Goal: Information Seeking & Learning: Learn about a topic

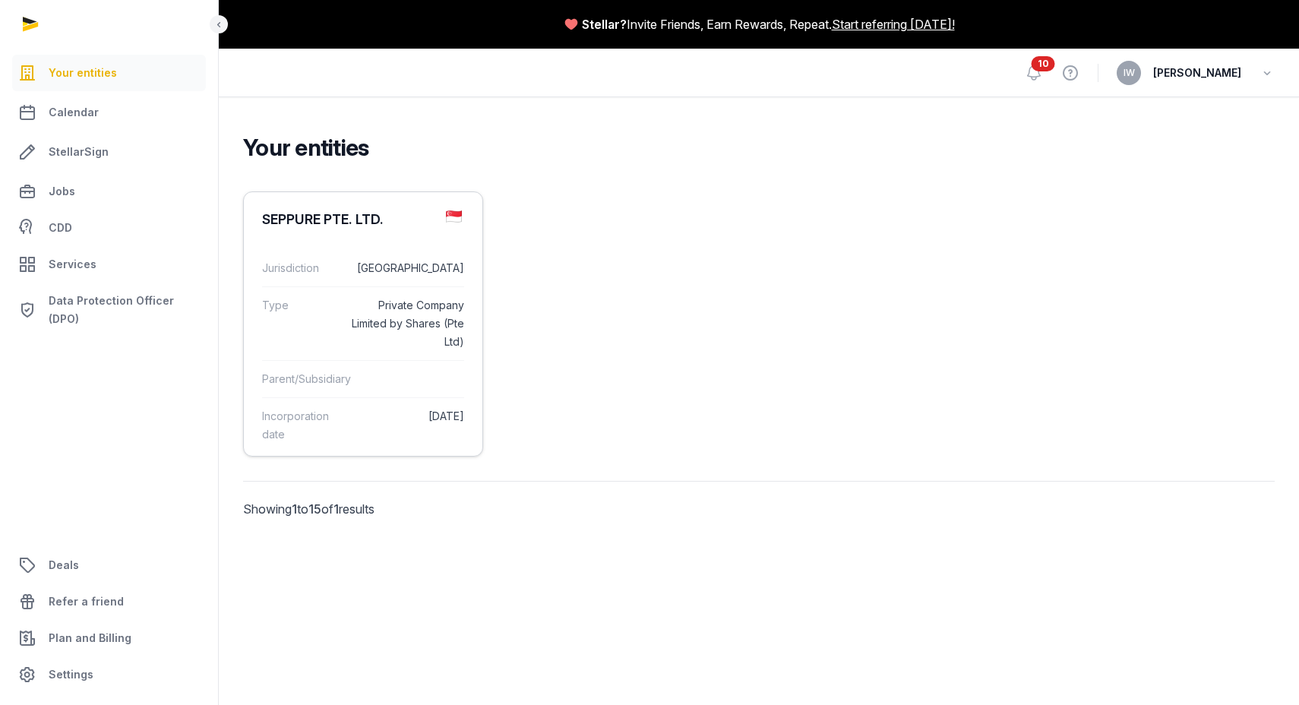
click at [302, 259] on dt "Jurisdiction" at bounding box center [300, 268] width 76 height 18
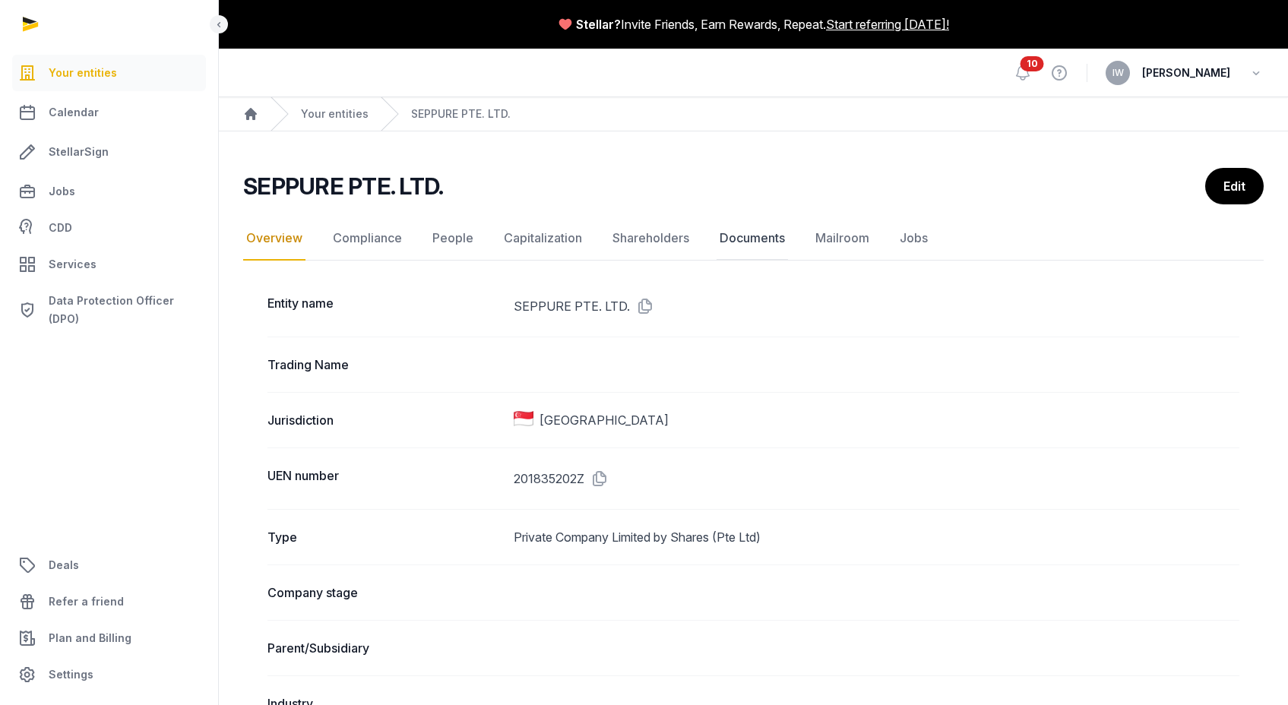
click at [761, 242] on link "Documents" at bounding box center [752, 239] width 71 height 44
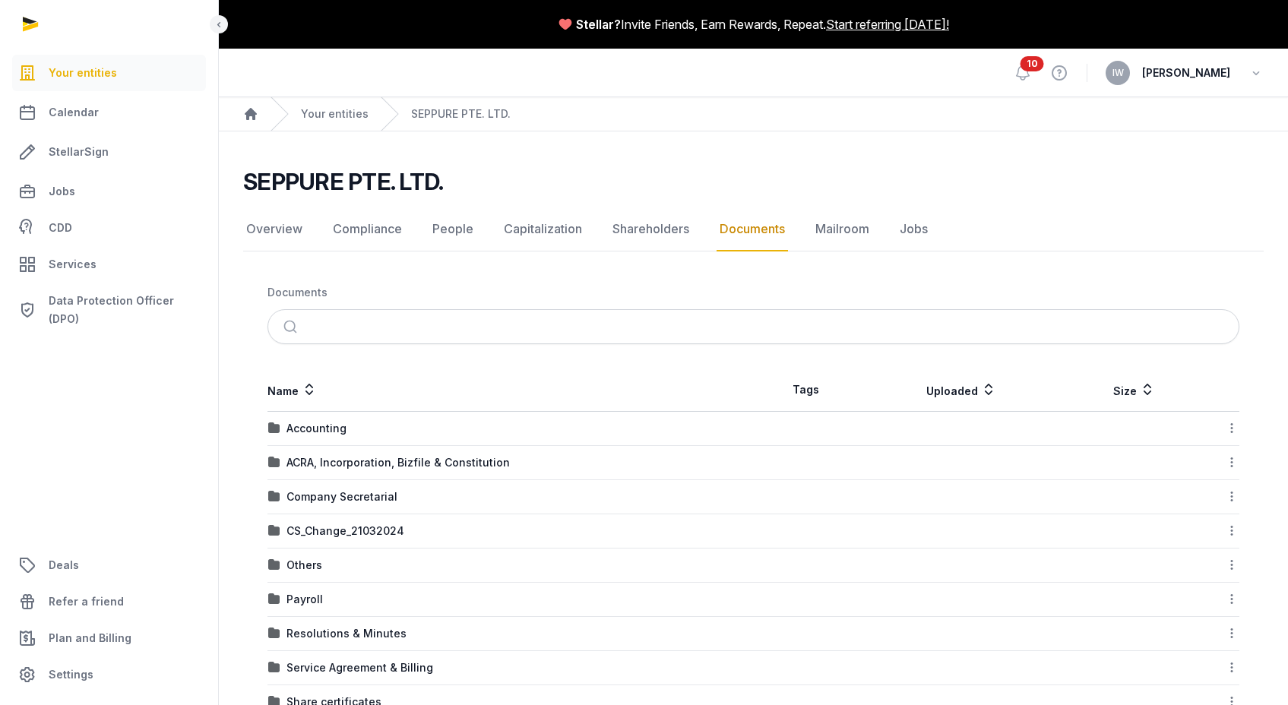
scroll to position [181, 0]
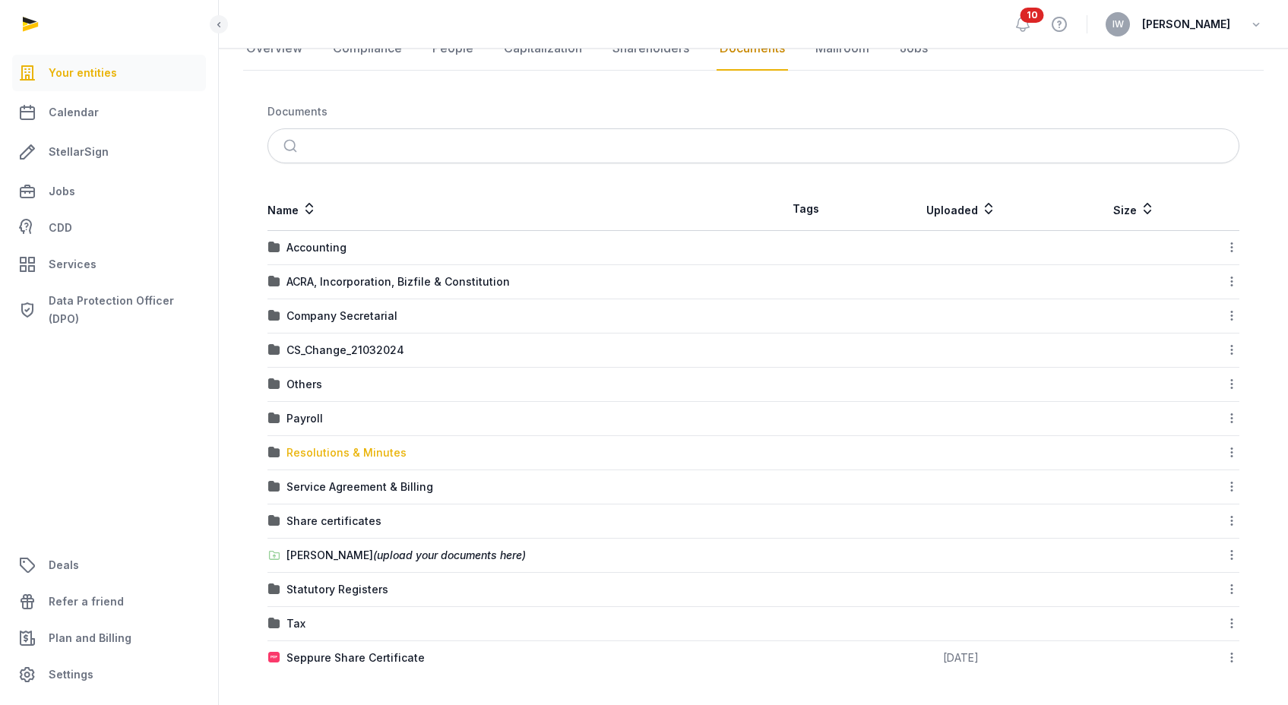
click at [350, 451] on div "Resolutions & Minutes" at bounding box center [346, 452] width 120 height 15
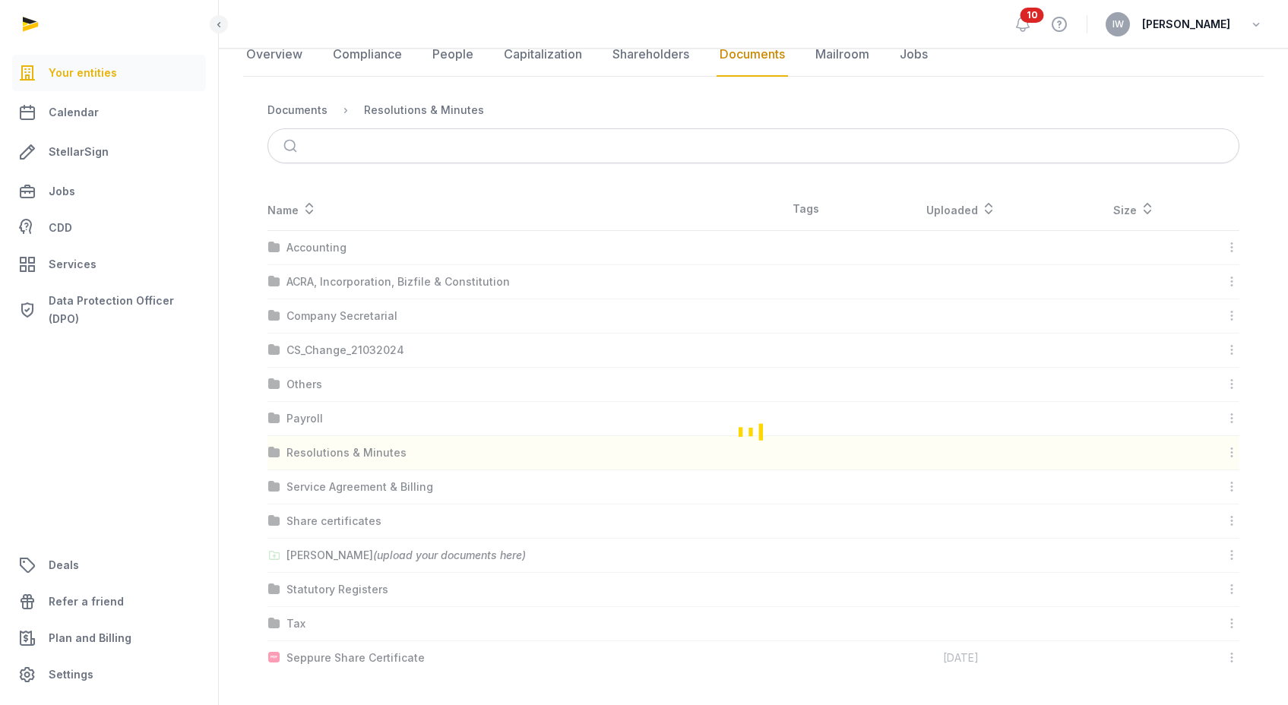
scroll to position [0, 0]
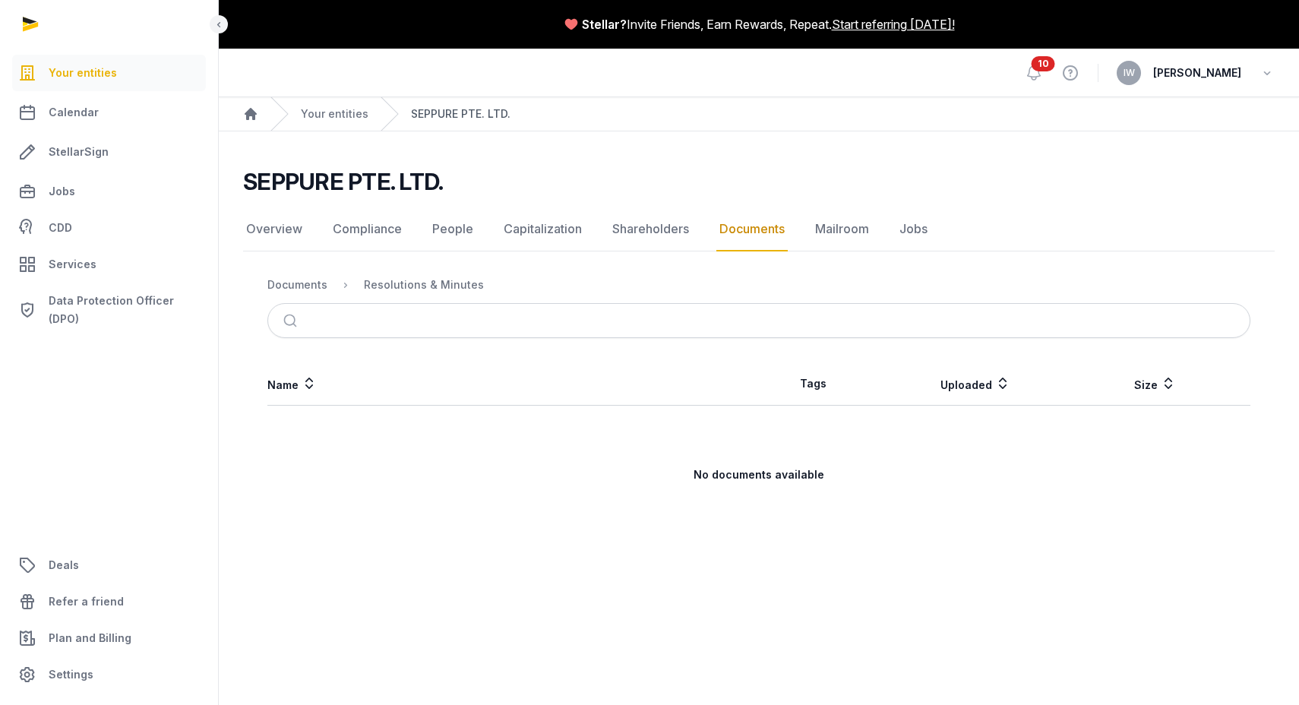
click at [419, 112] on link "SEPPURE PTE. LTD." at bounding box center [461, 113] width 100 height 15
click at [223, 22] on icon at bounding box center [219, 24] width 12 height 18
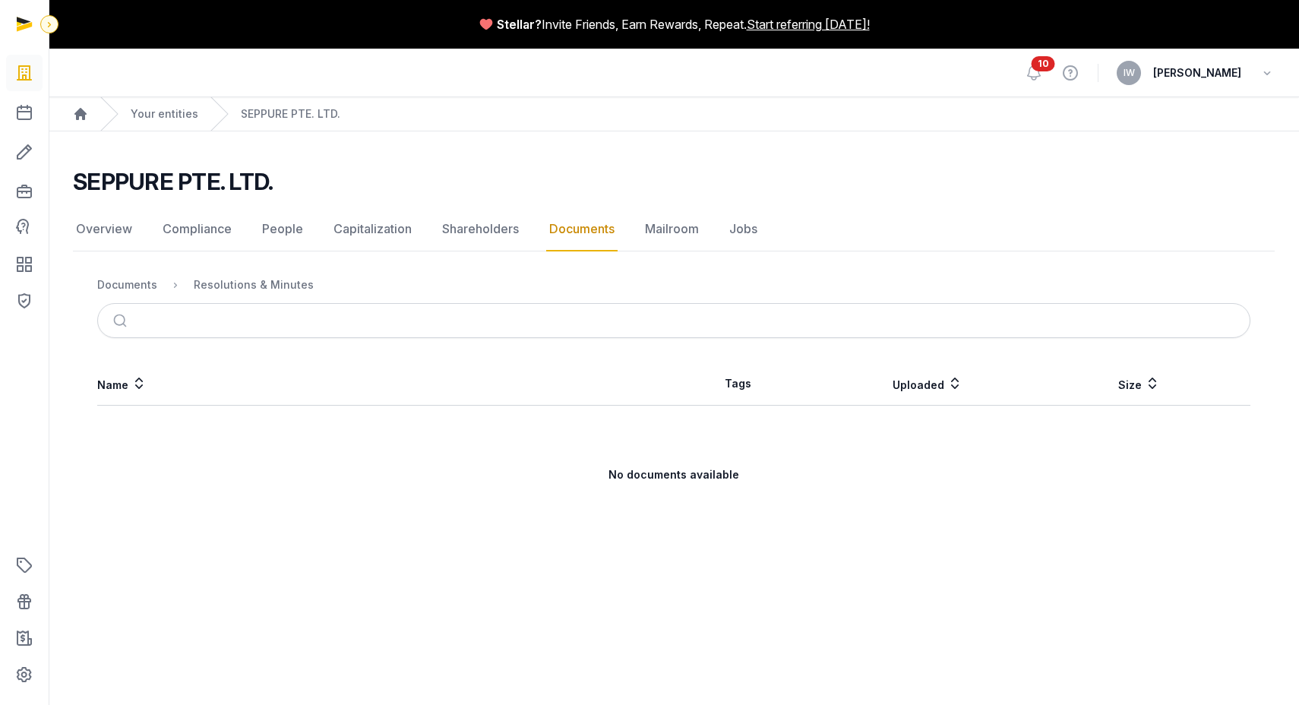
click at [46, 27] on icon at bounding box center [49, 24] width 12 height 18
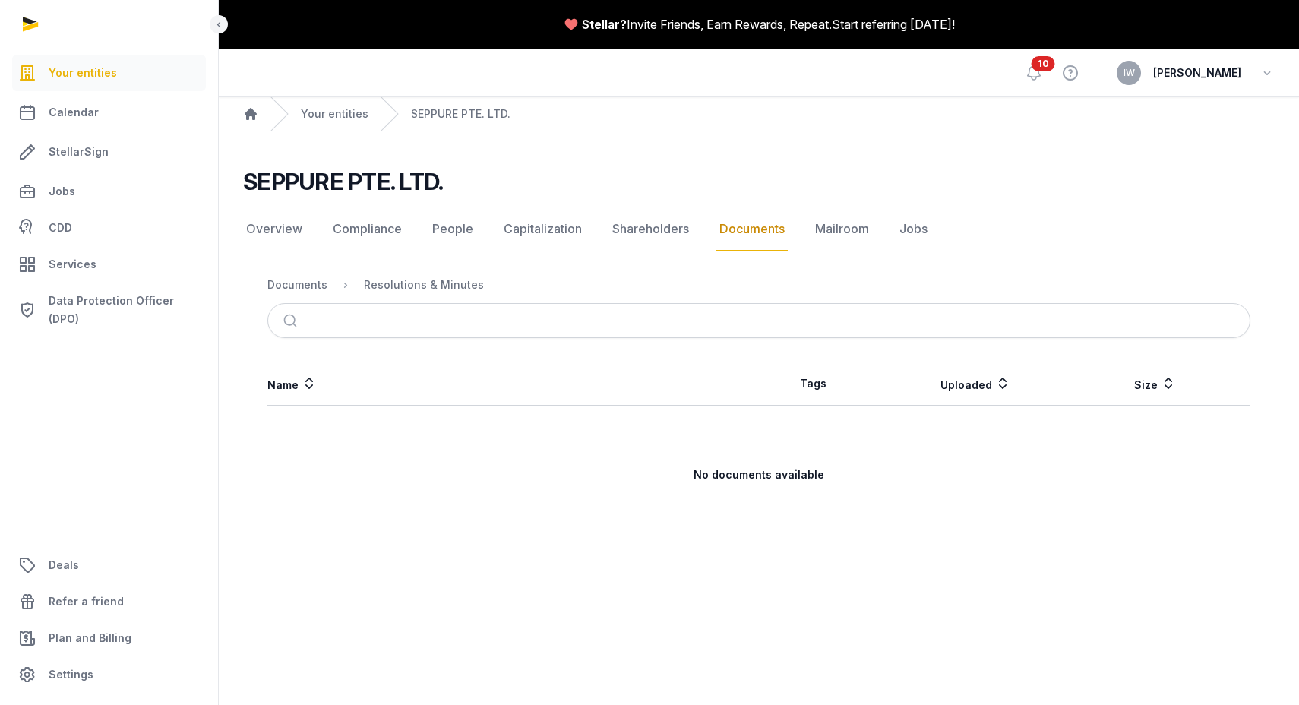
click at [729, 231] on link "Documents" at bounding box center [752, 229] width 71 height 44
click at [369, 233] on link "Compliance" at bounding box center [367, 229] width 75 height 44
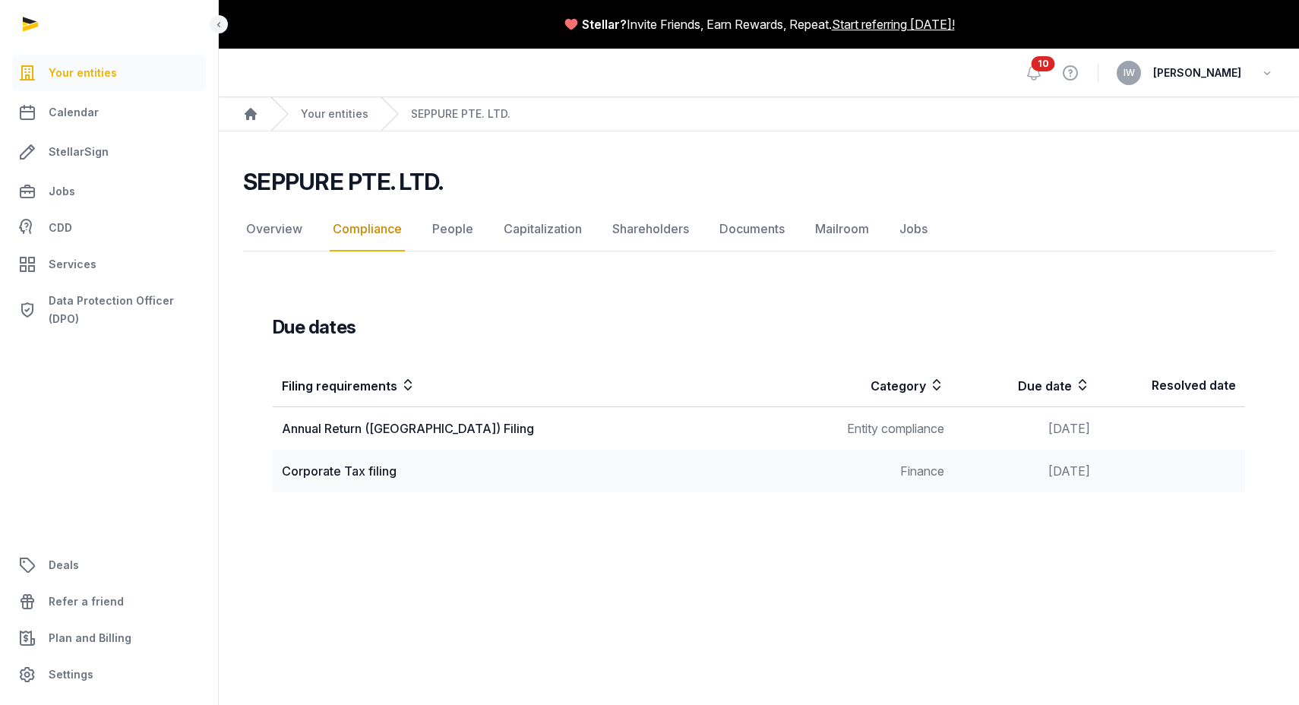
click at [415, 429] on div "Annual Return (AR) Filing" at bounding box center [540, 428] width 517 height 18
click at [663, 224] on link "Shareholders" at bounding box center [650, 229] width 83 height 44
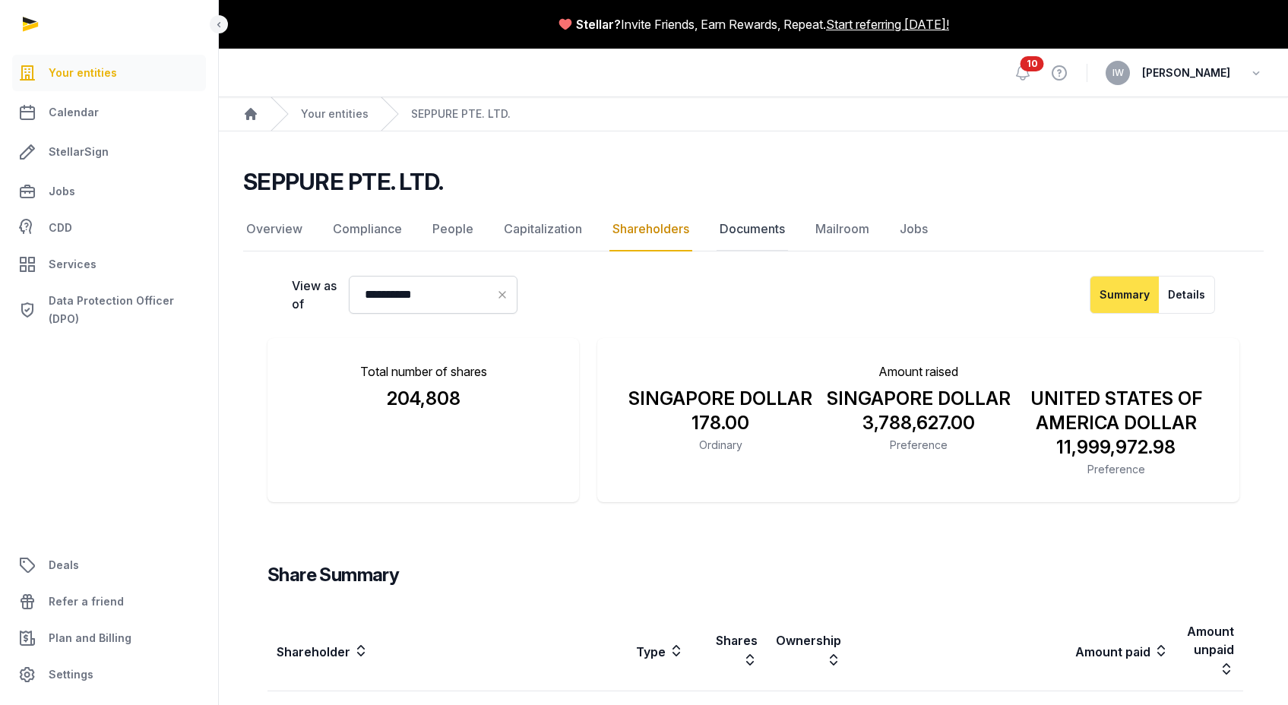
click at [740, 231] on link "Documents" at bounding box center [752, 229] width 71 height 44
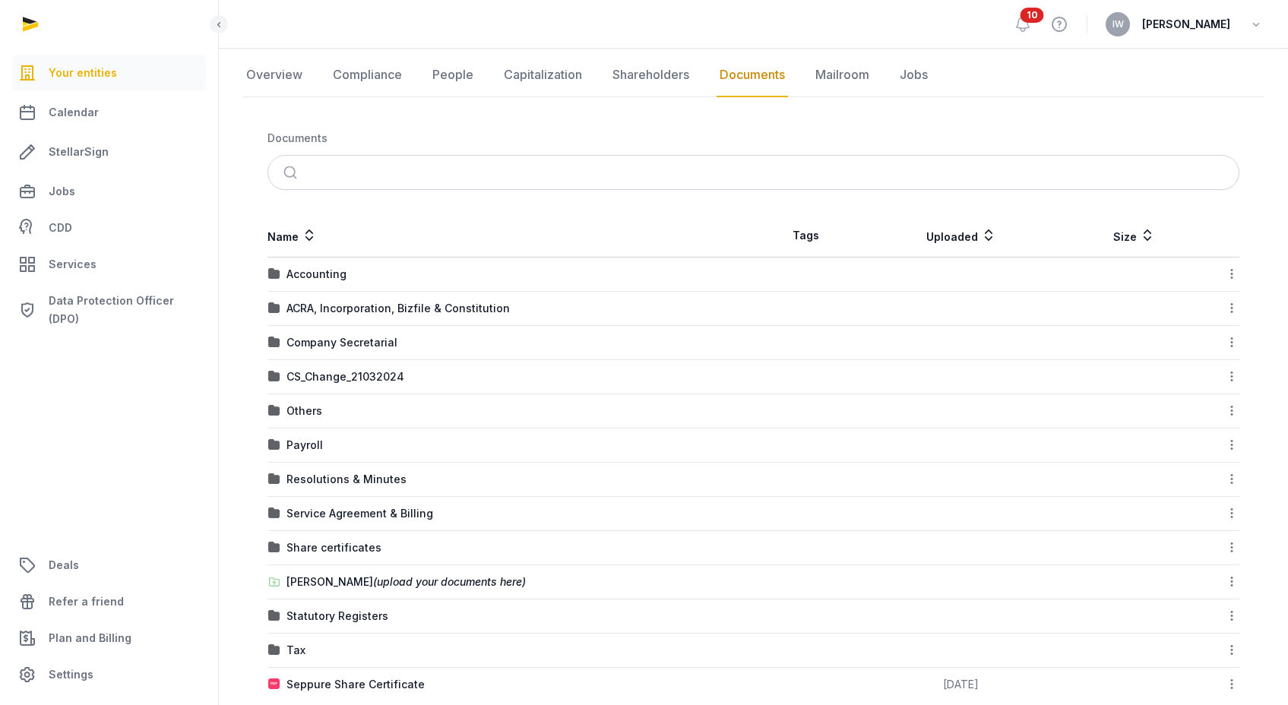
scroll to position [181, 0]
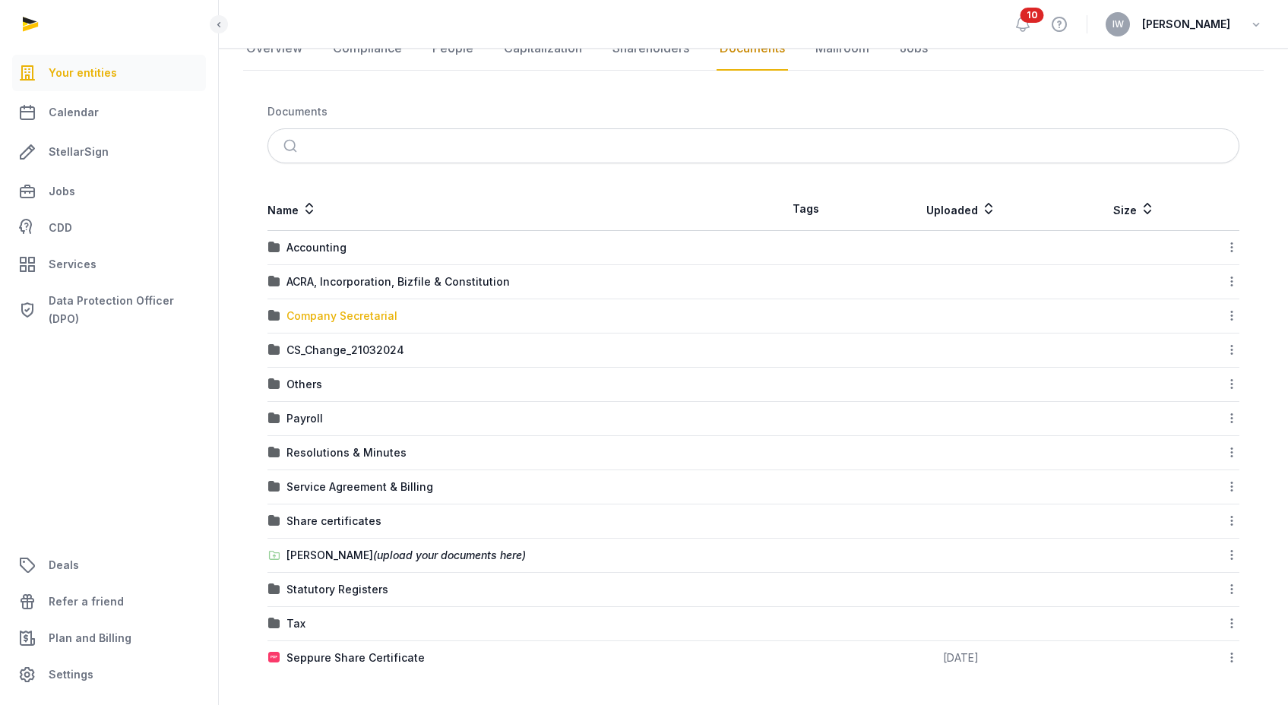
click at [322, 317] on div "Company Secretarial" at bounding box center [341, 316] width 111 height 15
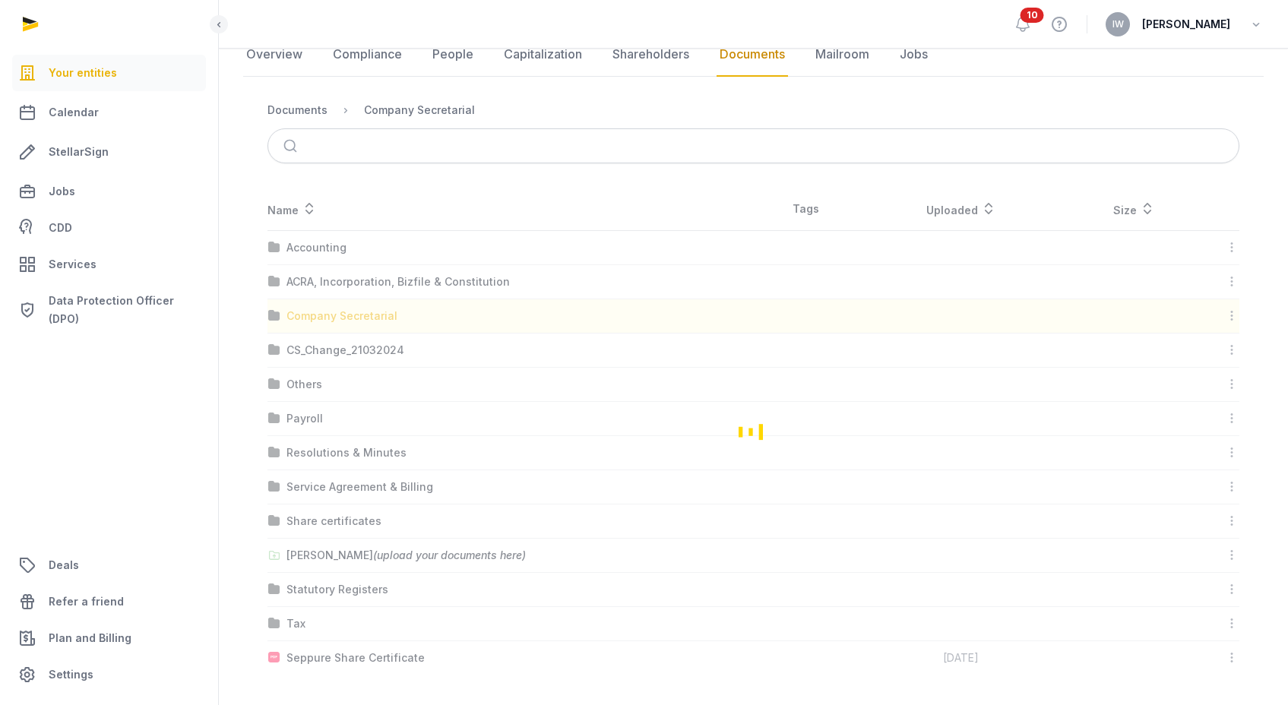
scroll to position [0, 0]
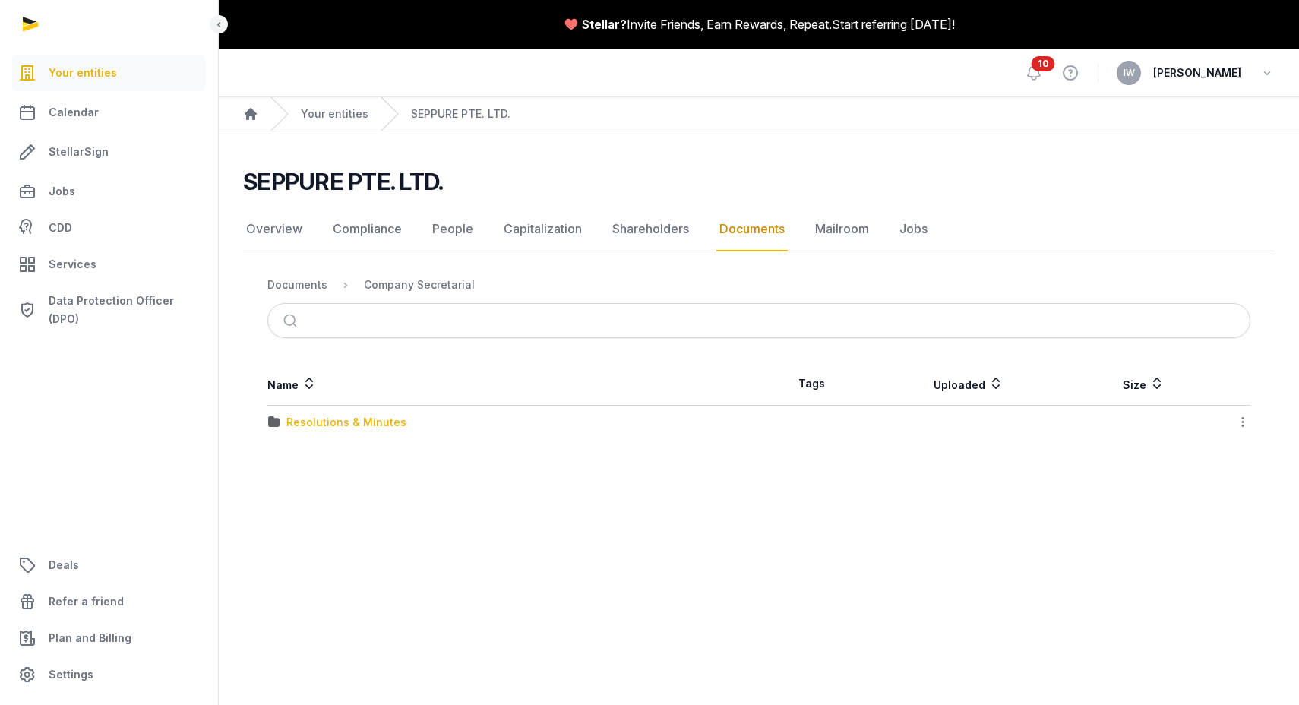
click at [355, 422] on div "Resolutions & Minutes" at bounding box center [346, 422] width 120 height 15
click at [299, 455] on div "2025" at bounding box center [299, 456] width 27 height 15
click at [362, 422] on div "AGM/ AR FYE 2024" at bounding box center [335, 422] width 99 height 15
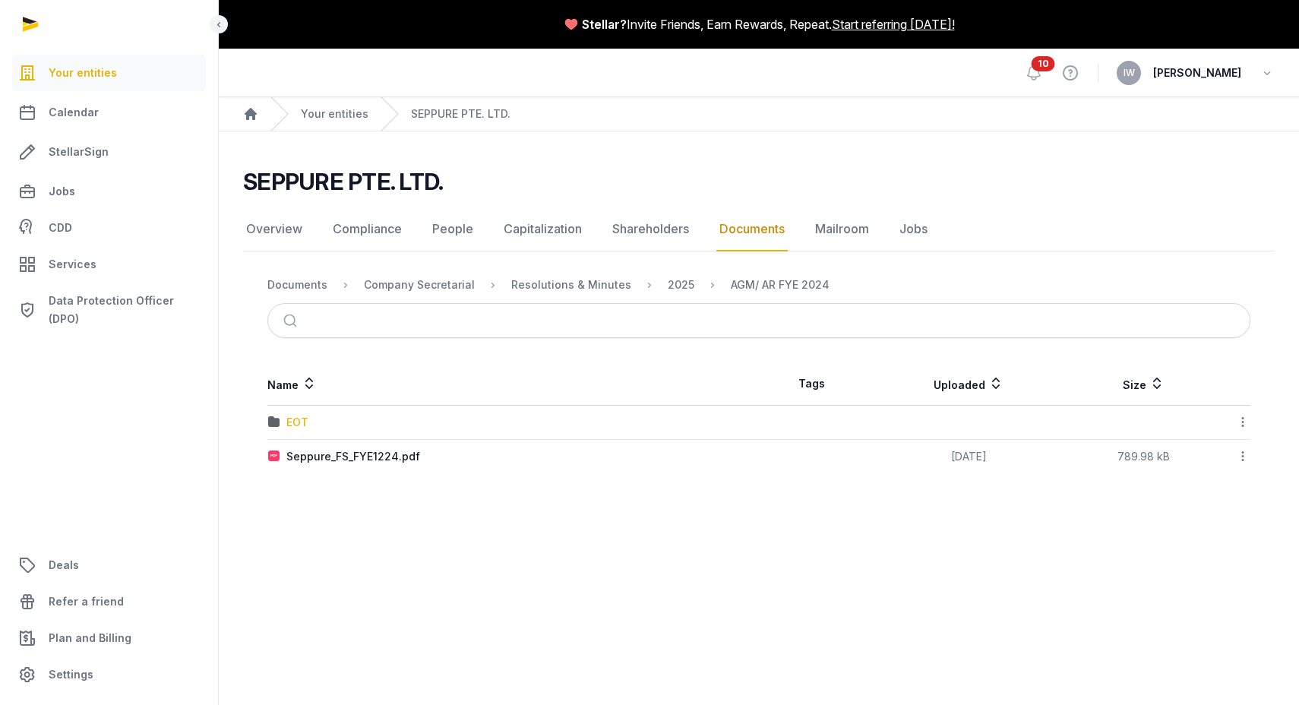
click at [306, 428] on div "EOT" at bounding box center [297, 422] width 22 height 15
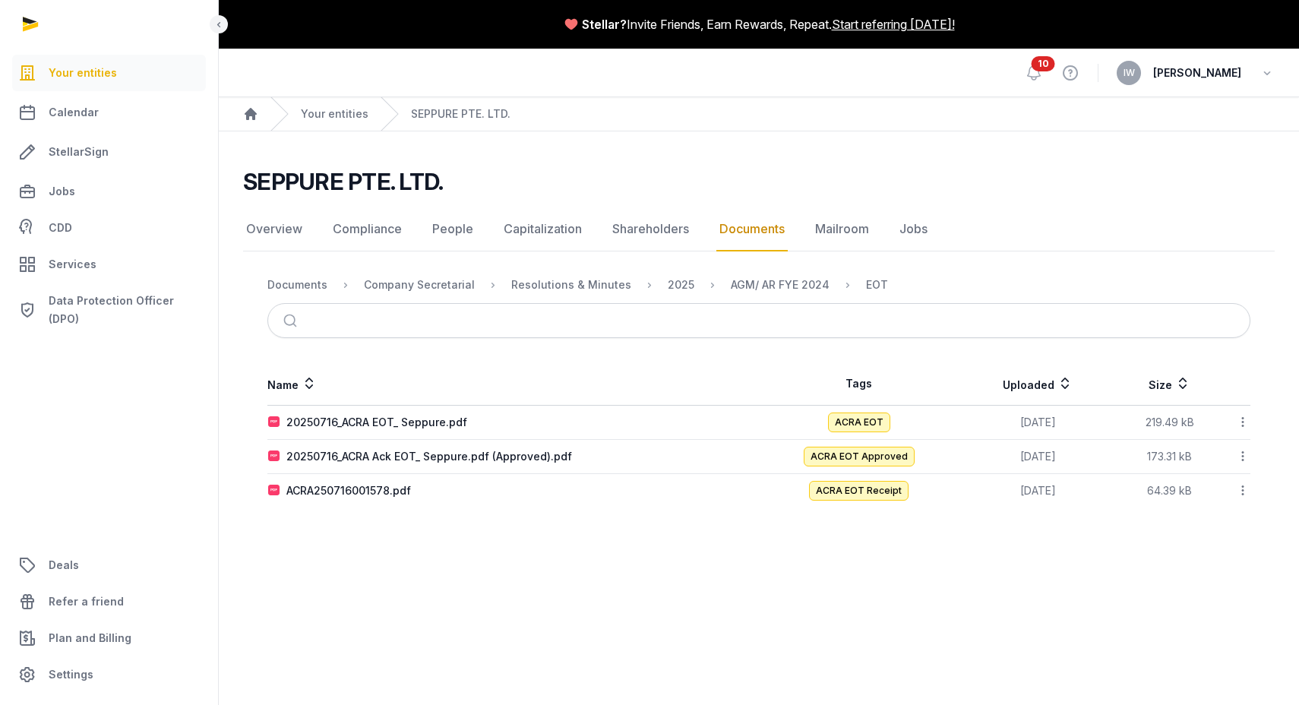
click at [650, 288] on div "2025" at bounding box center [669, 285] width 51 height 18
click at [669, 289] on div "2025" at bounding box center [681, 284] width 27 height 15
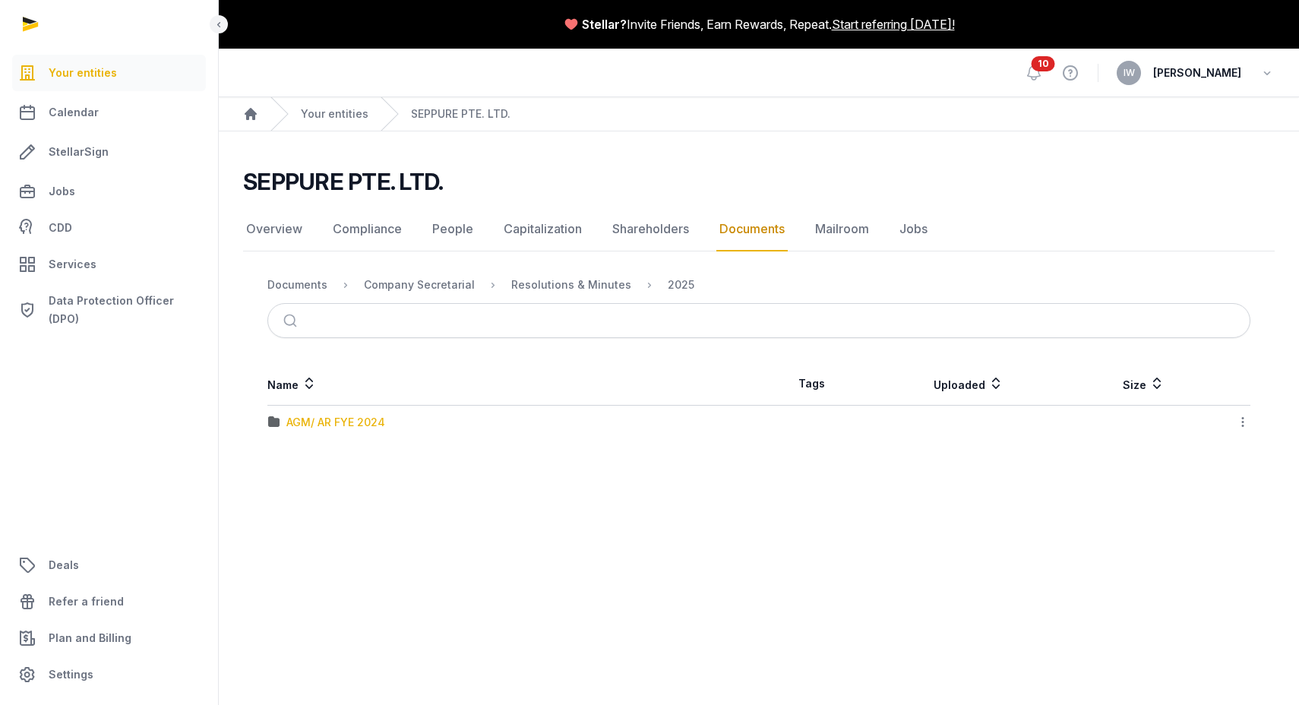
click at [372, 429] on div "AGM/ AR FYE 2024" at bounding box center [335, 422] width 99 height 15
click at [300, 421] on div "EOT" at bounding box center [297, 422] width 22 height 15
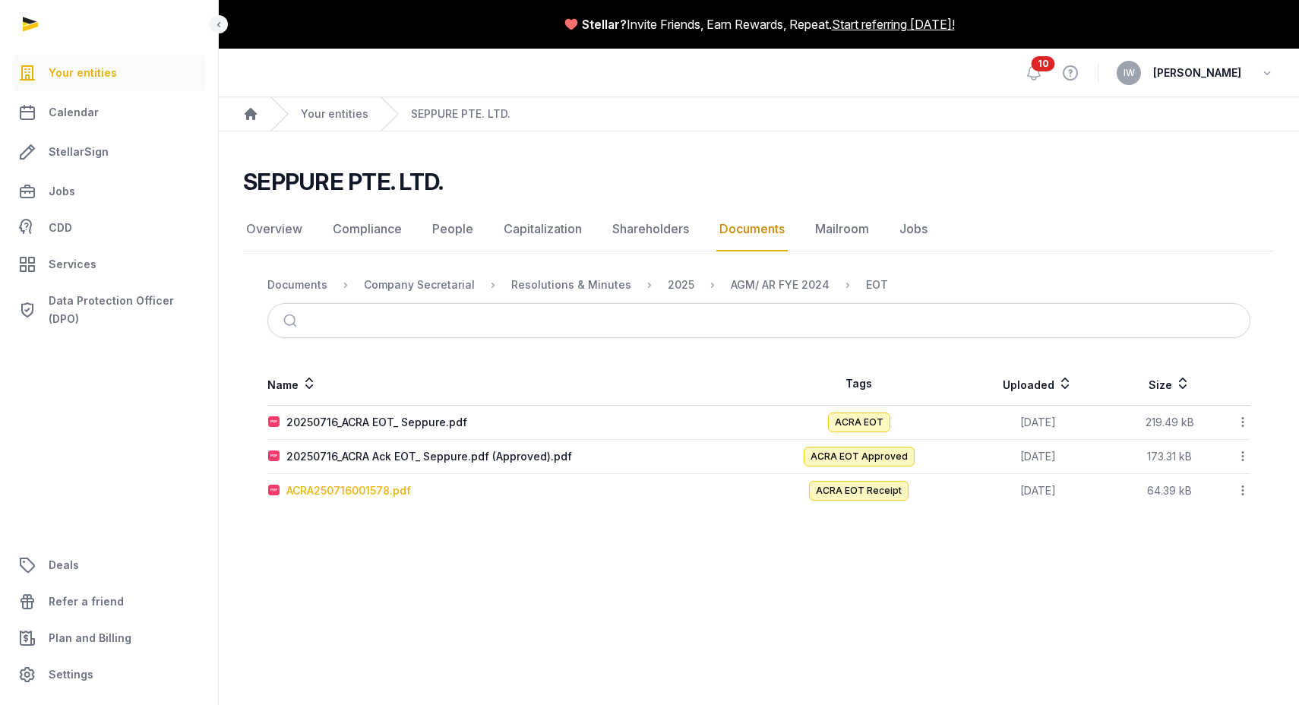
click at [388, 485] on div "ACRA250716001578.pdf" at bounding box center [348, 490] width 125 height 15
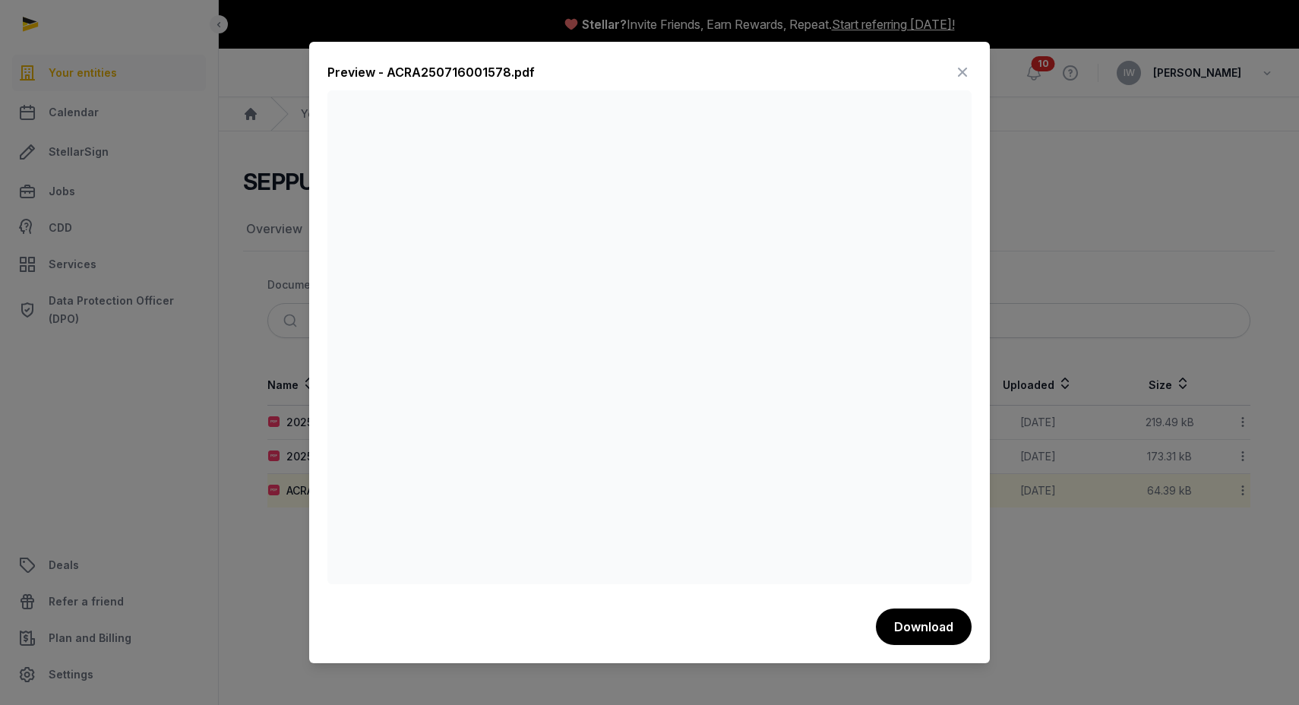
click at [966, 73] on icon at bounding box center [963, 72] width 18 height 24
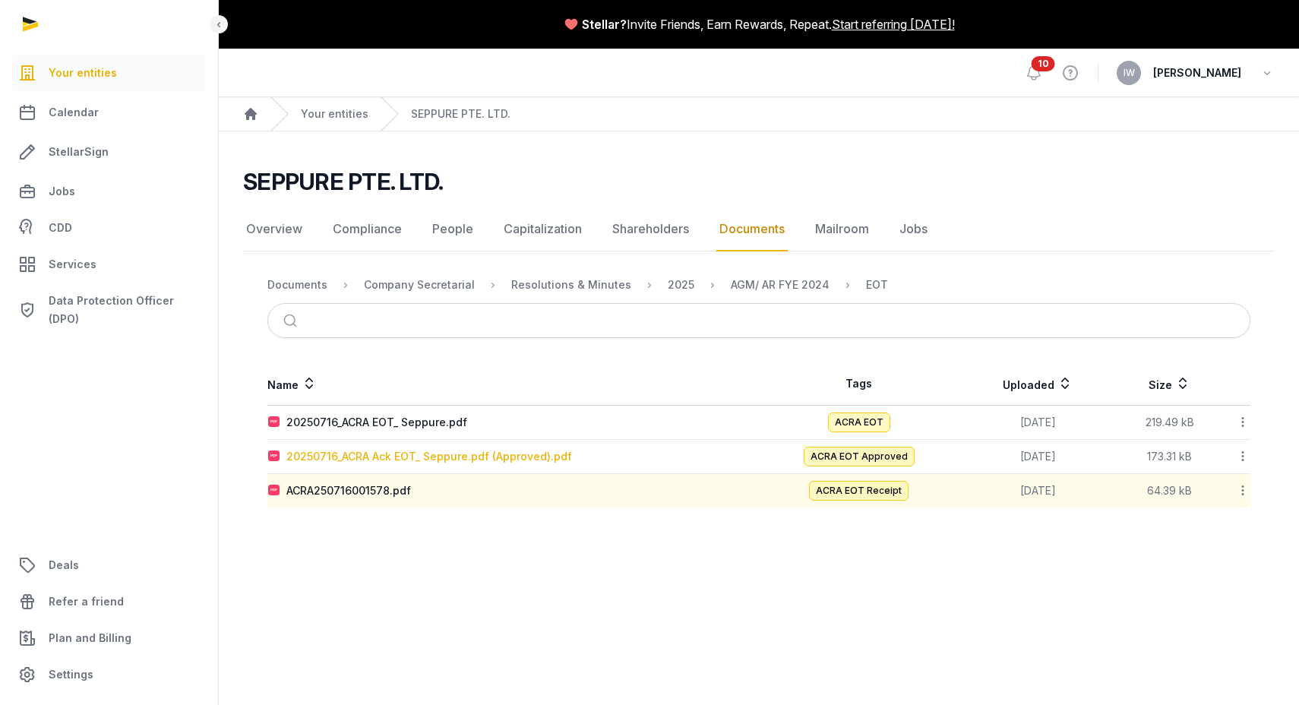
click at [446, 461] on div "20250716_ACRA Ack EOT_ Seppure.pdf (Approved).pdf" at bounding box center [429, 456] width 286 height 15
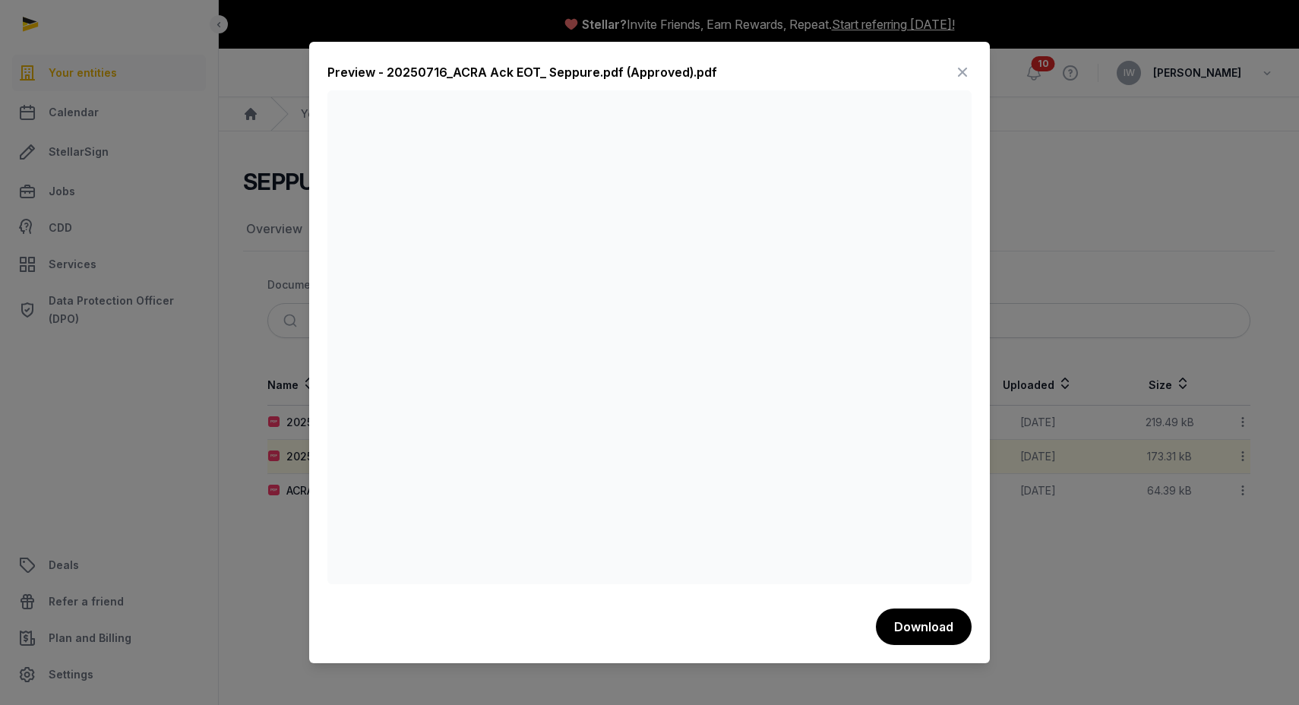
click at [961, 66] on icon at bounding box center [963, 72] width 18 height 24
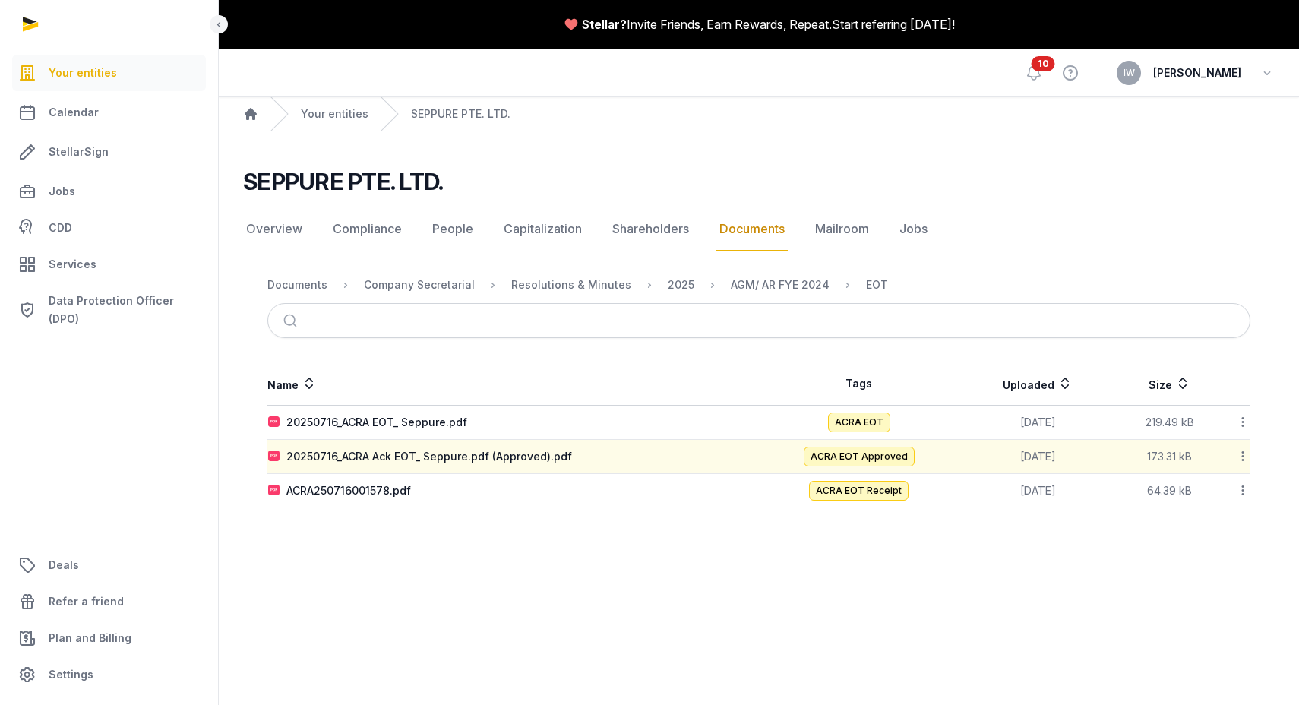
click at [390, 430] on td "20250716_ACRA EOT_ Seppure.pdf" at bounding box center [513, 423] width 492 height 34
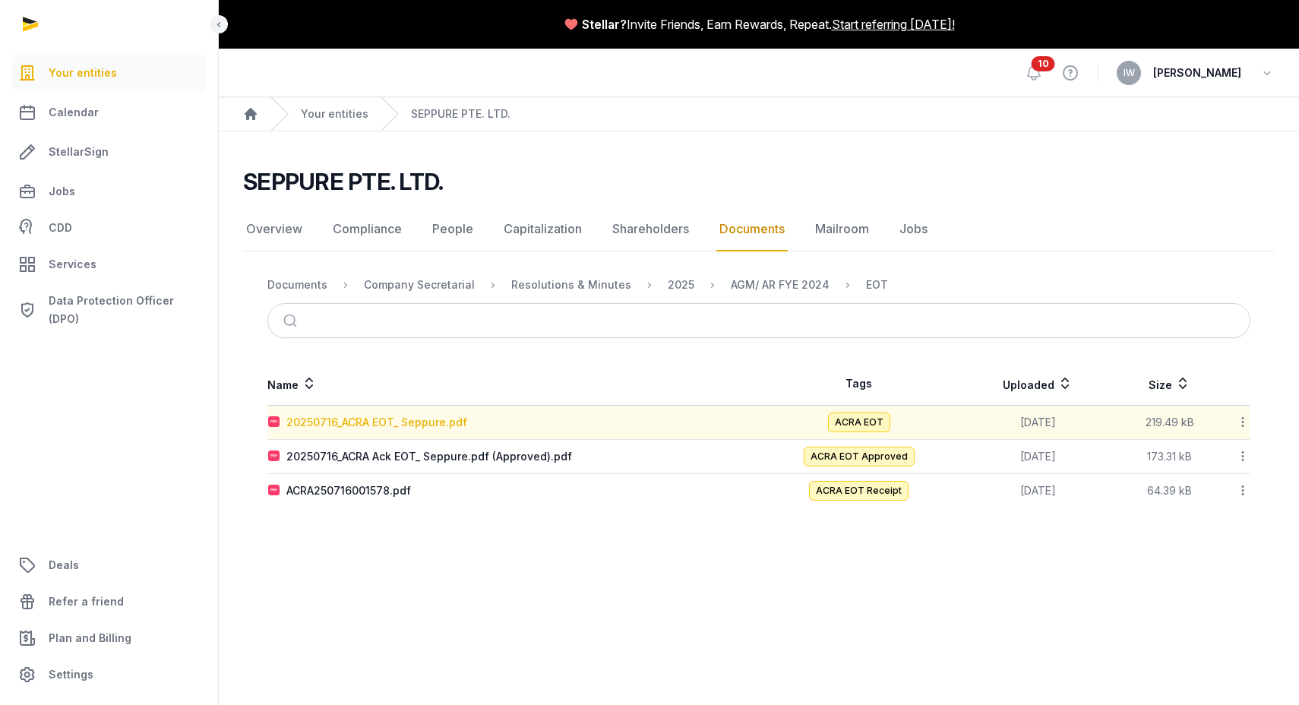
click at [396, 423] on div "20250716_ACRA EOT_ Seppure.pdf" at bounding box center [376, 422] width 181 height 15
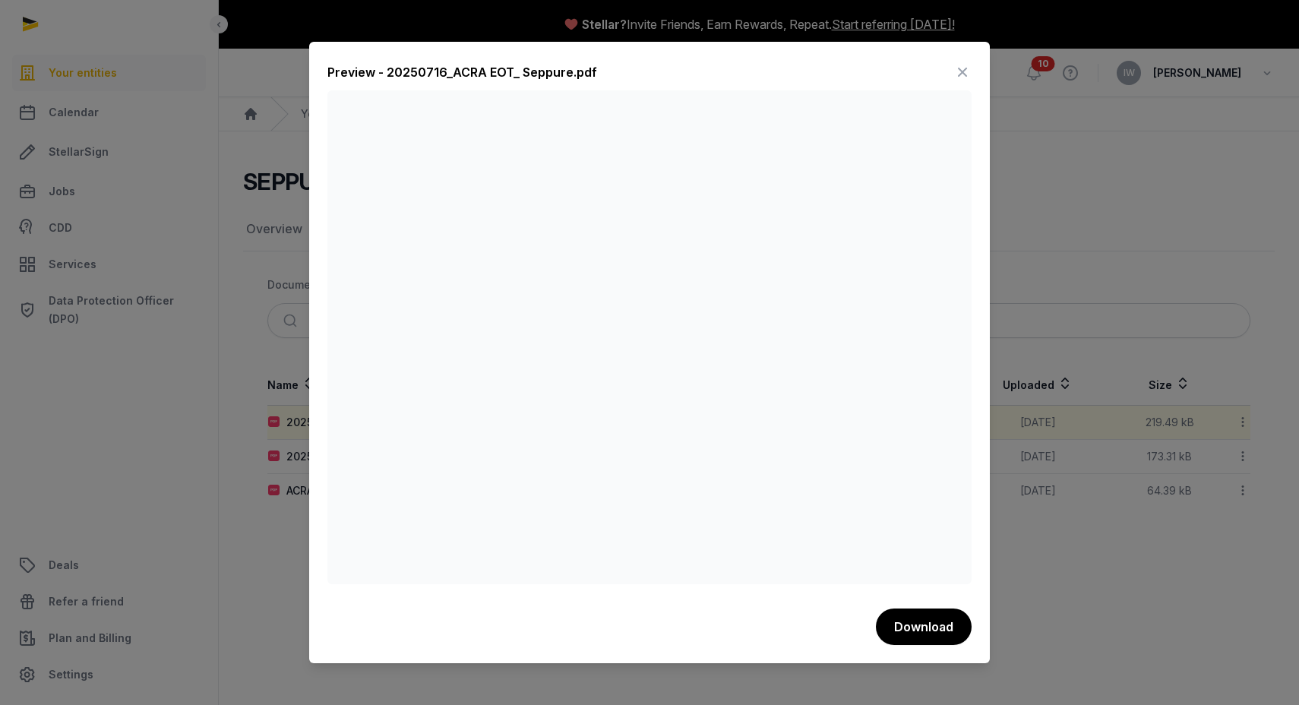
click at [964, 78] on icon at bounding box center [963, 72] width 18 height 24
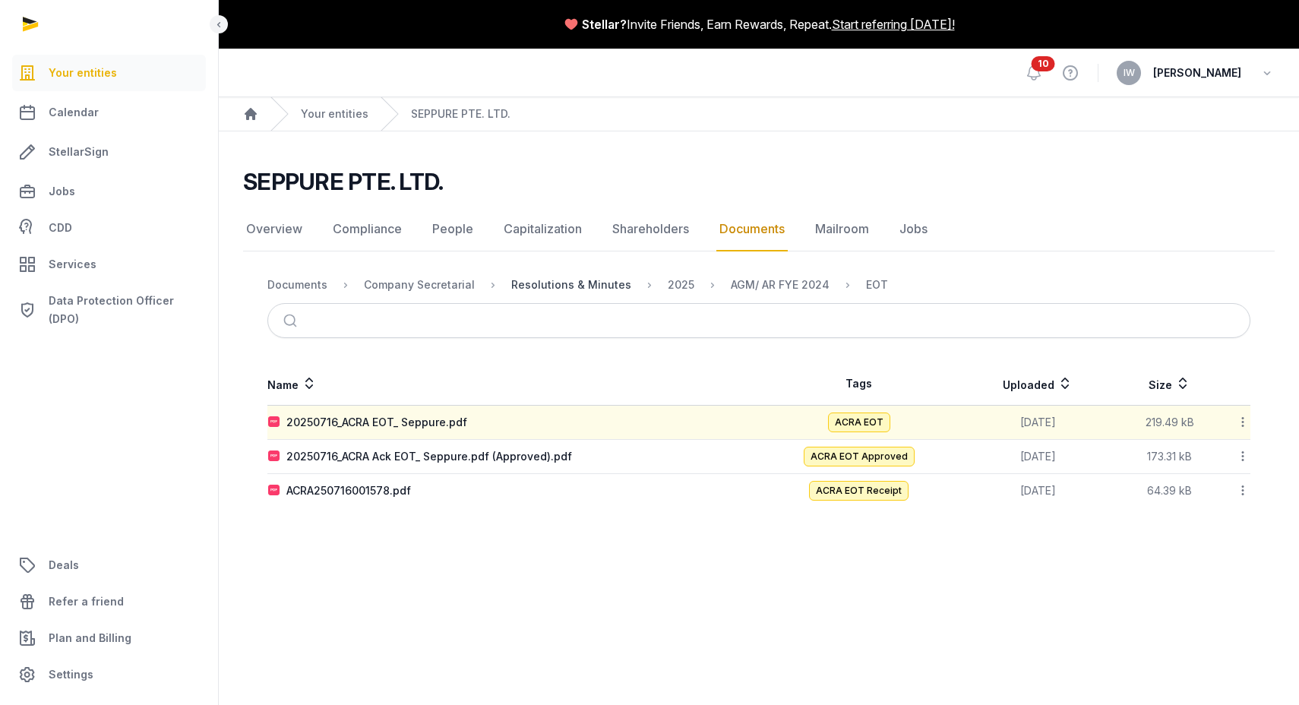
click at [593, 284] on div "Resolutions & Minutes" at bounding box center [571, 284] width 120 height 15
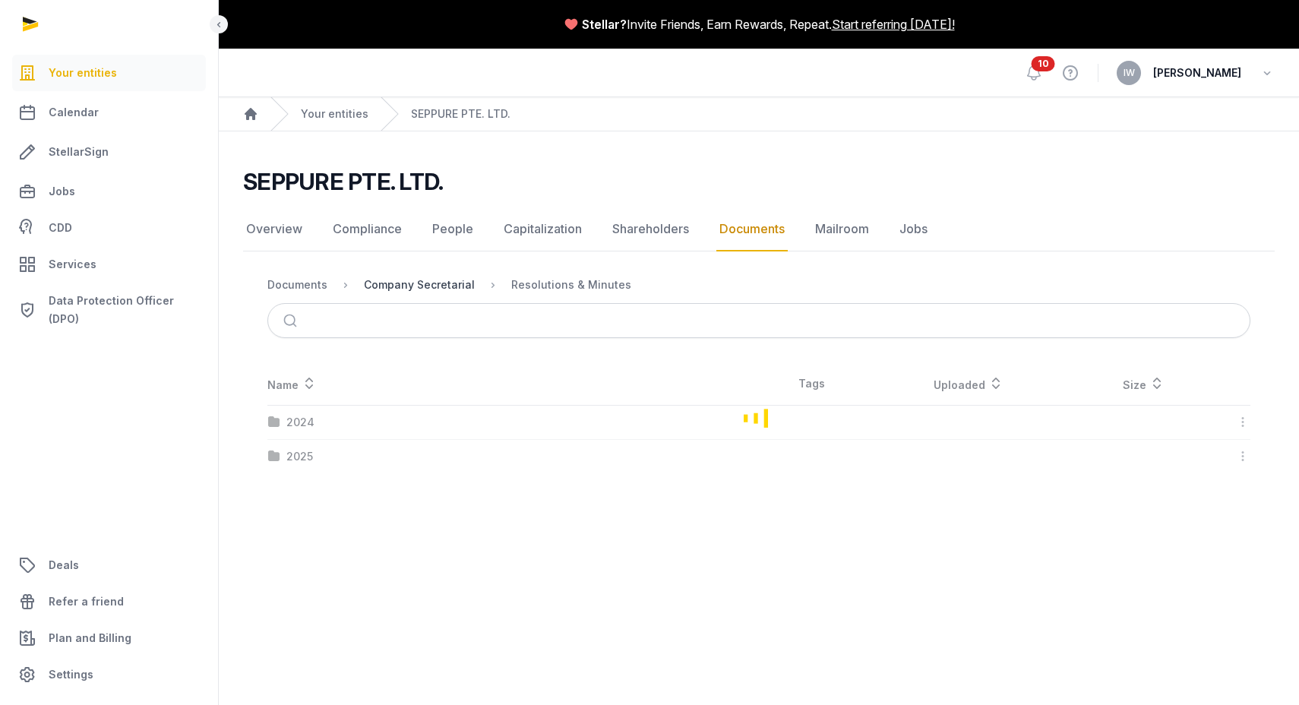
click at [423, 277] on div "Company Secretarial" at bounding box center [419, 284] width 111 height 15
click at [306, 286] on div "Documents" at bounding box center [297, 284] width 60 height 15
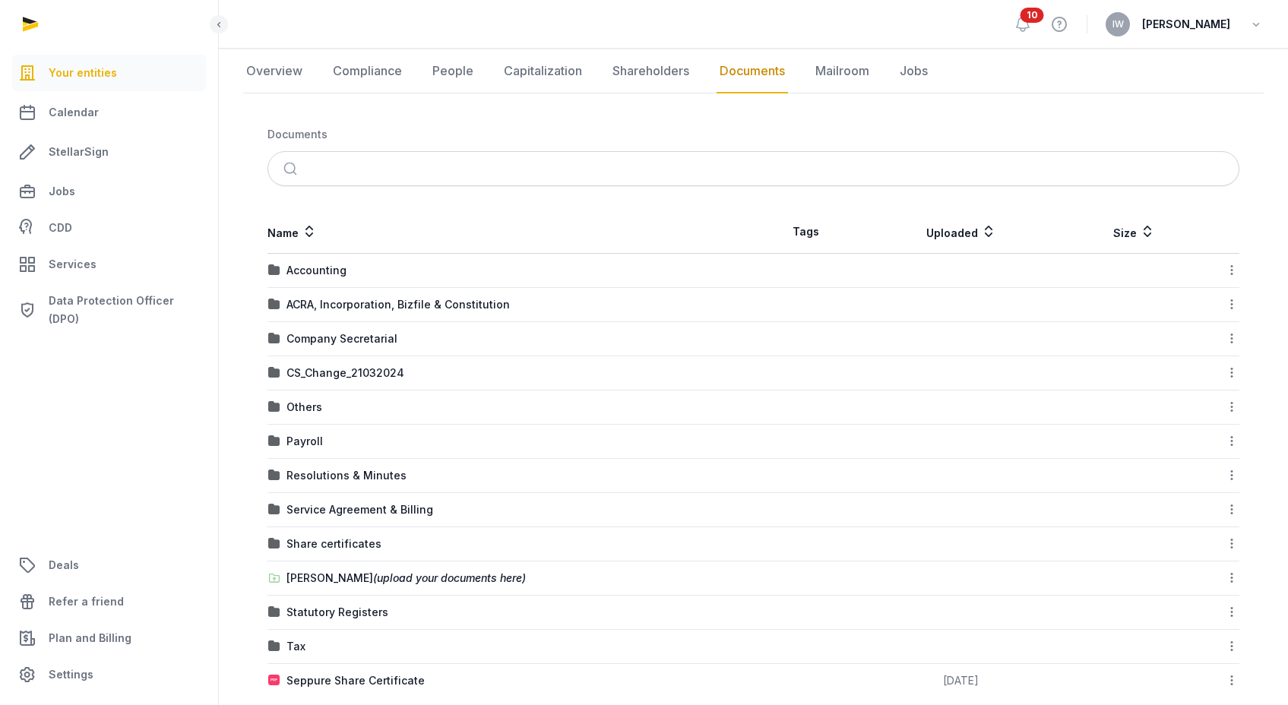
scroll to position [159, 0]
click at [340, 299] on div "ACRA, Incorporation, Bizfile & Constitution" at bounding box center [397, 303] width 223 height 15
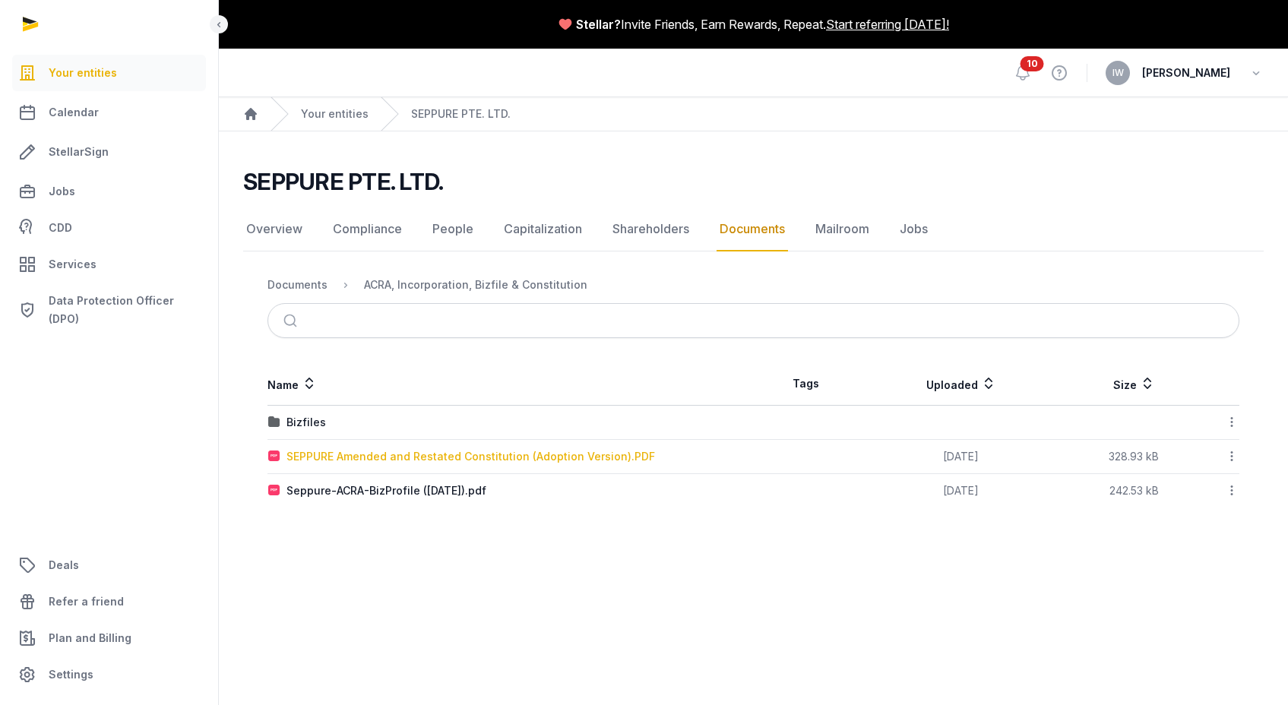
scroll to position [0, 0]
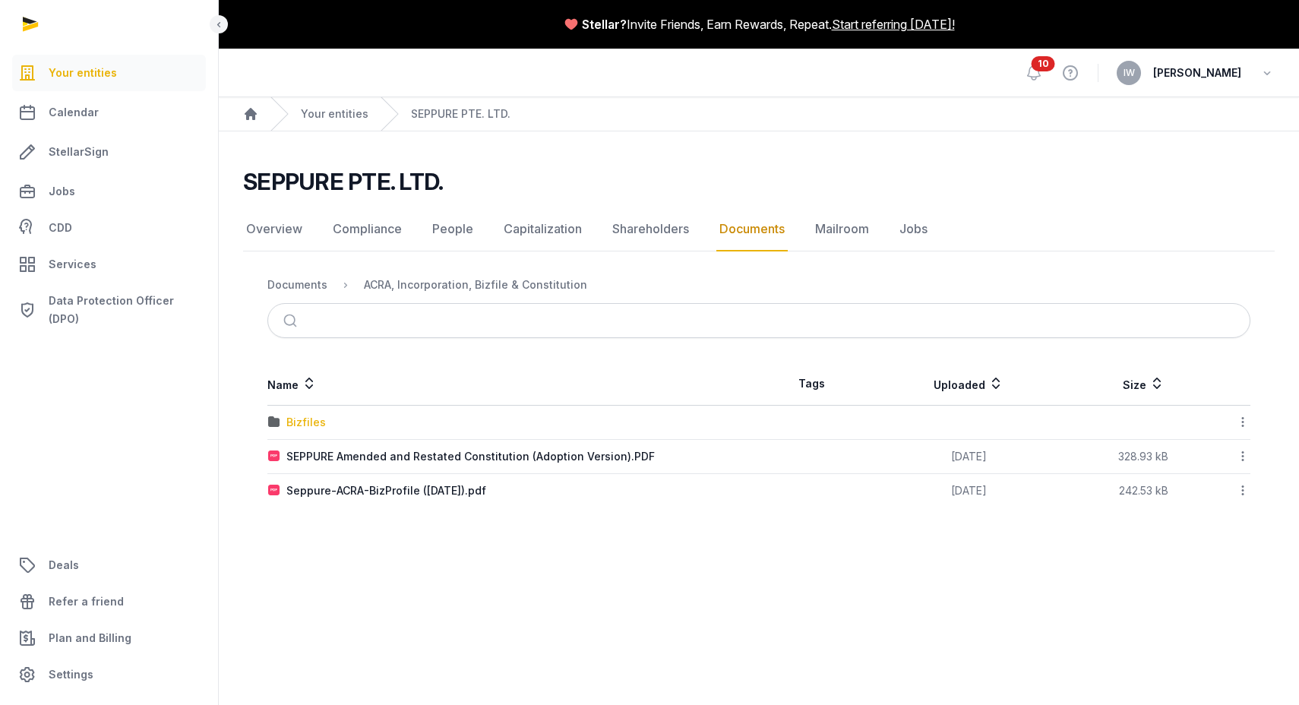
click at [307, 418] on div "Bizfiles" at bounding box center [306, 422] width 40 height 15
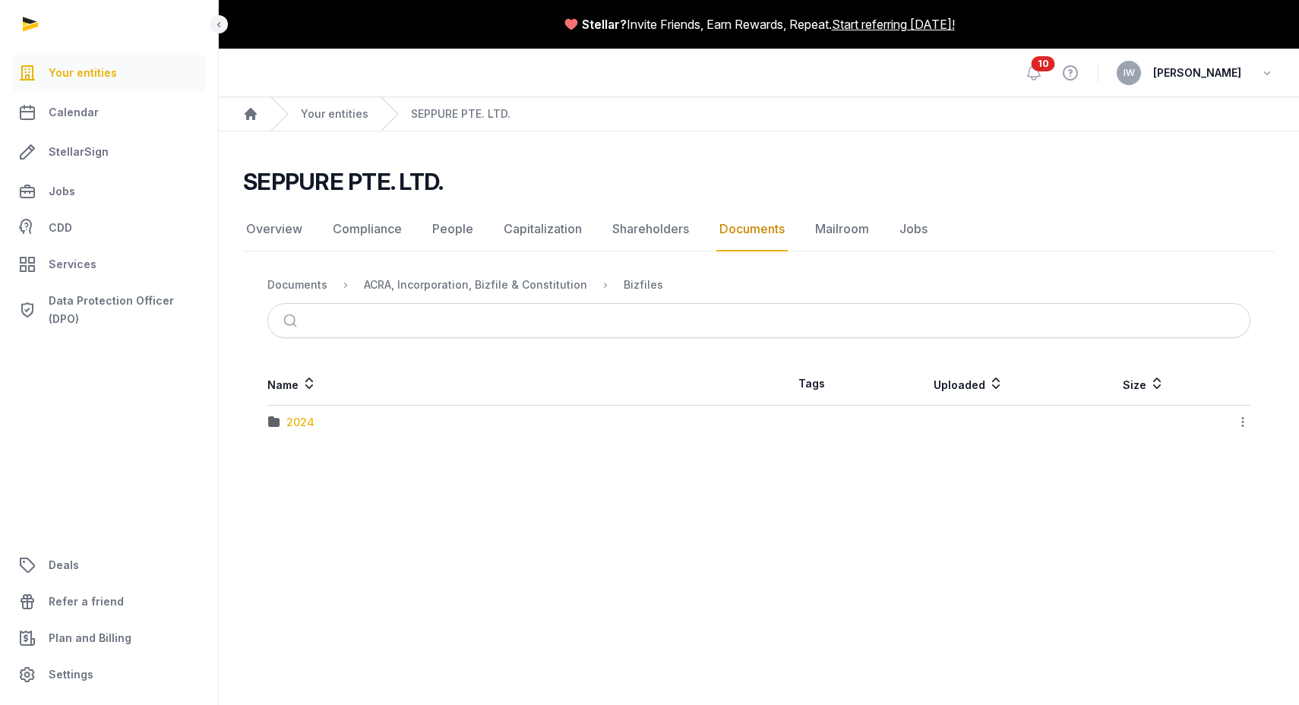
click at [307, 418] on div "2024" at bounding box center [300, 422] width 28 height 15
click at [781, 229] on link "Documents" at bounding box center [752, 229] width 71 height 44
click at [731, 231] on link "Documents" at bounding box center [752, 229] width 71 height 44
click at [309, 285] on div "Documents" at bounding box center [297, 284] width 60 height 15
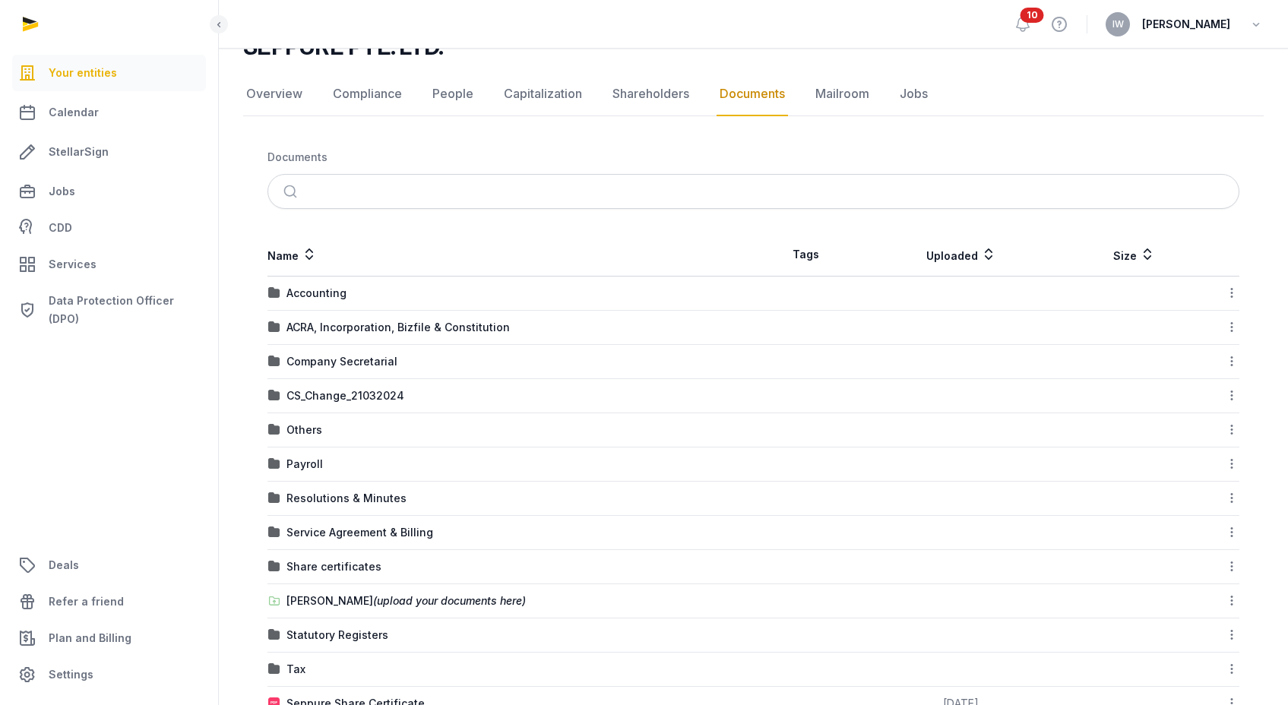
scroll to position [181, 0]
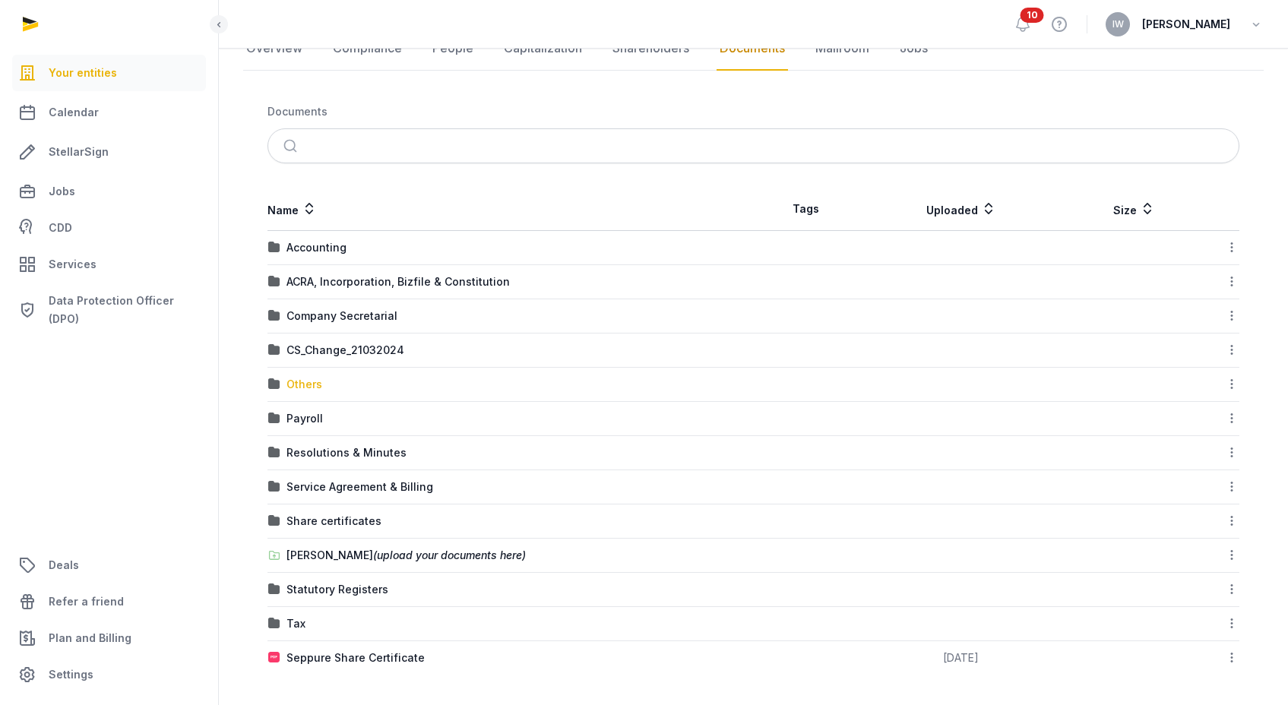
click at [312, 384] on div "Others" at bounding box center [304, 384] width 36 height 15
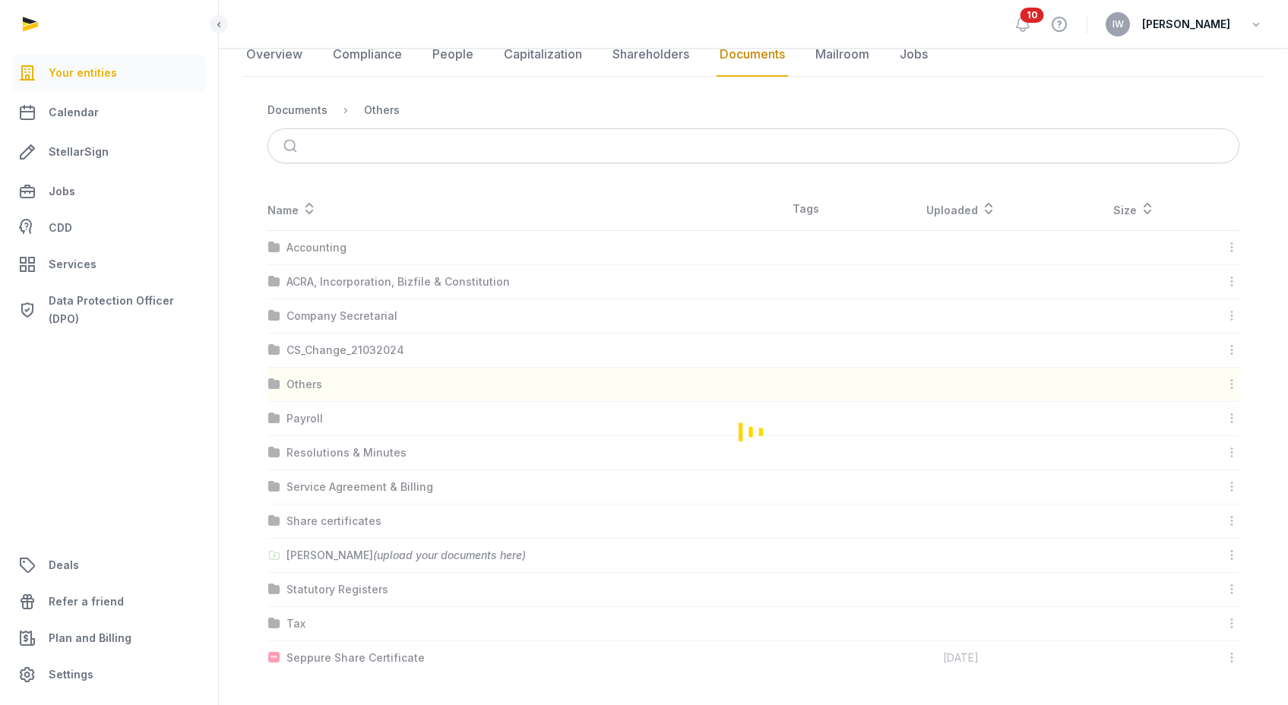
scroll to position [0, 0]
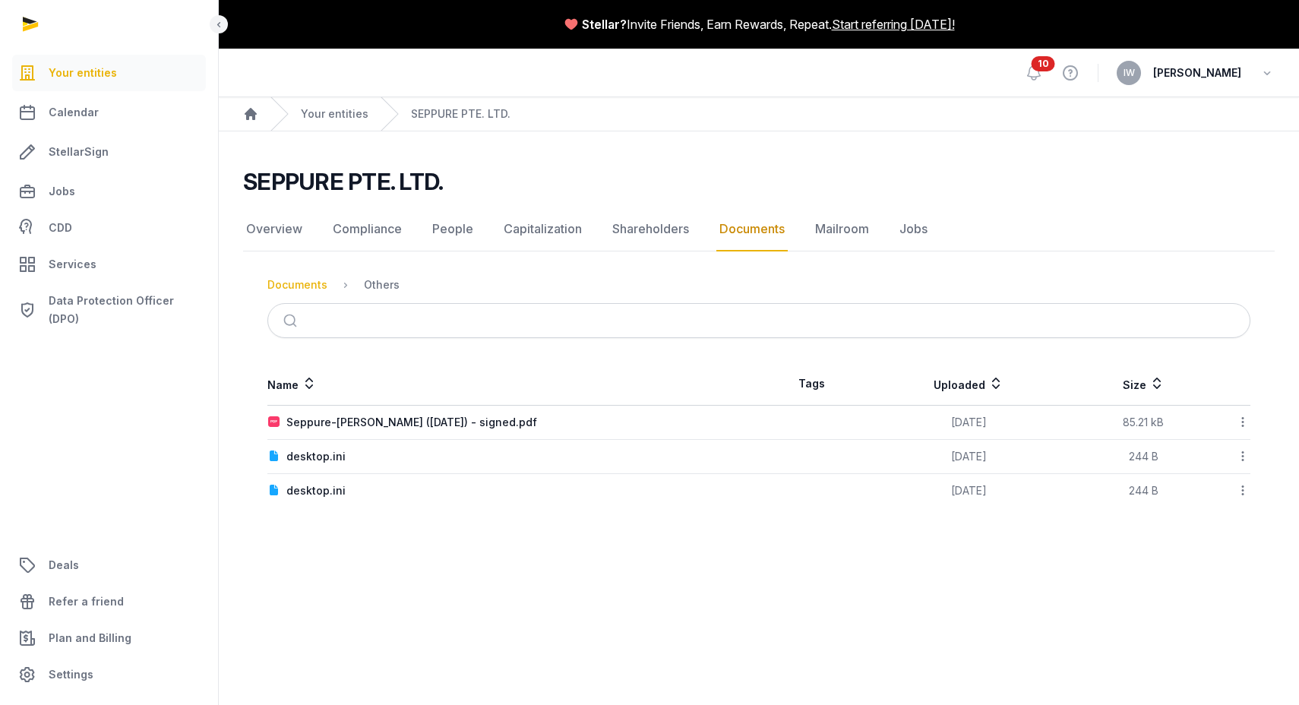
click at [284, 283] on div "Documents" at bounding box center [297, 284] width 60 height 15
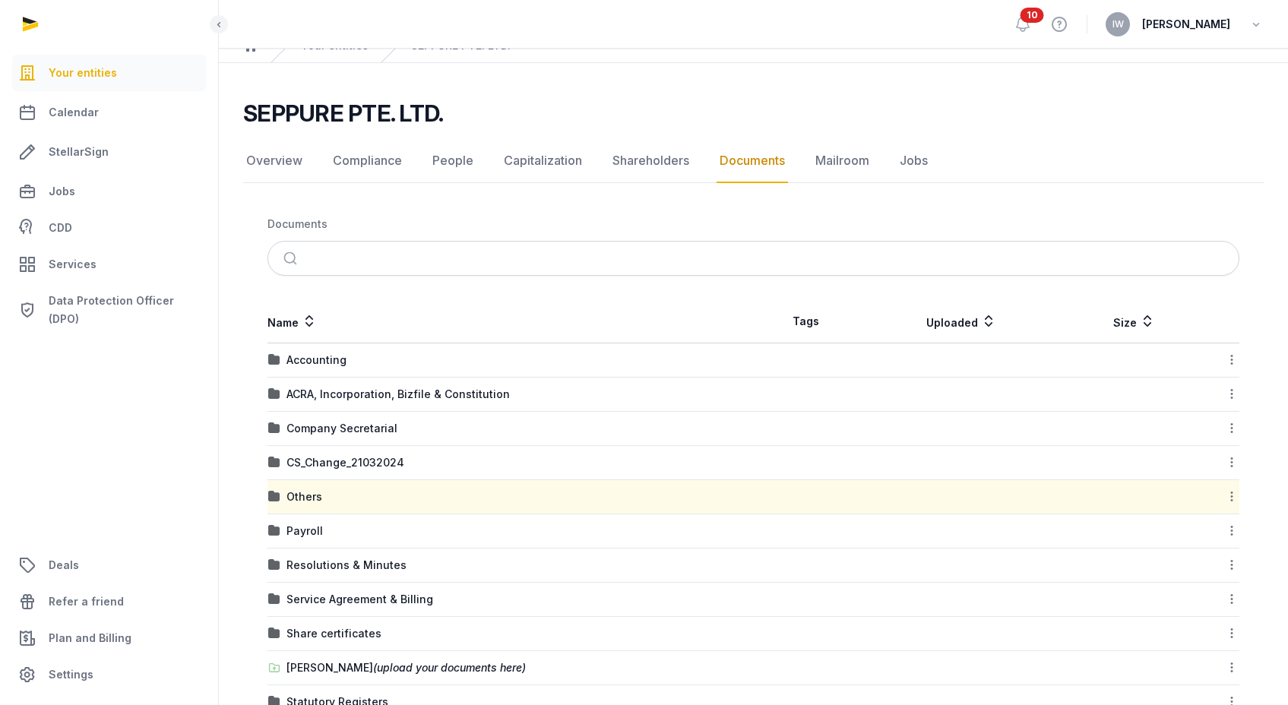
scroll to position [181, 0]
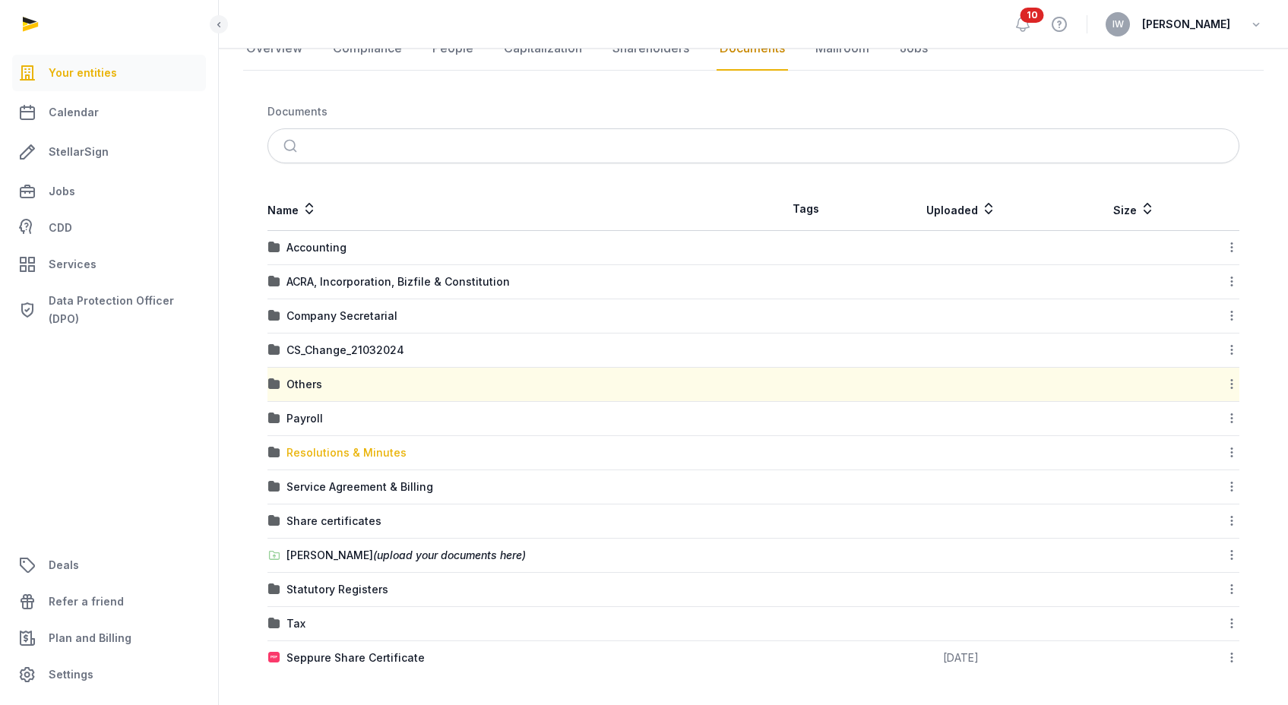
click at [331, 452] on div "Resolutions & Minutes" at bounding box center [346, 452] width 120 height 15
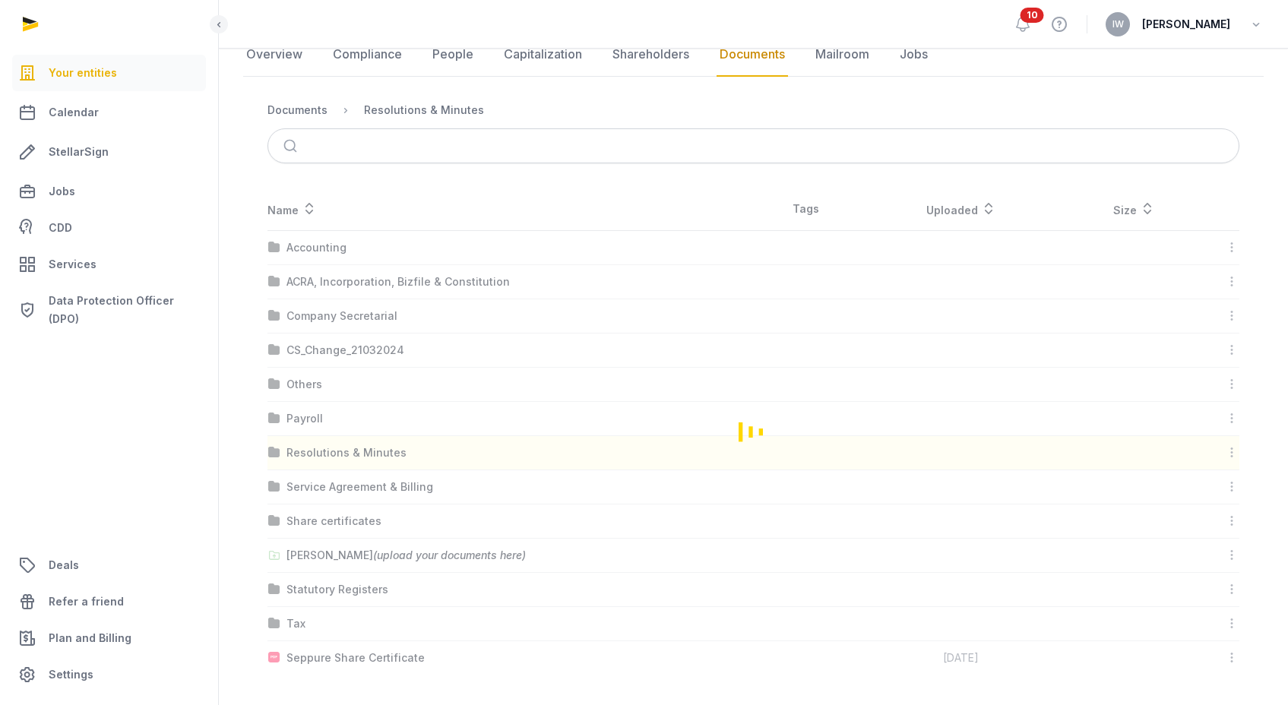
scroll to position [0, 0]
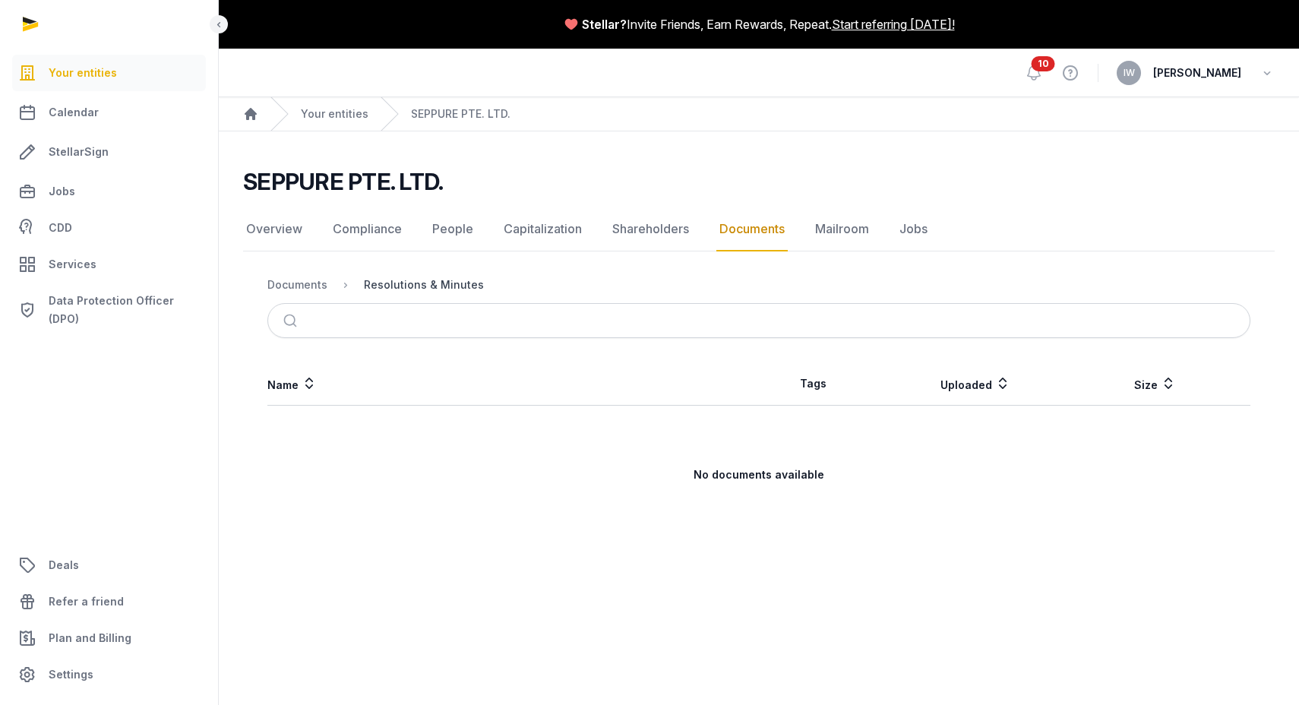
click at [407, 283] on div "Resolutions & Minutes" at bounding box center [424, 284] width 120 height 15
click at [321, 289] on div "Documents" at bounding box center [297, 284] width 60 height 15
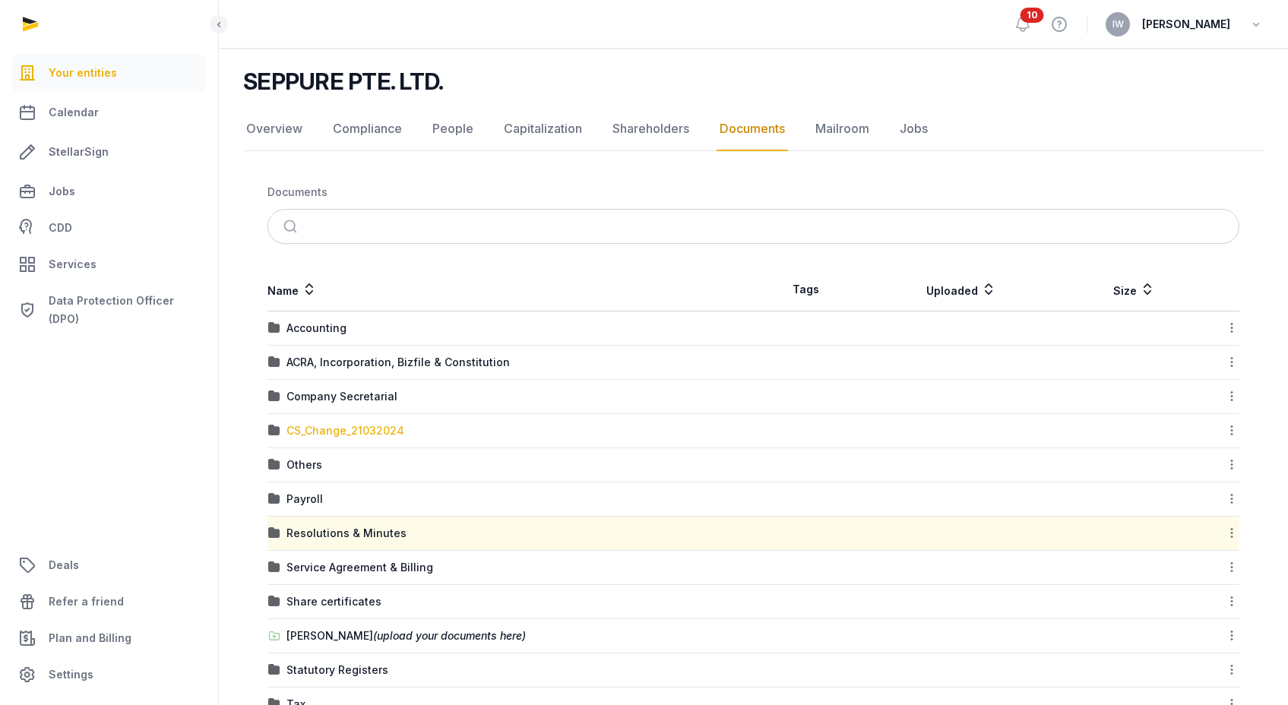
scroll to position [181, 0]
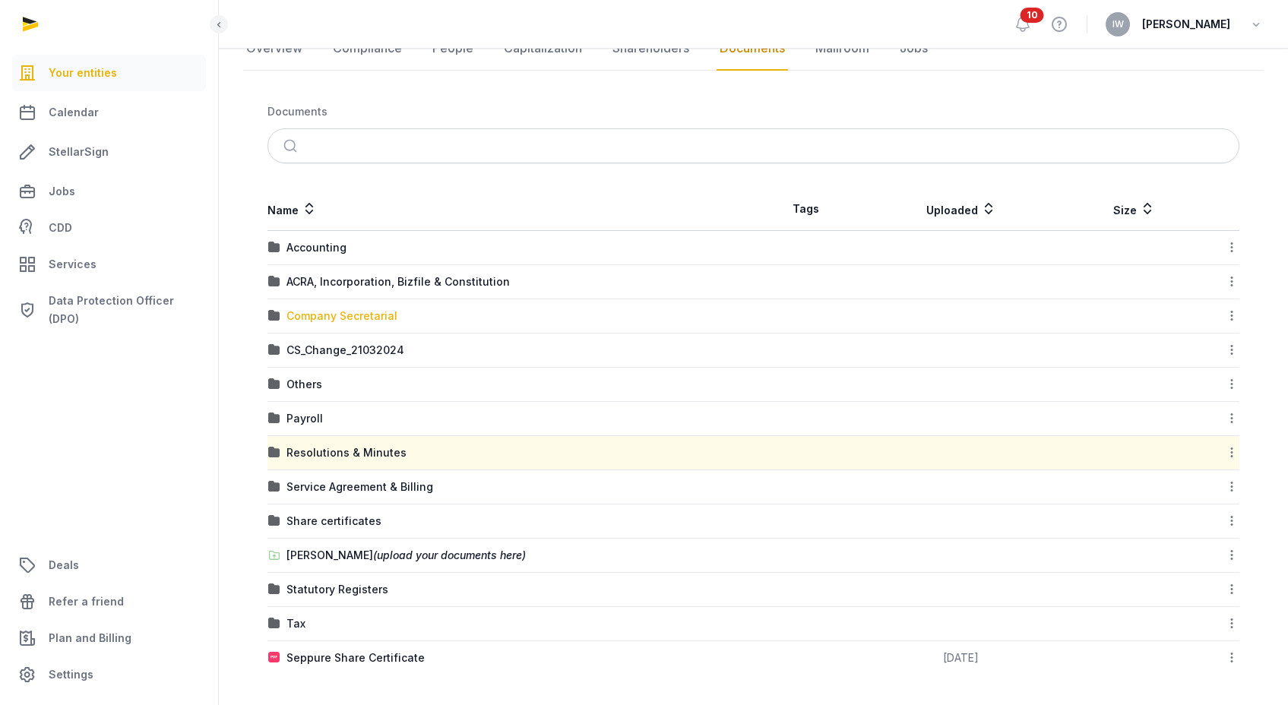
click at [326, 309] on div "Company Secretarial" at bounding box center [341, 316] width 111 height 15
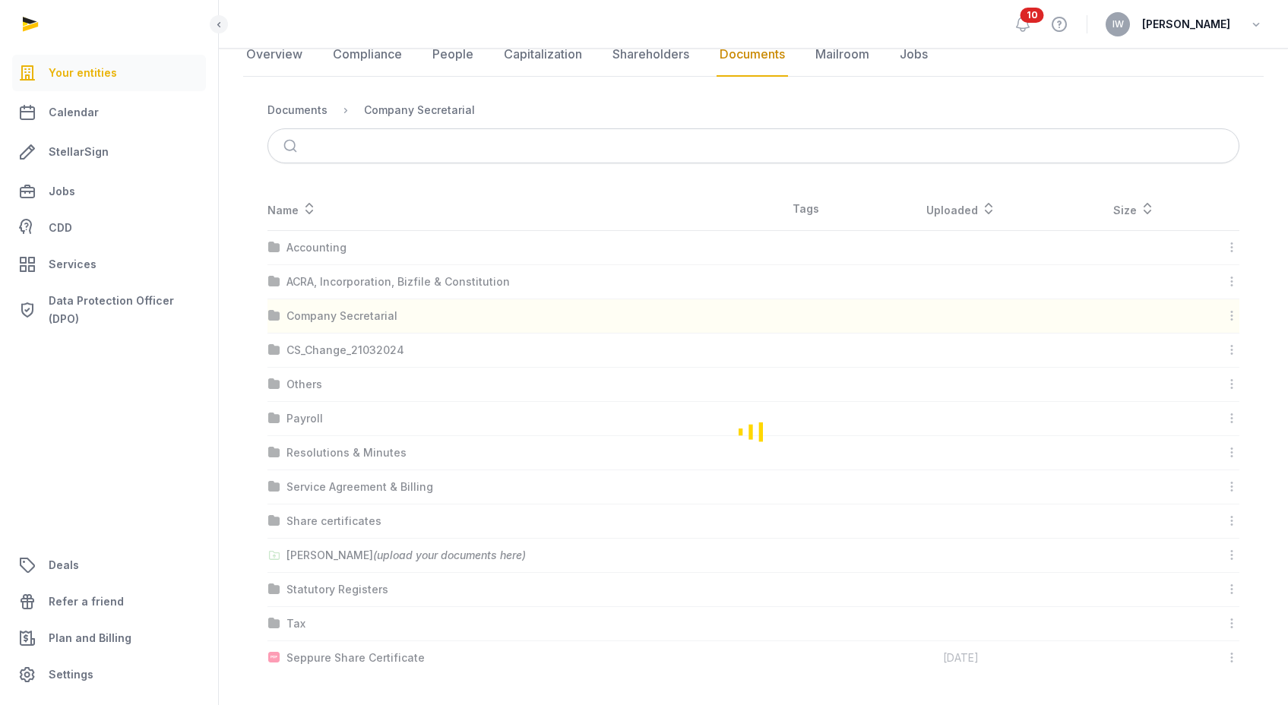
scroll to position [0, 0]
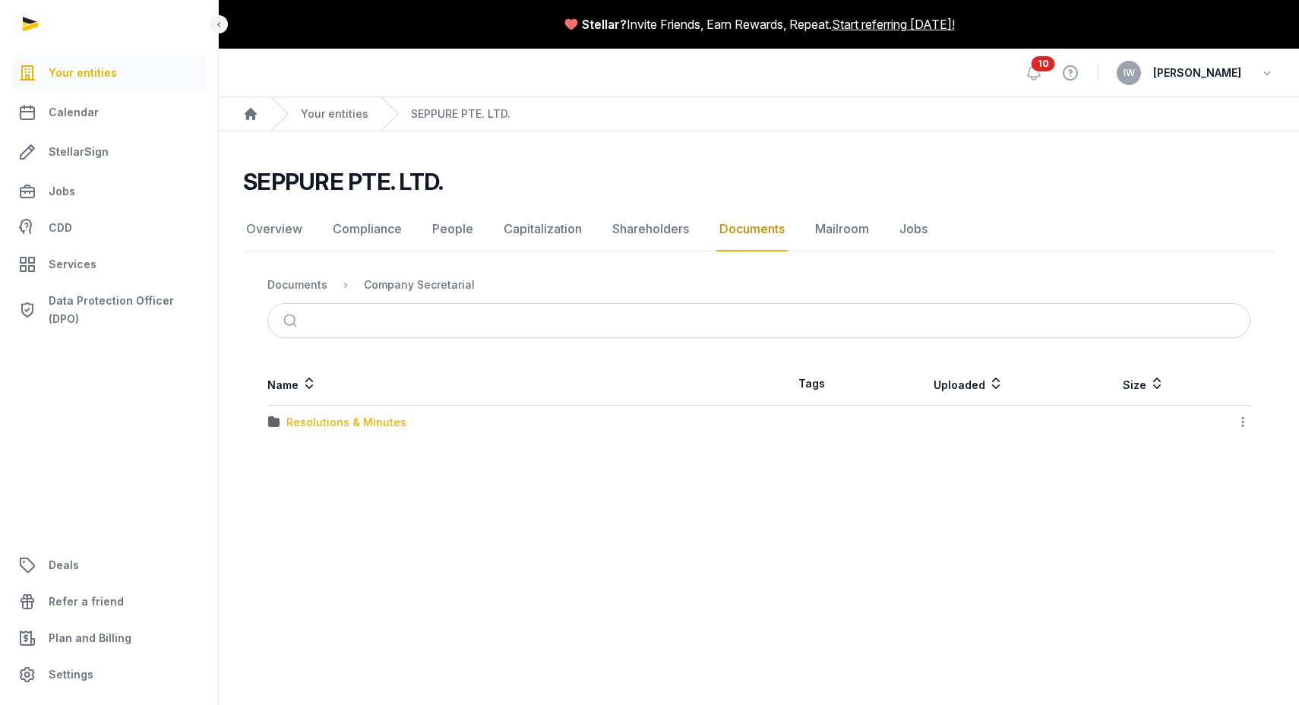
click at [344, 422] on div "Resolutions & Minutes" at bounding box center [346, 422] width 120 height 15
click at [305, 422] on div "2024" at bounding box center [300, 422] width 28 height 15
click at [339, 416] on div "AGM/AR FYE 2023" at bounding box center [333, 422] width 95 height 15
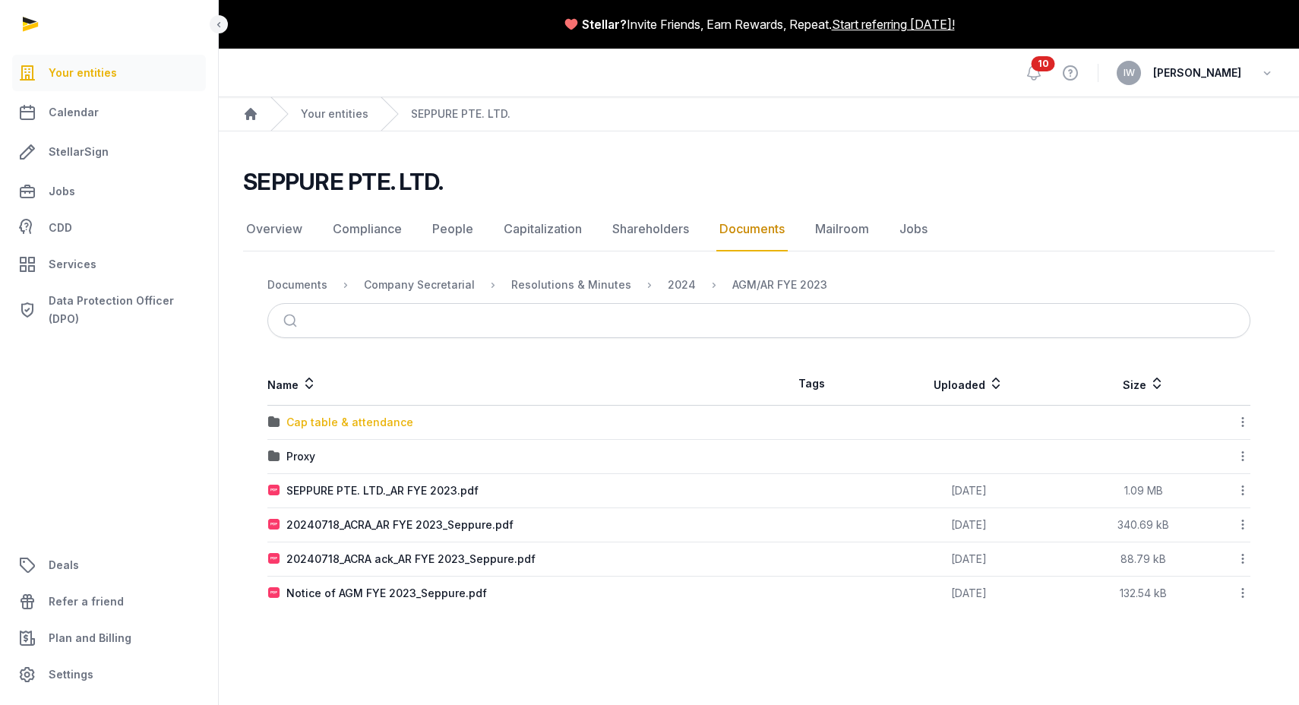
click at [371, 420] on div "Cap table & attendance" at bounding box center [349, 422] width 127 height 15
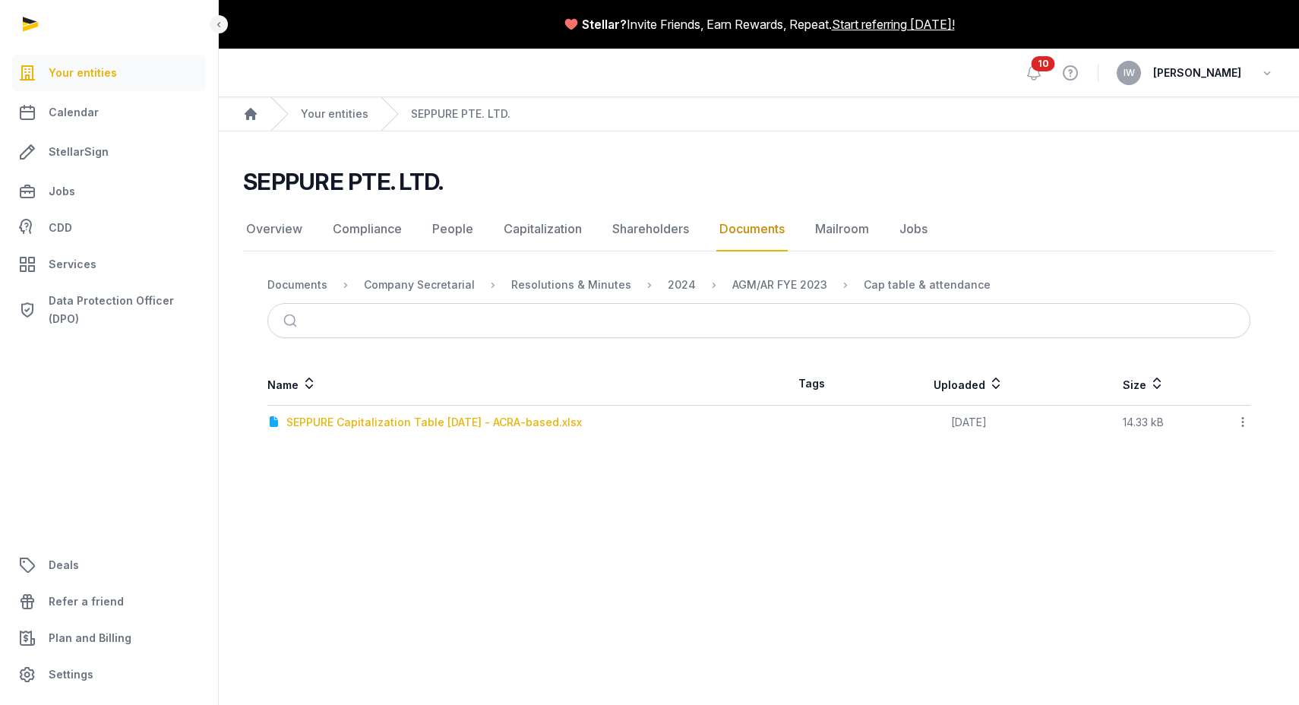
click at [371, 420] on div "SEPPURE Capitalization Table 27 June 2024 - ACRA-based.xlsx" at bounding box center [434, 422] width 296 height 15
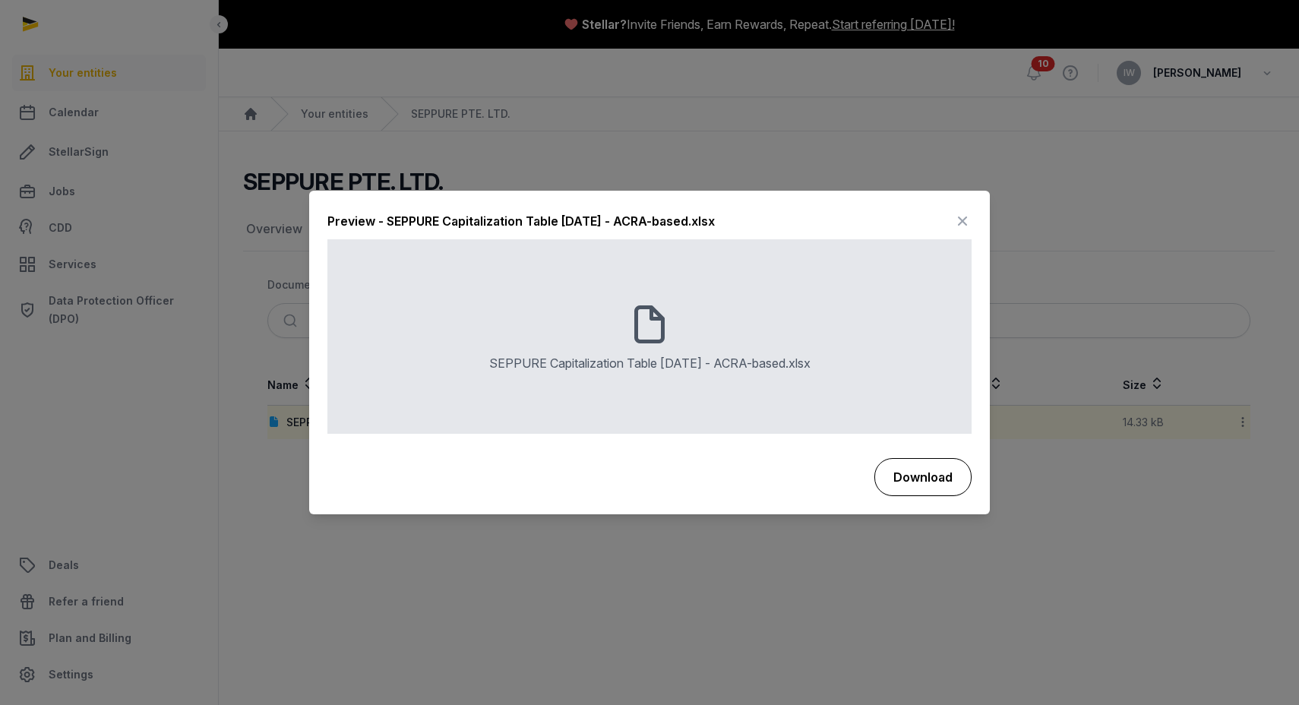
click at [914, 472] on button "Download" at bounding box center [923, 477] width 97 height 38
click at [963, 222] on icon at bounding box center [963, 222] width 18 height 24
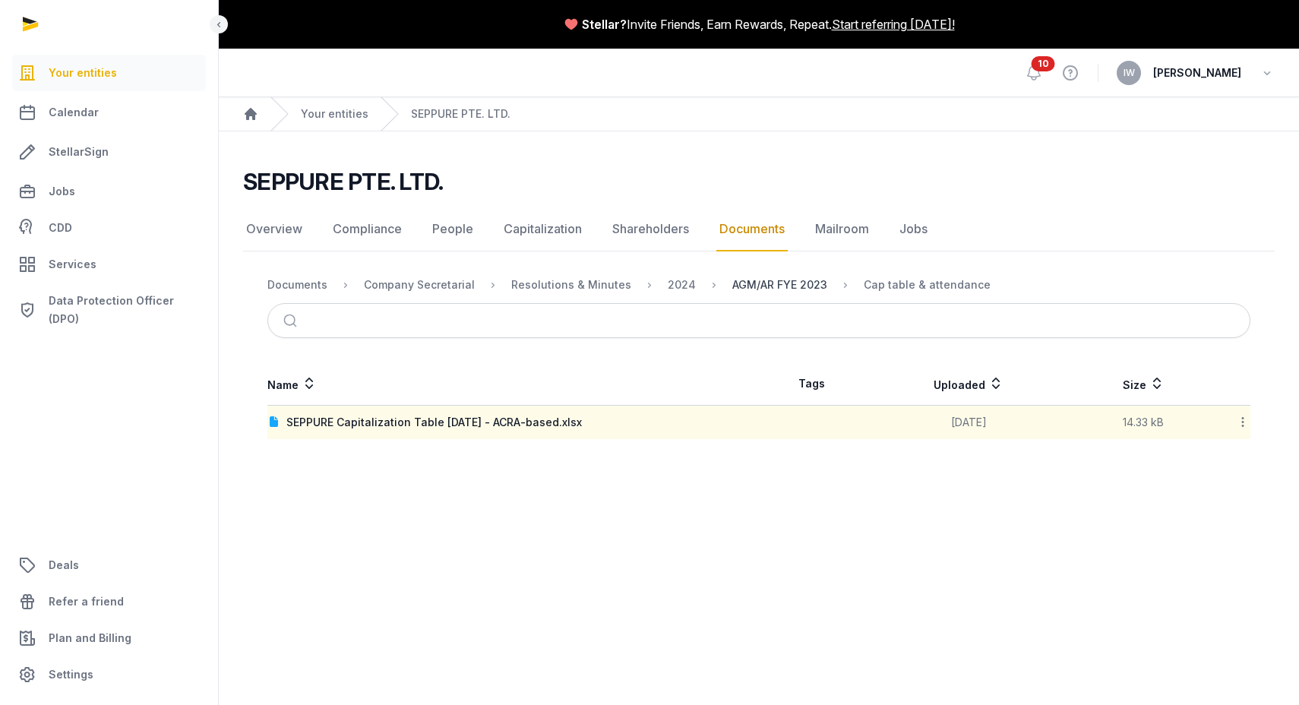
click at [773, 290] on div "AGM/AR FYE 2023" at bounding box center [780, 284] width 95 height 15
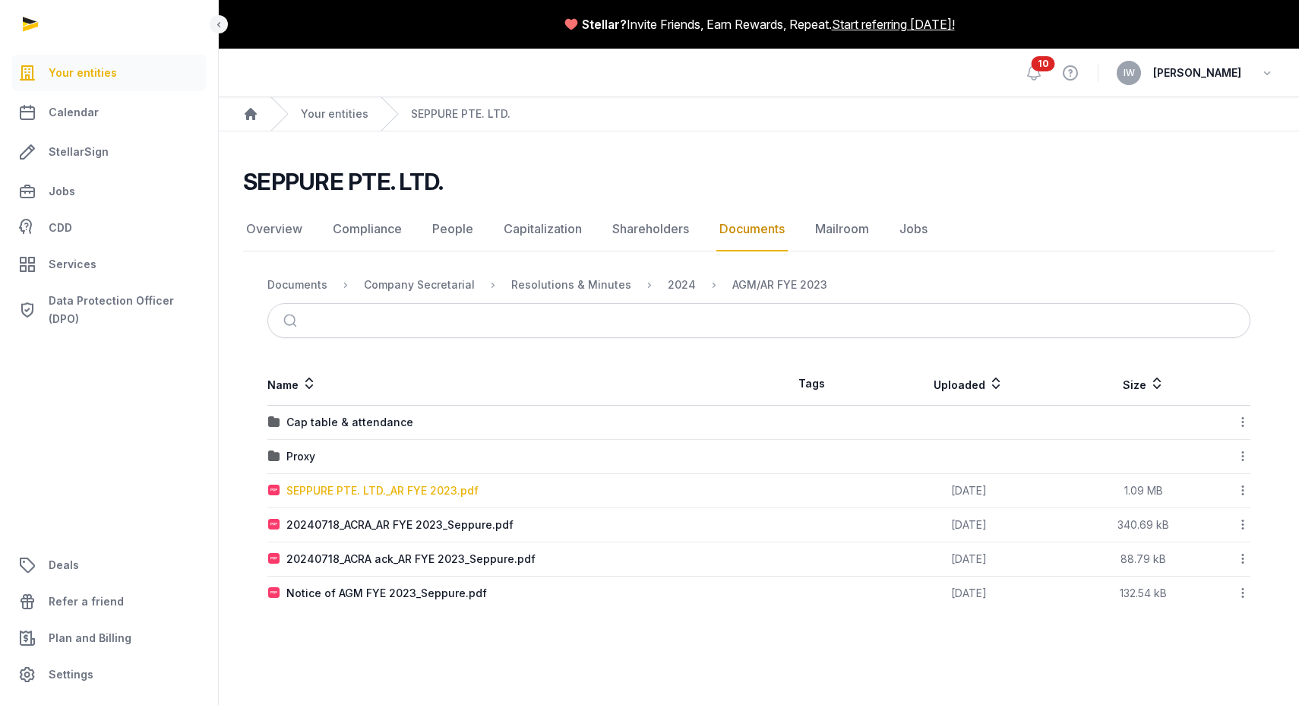
click at [455, 493] on div "SEPPURE PTE. LTD._AR FYE 2023.pdf" at bounding box center [382, 490] width 192 height 15
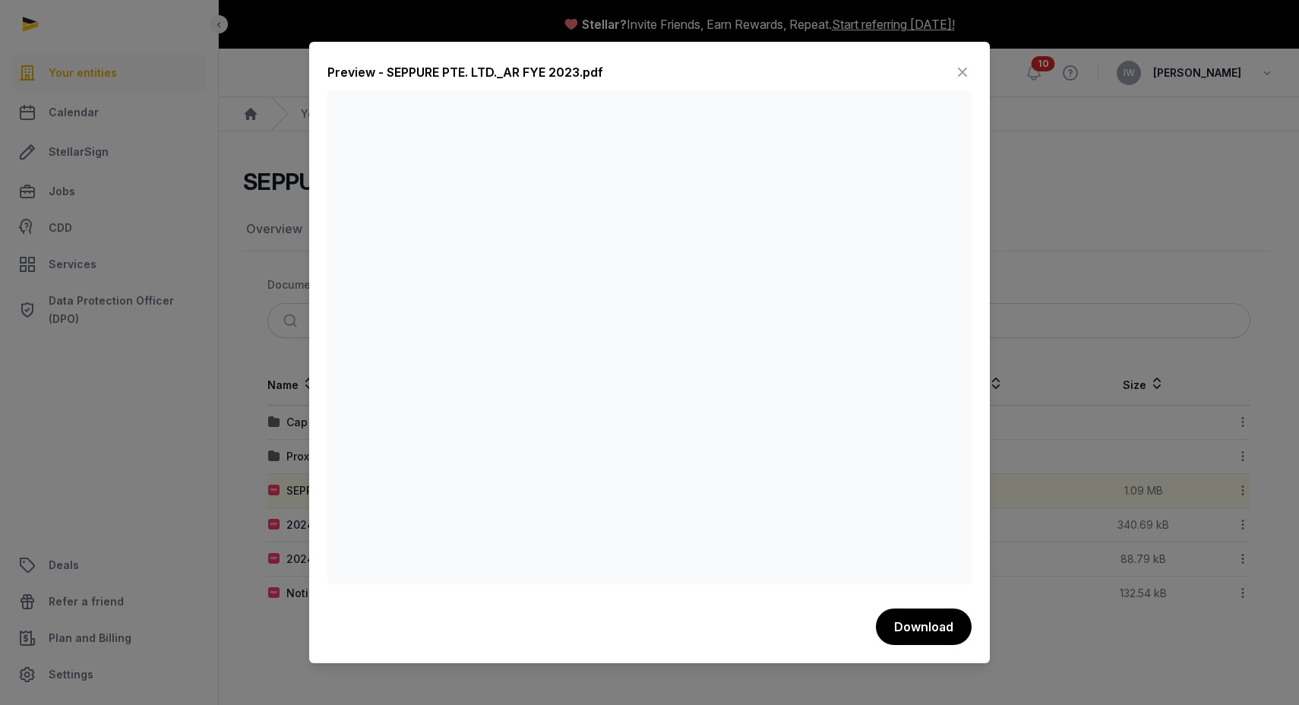
click at [964, 72] on icon at bounding box center [963, 72] width 18 height 24
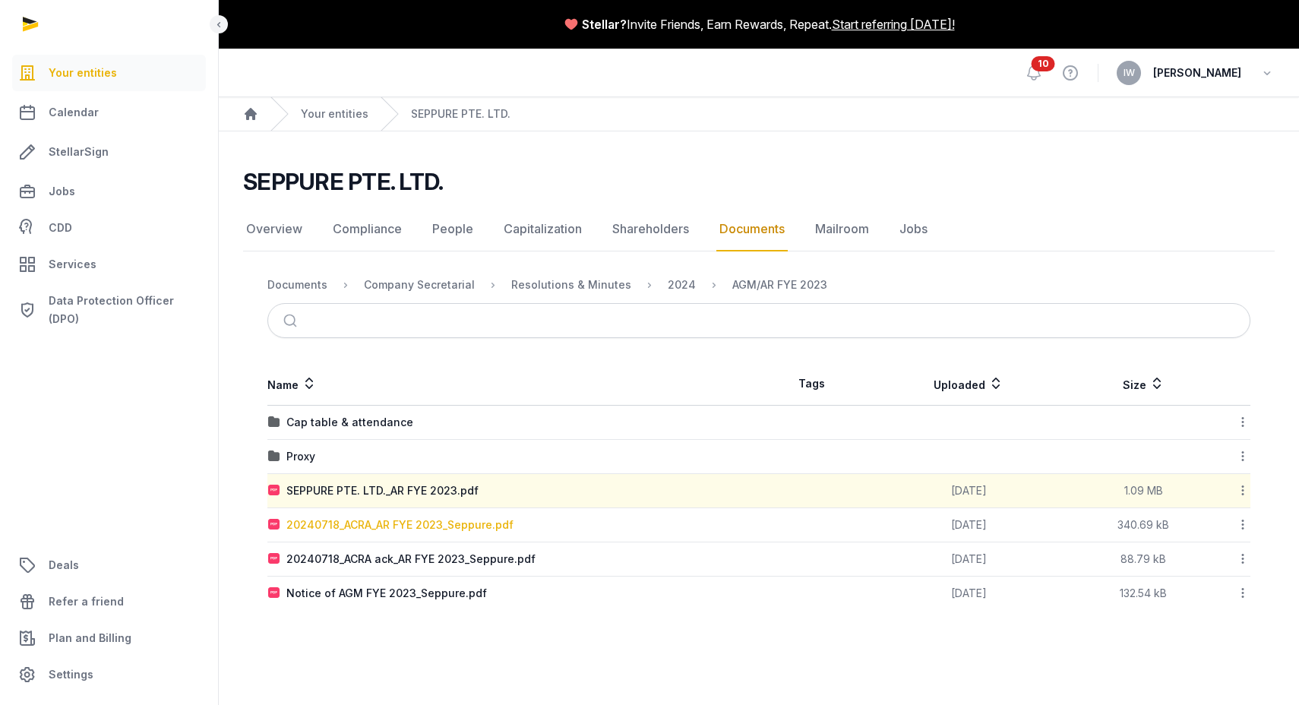
click at [416, 529] on div "20240718_ACRA_AR FYE 2023_Seppure.pdf" at bounding box center [399, 524] width 227 height 15
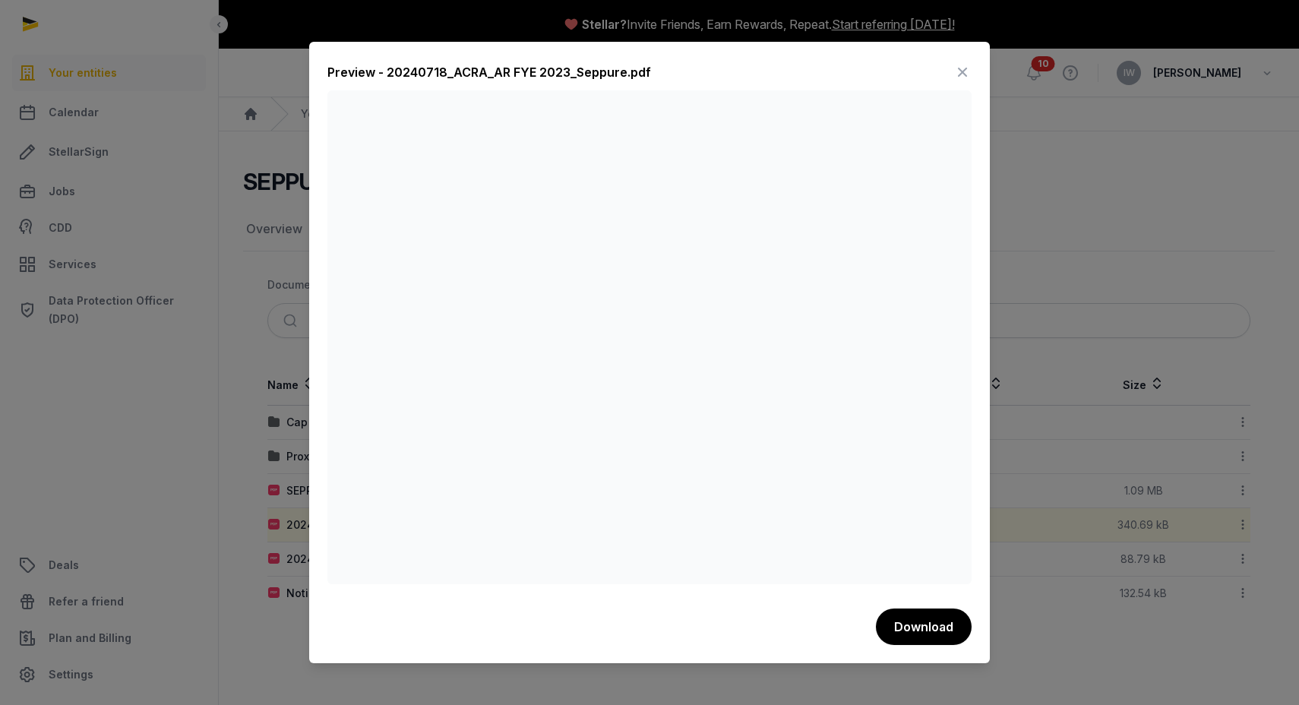
click at [960, 67] on icon at bounding box center [963, 72] width 18 height 24
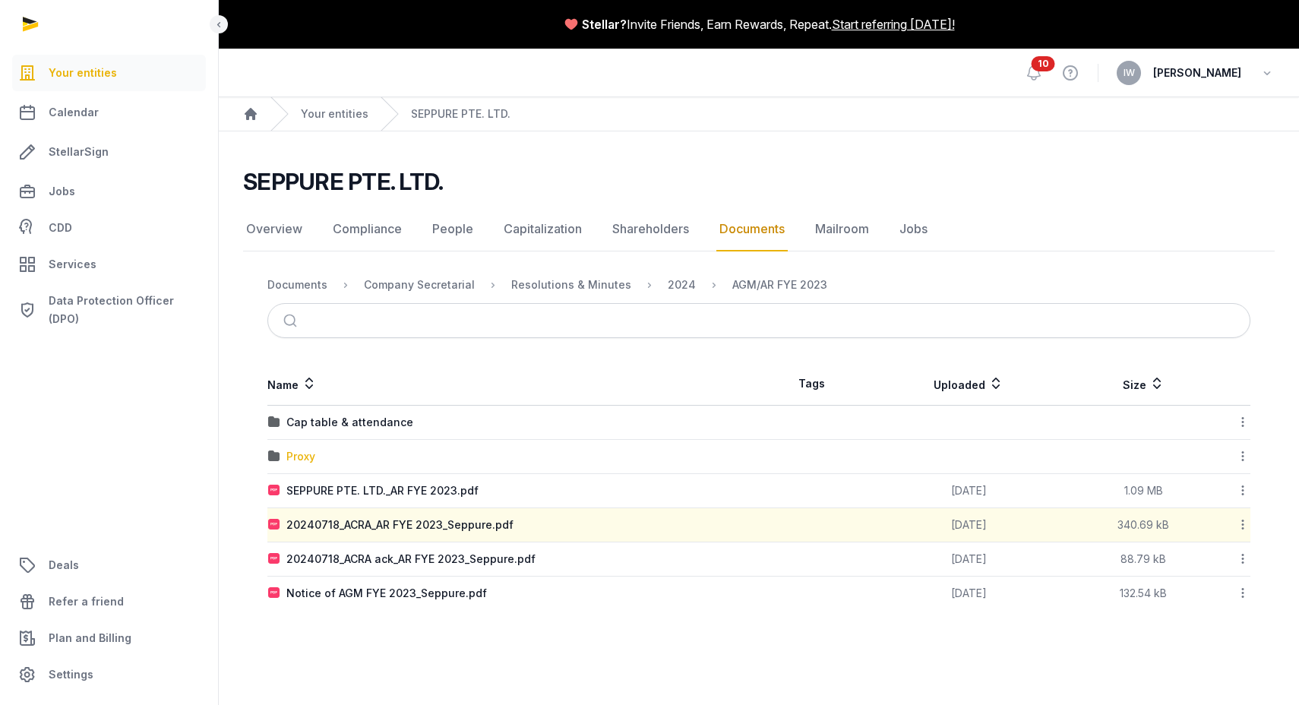
click at [305, 460] on div "Proxy" at bounding box center [300, 456] width 29 height 15
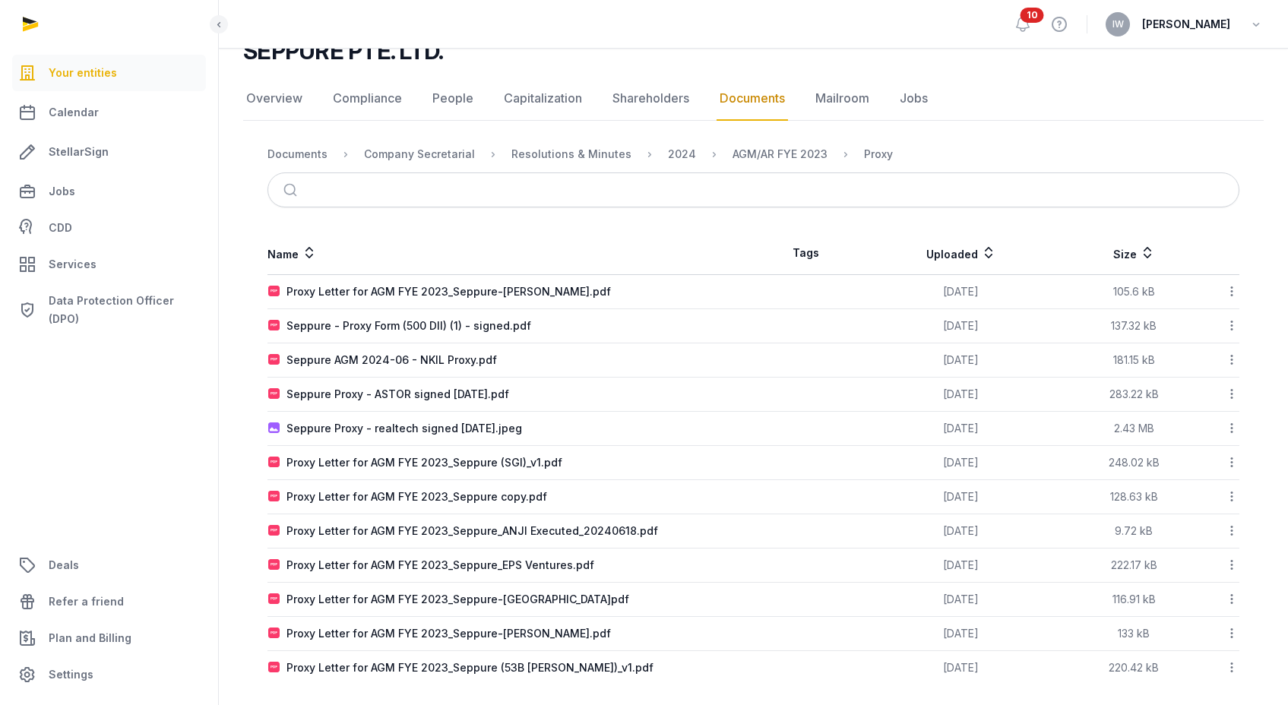
scroll to position [141, 0]
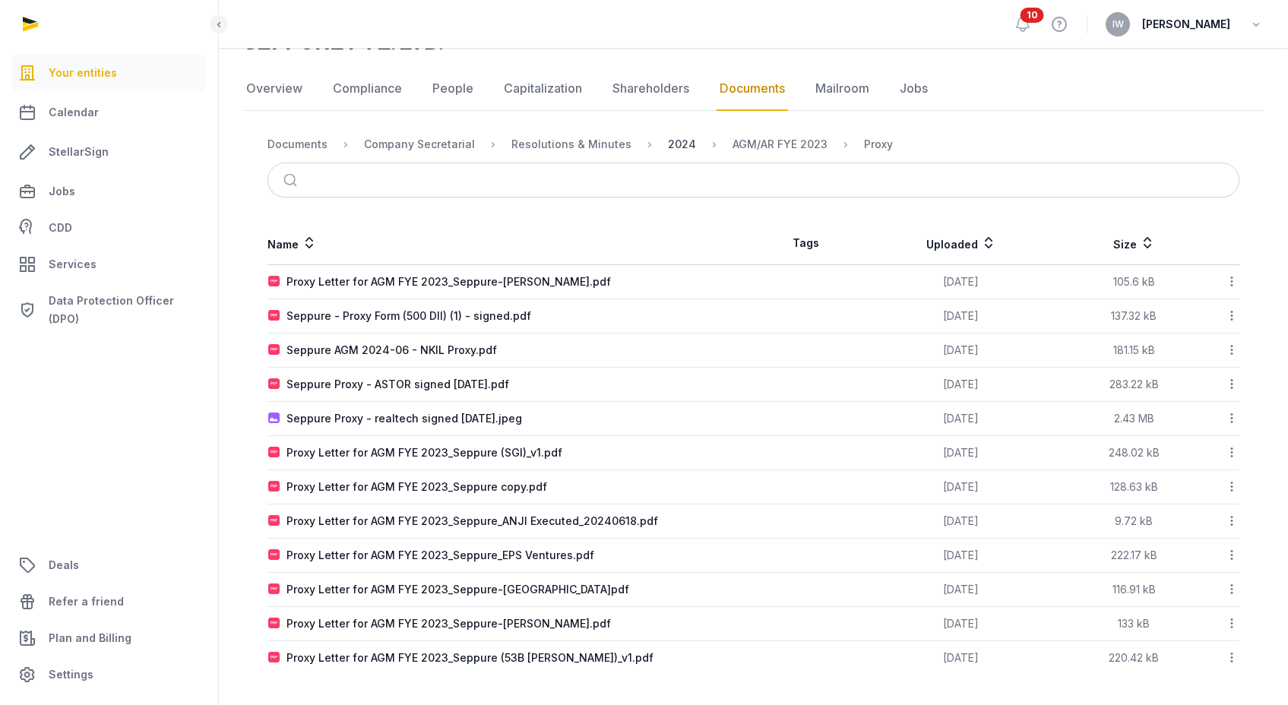
click at [668, 141] on div "2024" at bounding box center [682, 144] width 28 height 15
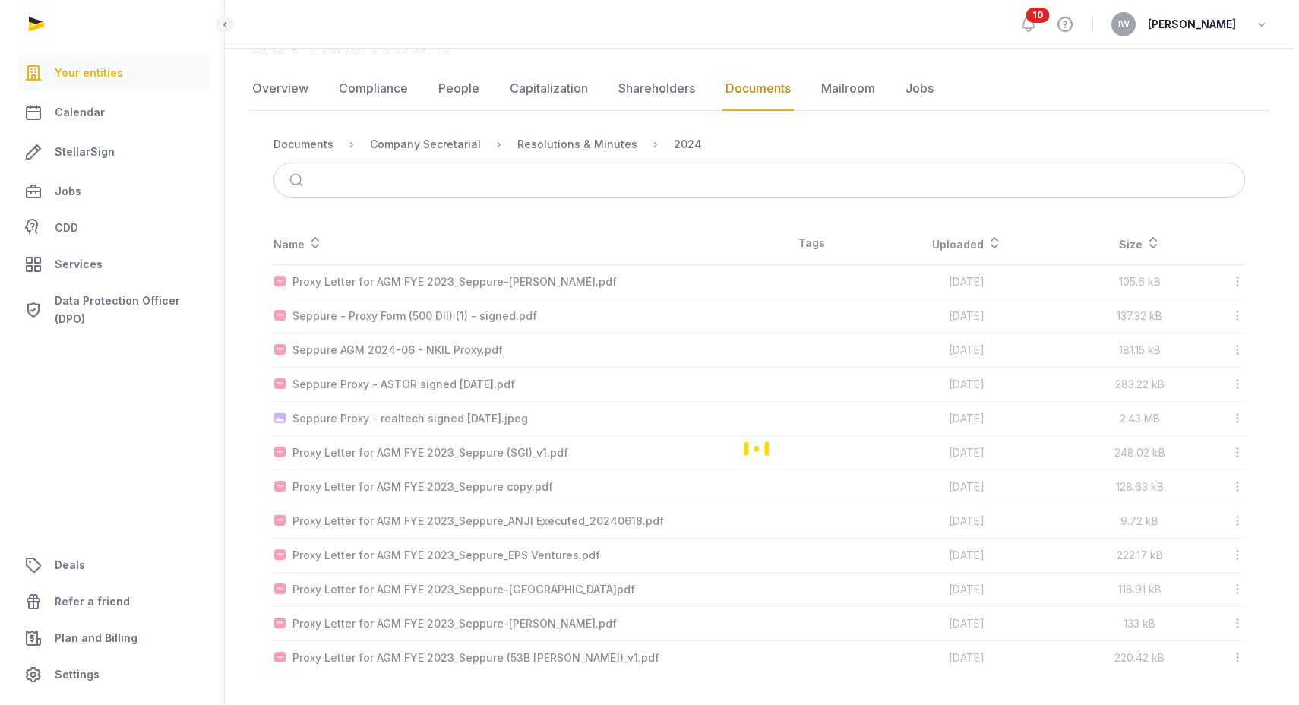
scroll to position [0, 0]
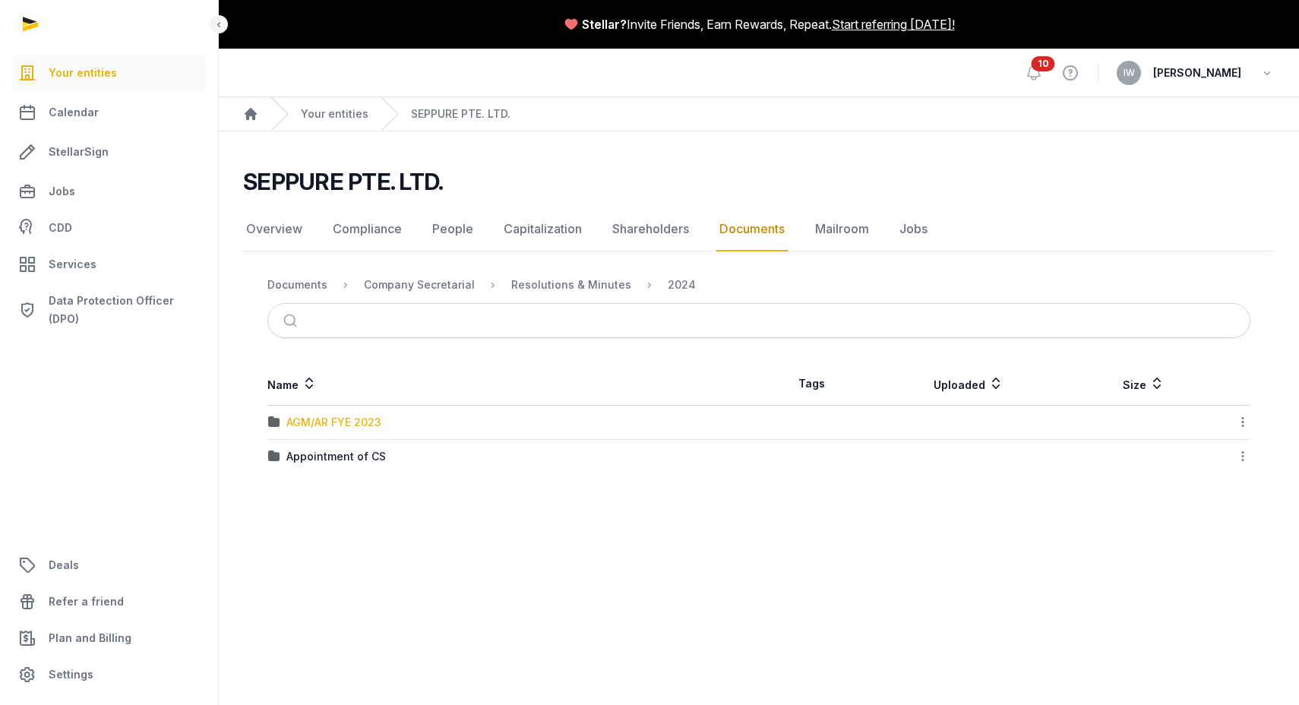
click at [369, 422] on div "AGM/AR FYE 2023" at bounding box center [333, 422] width 95 height 15
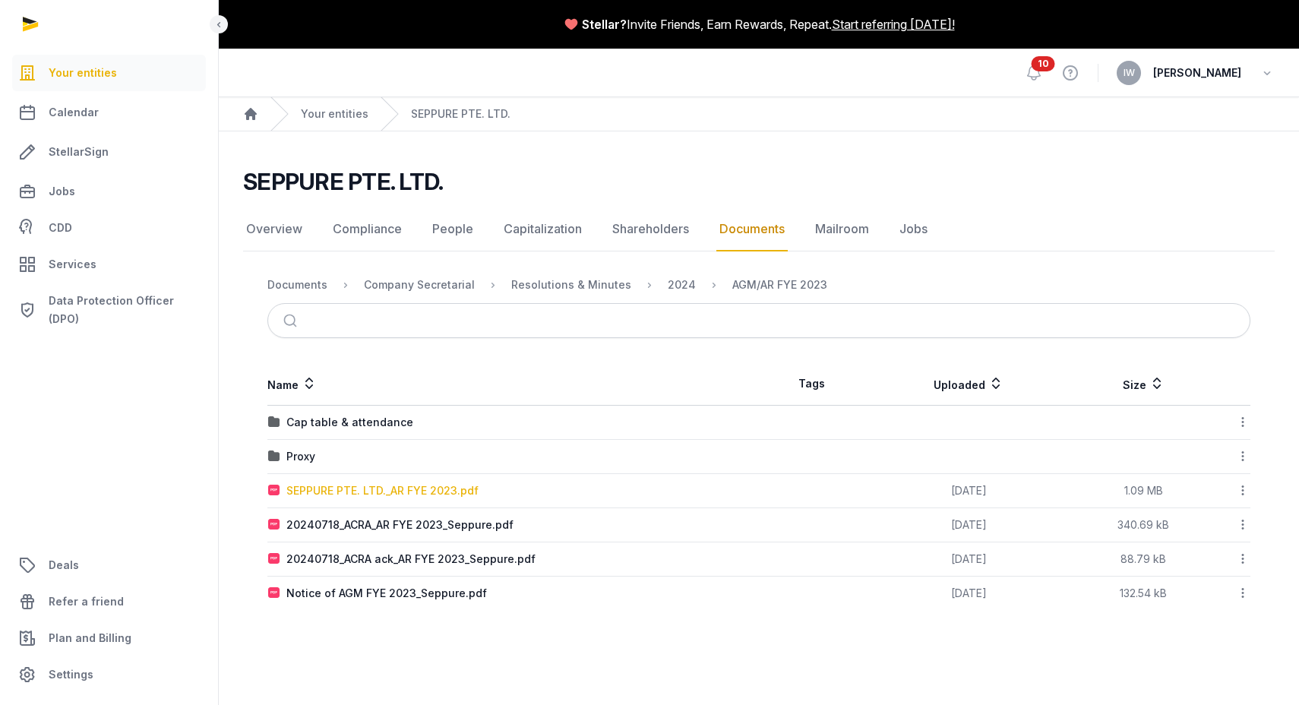
click at [379, 494] on div "SEPPURE PTE. LTD._AR FYE 2023.pdf" at bounding box center [382, 490] width 192 height 15
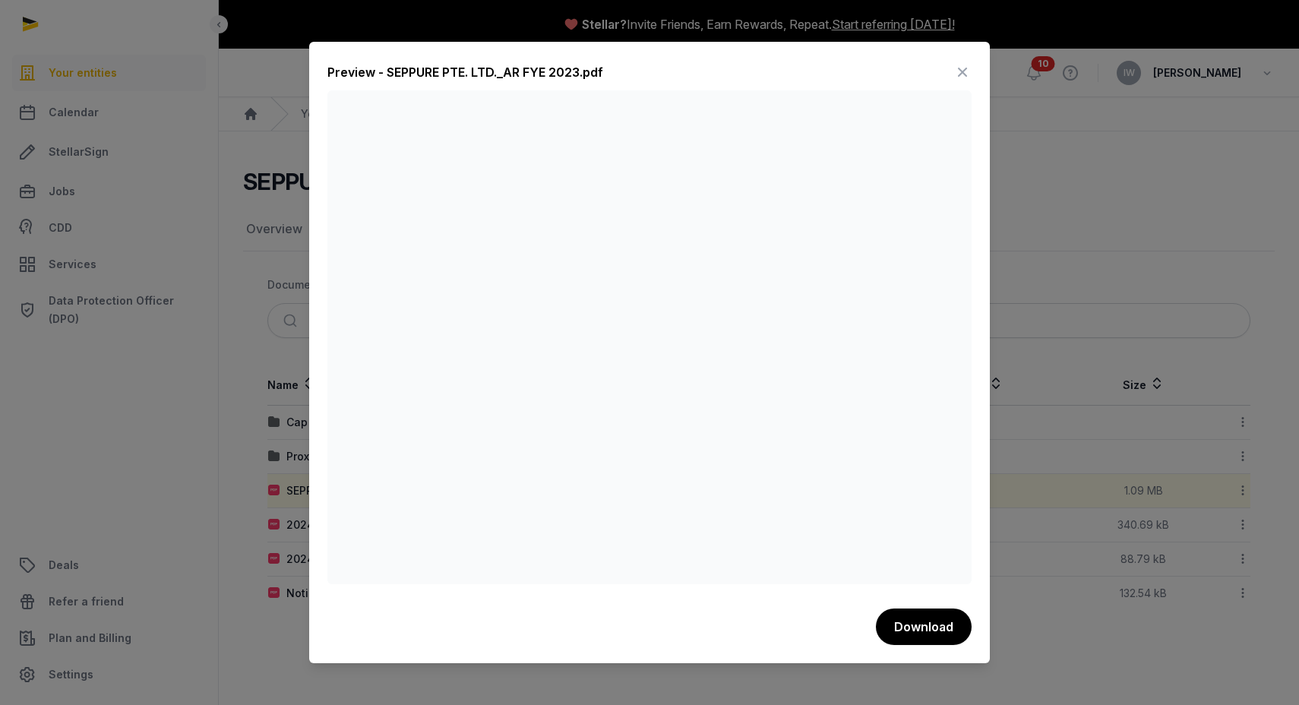
click at [963, 69] on icon at bounding box center [963, 72] width 18 height 24
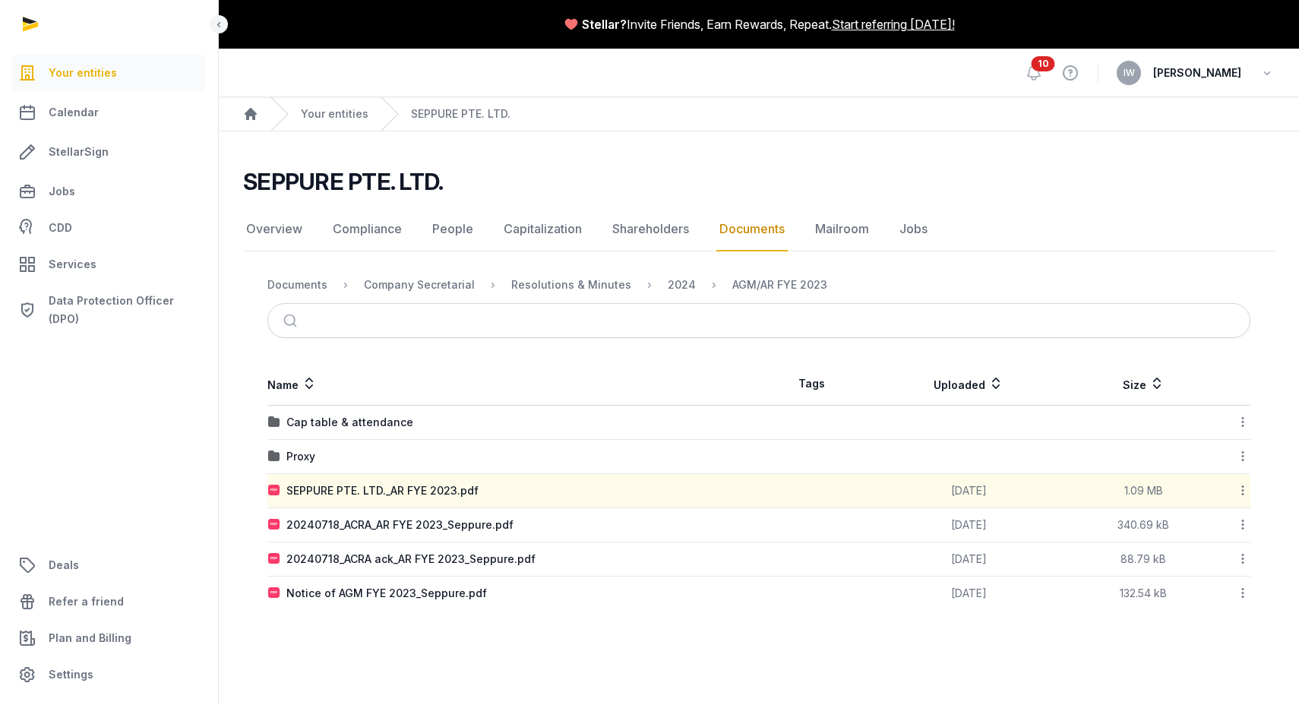
click at [40, 30] on div at bounding box center [109, 24] width 219 height 49
click at [21, 27] on div at bounding box center [109, 24] width 219 height 49
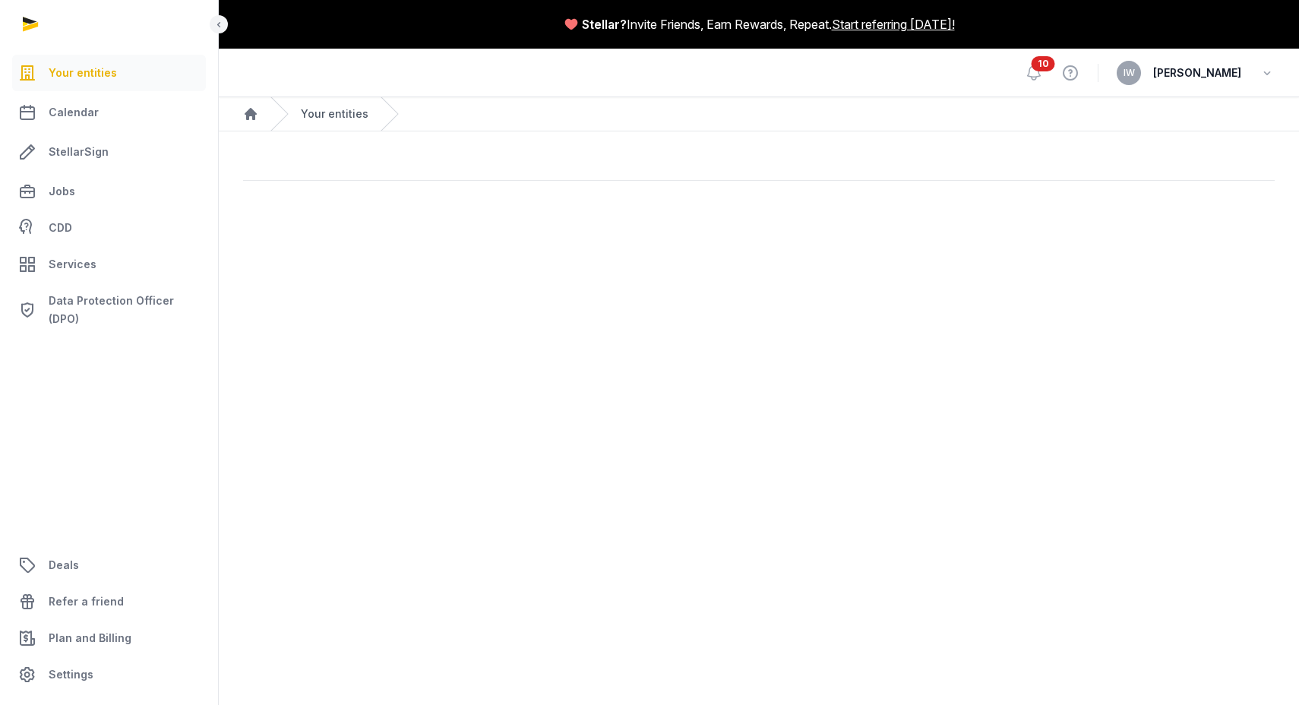
click at [329, 113] on link "Your entities" at bounding box center [335, 113] width 68 height 15
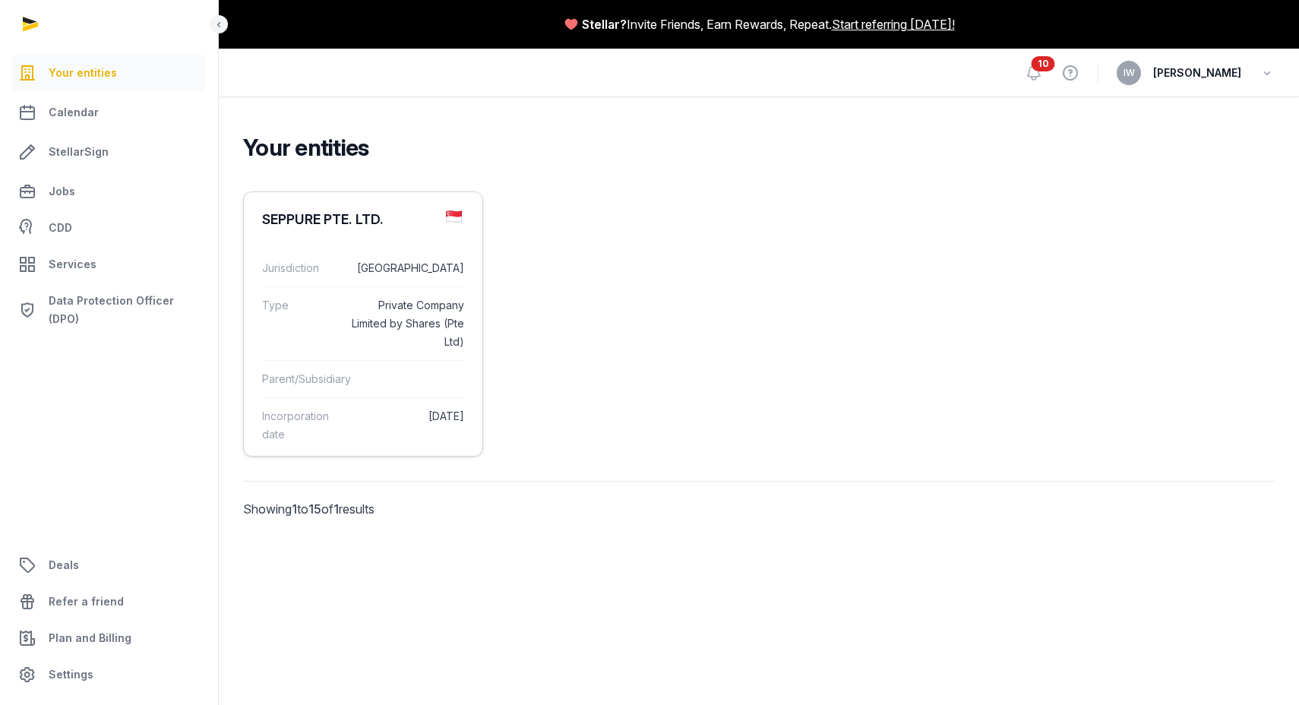
click at [405, 285] on div "Jurisdiction [GEOGRAPHIC_DATA]" at bounding box center [363, 268] width 202 height 36
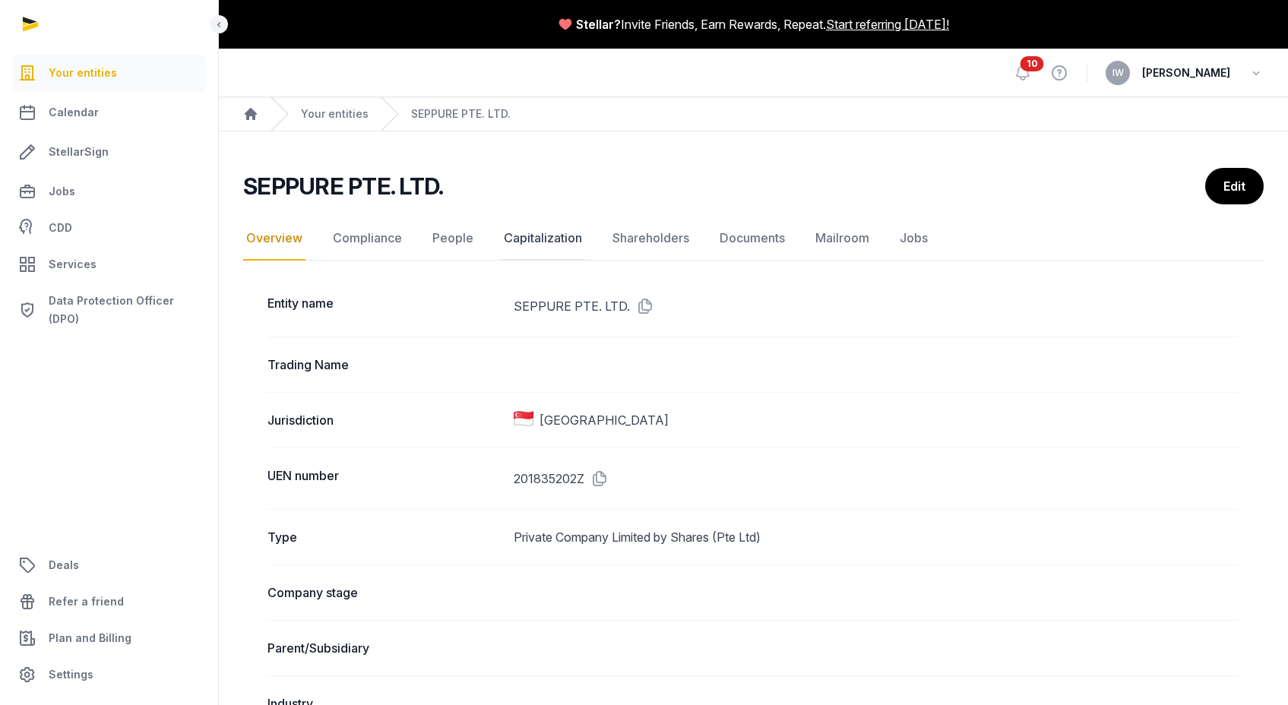
click at [559, 240] on link "Capitalization" at bounding box center [543, 239] width 84 height 44
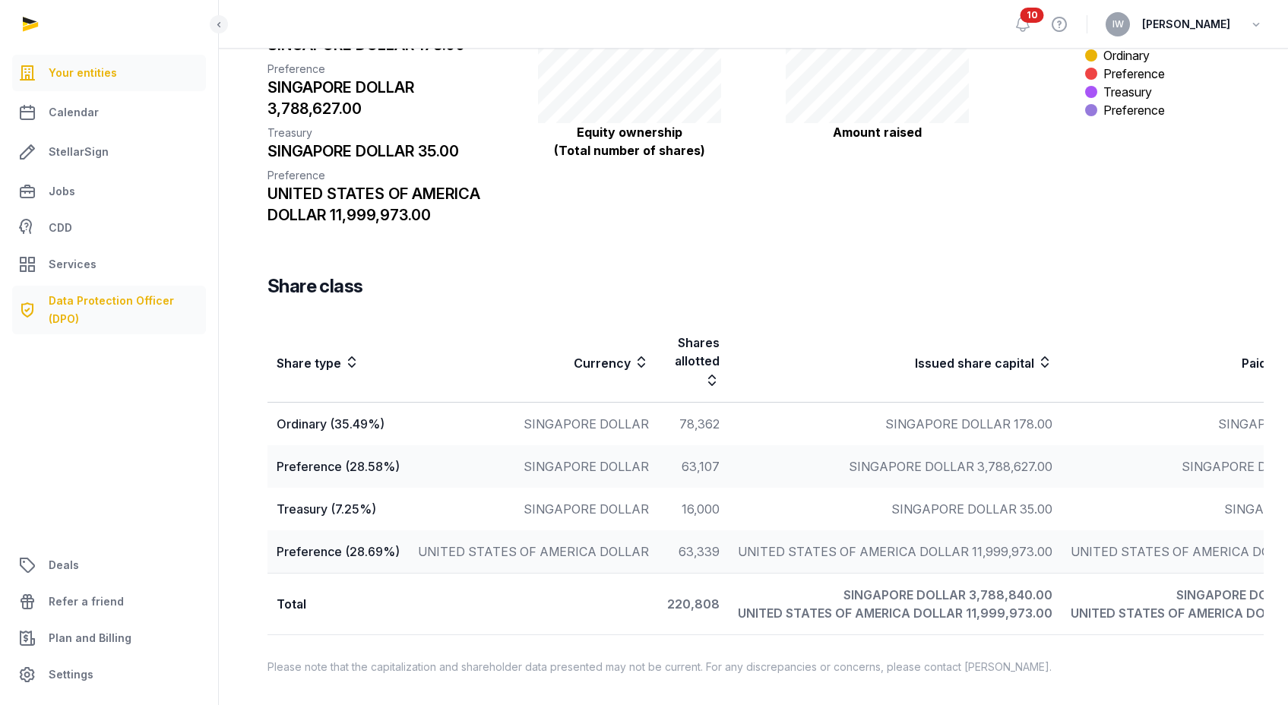
click at [96, 300] on span "Data Protection Officer (DPO)" at bounding box center [124, 310] width 151 height 36
click at [74, 150] on span "StellarSign" at bounding box center [79, 152] width 60 height 18
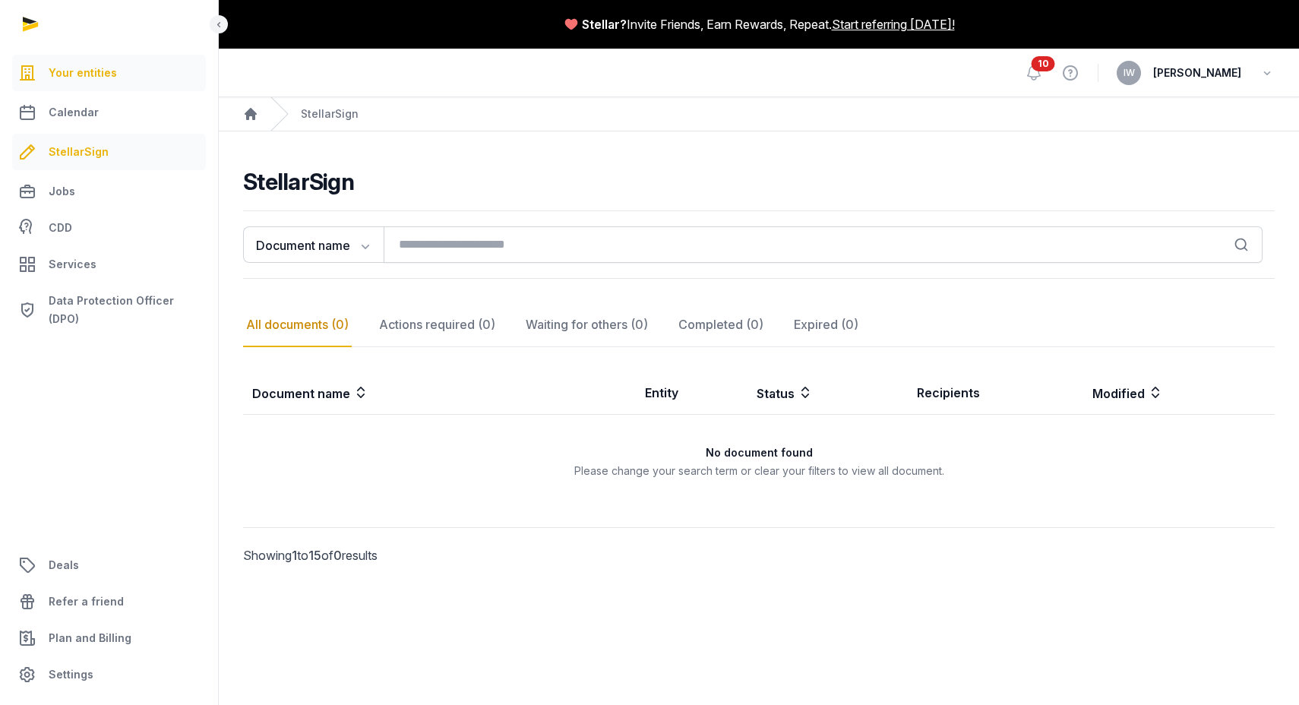
click at [90, 78] on span "Your entities" at bounding box center [83, 73] width 68 height 18
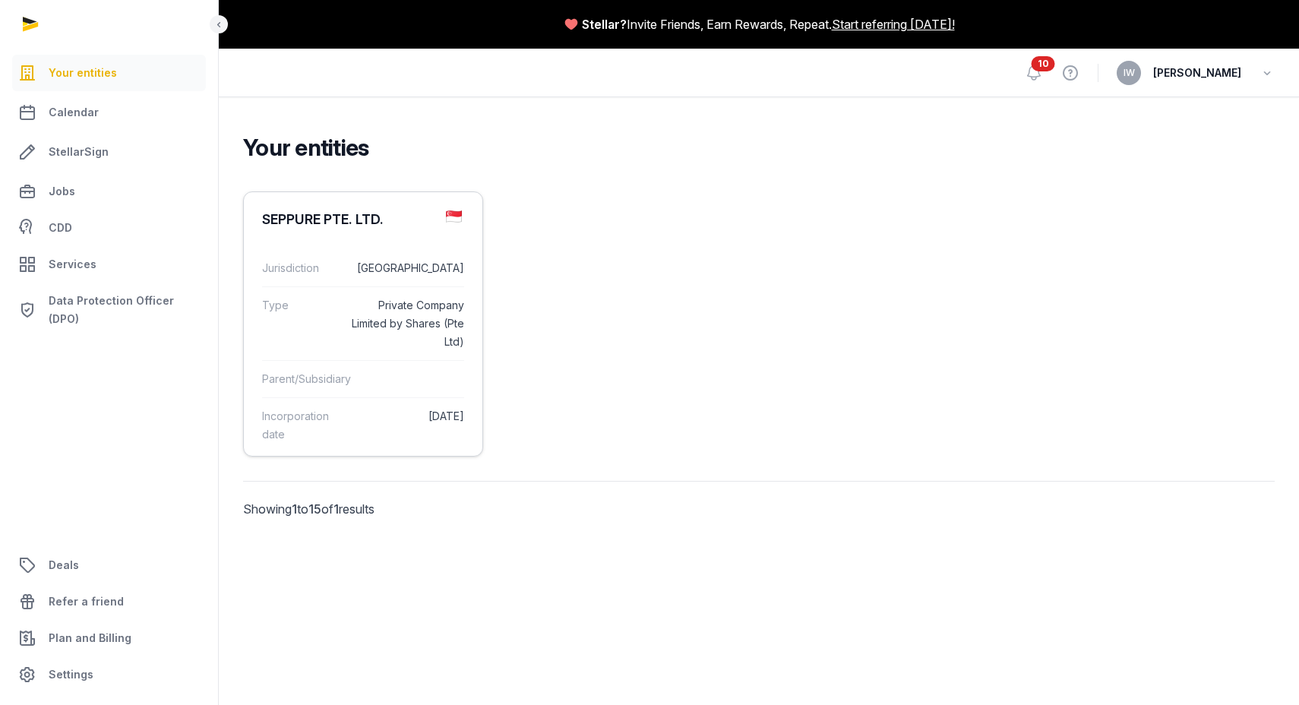
click at [372, 286] on div "Jurisdiction [GEOGRAPHIC_DATA]" at bounding box center [363, 268] width 202 height 36
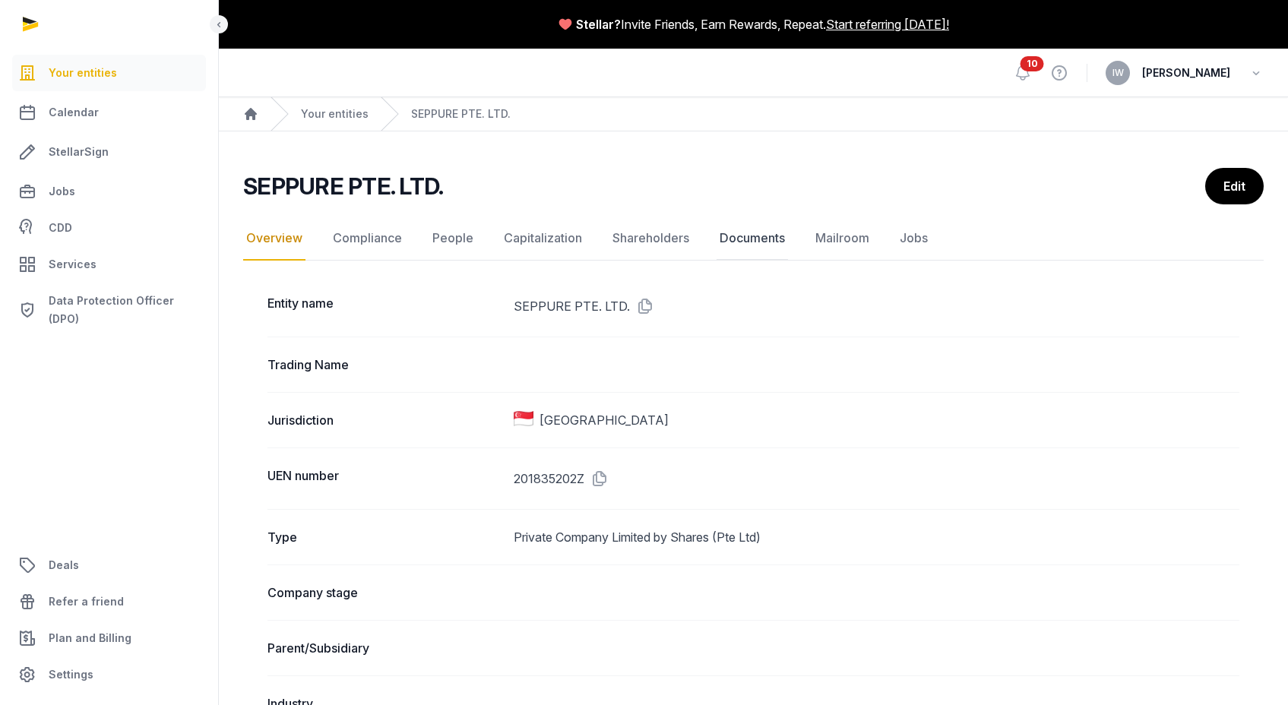
click at [758, 248] on link "Documents" at bounding box center [752, 239] width 71 height 44
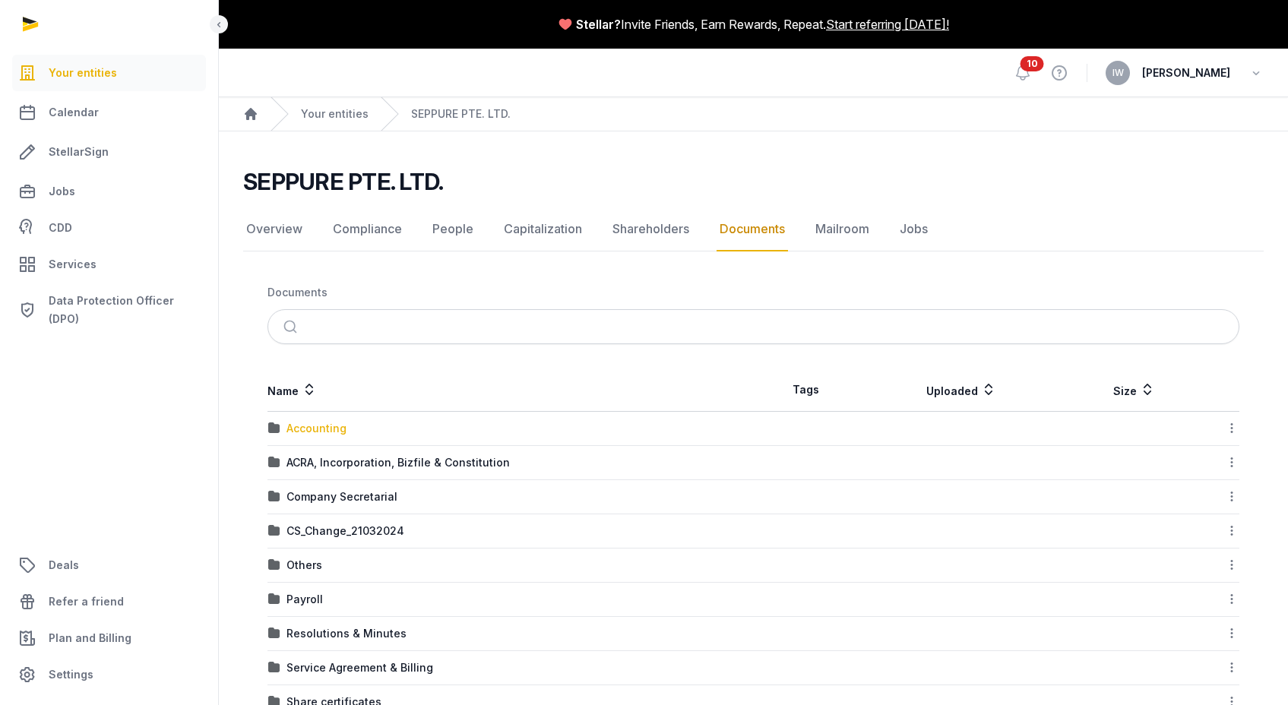
click at [324, 429] on div "Accounting" at bounding box center [316, 428] width 60 height 15
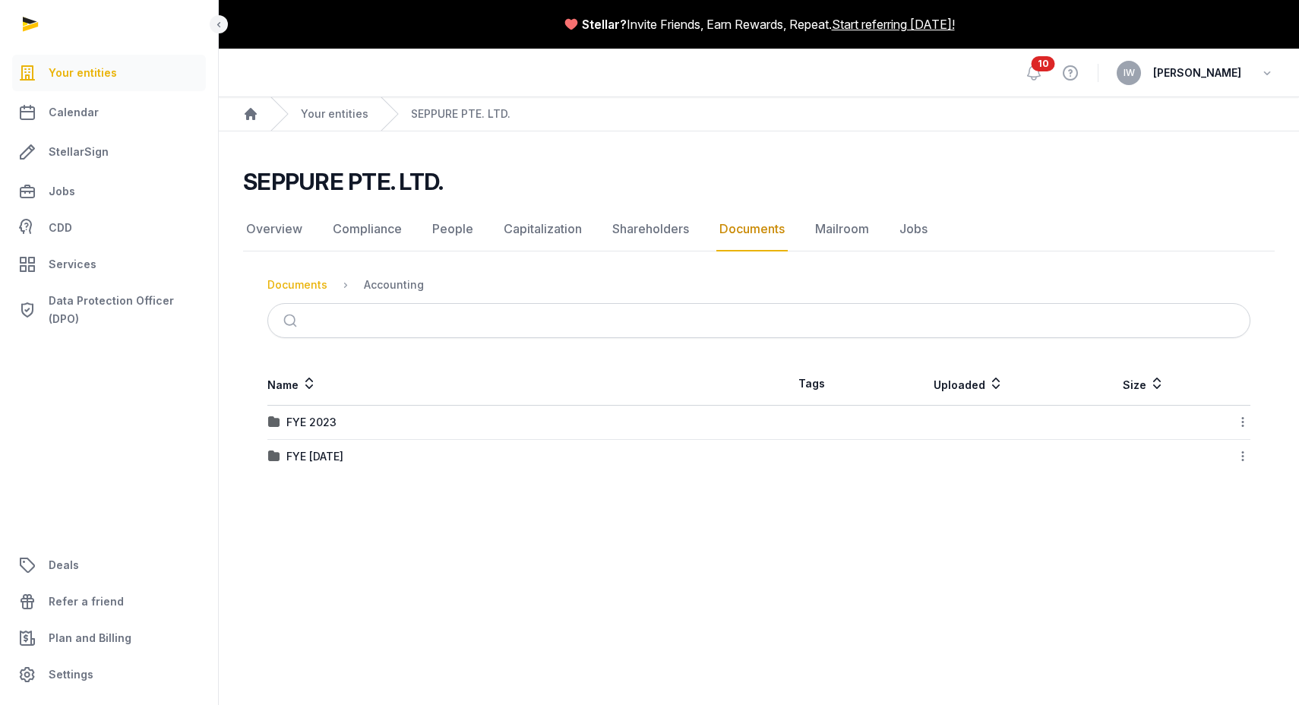
click at [302, 279] on div "Documents" at bounding box center [297, 284] width 60 height 15
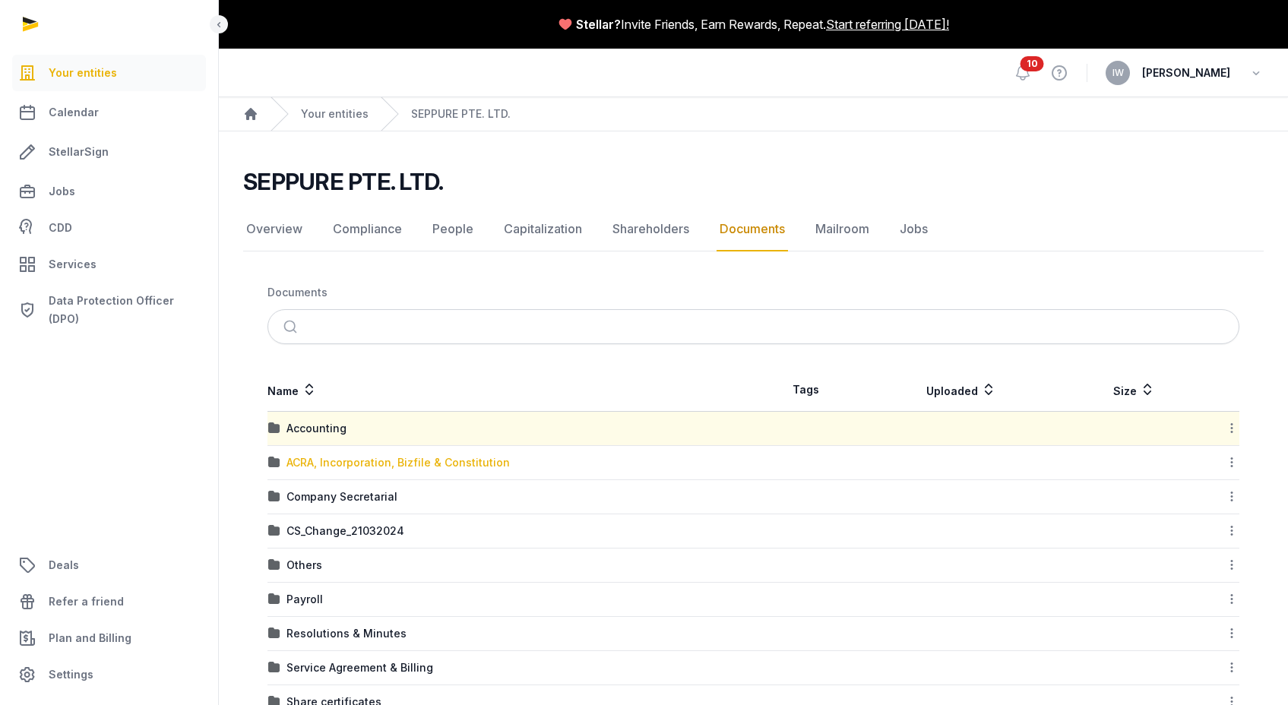
click at [331, 464] on div "ACRA, Incorporation, Bizfile & Constitution" at bounding box center [397, 462] width 223 height 15
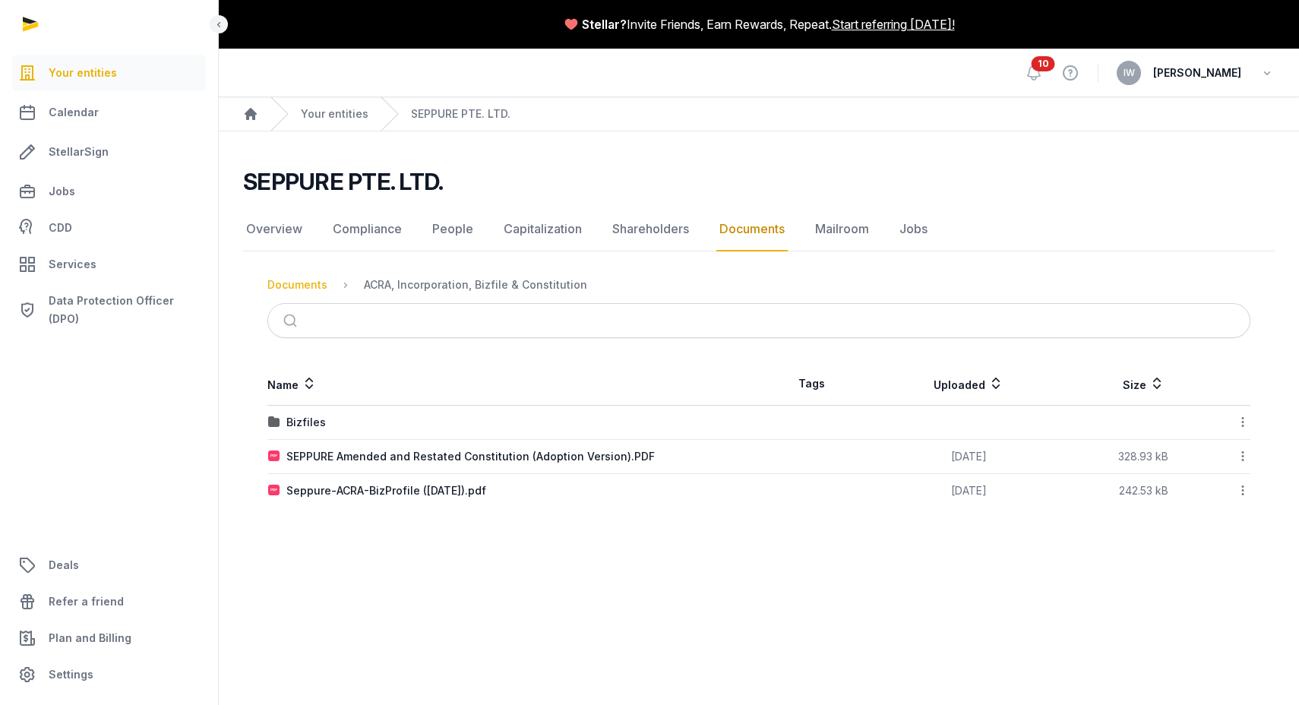
click at [296, 286] on div "Documents" at bounding box center [297, 284] width 60 height 15
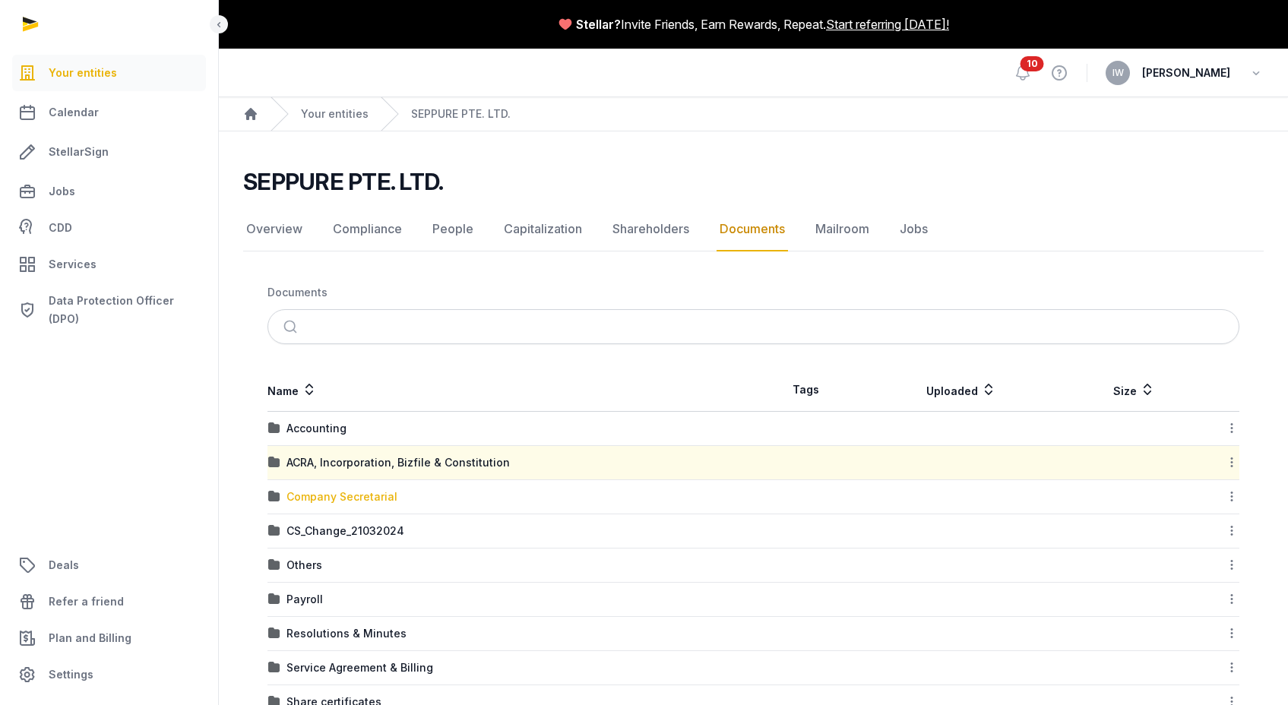
click at [318, 501] on div "Company Secretarial" at bounding box center [341, 496] width 111 height 15
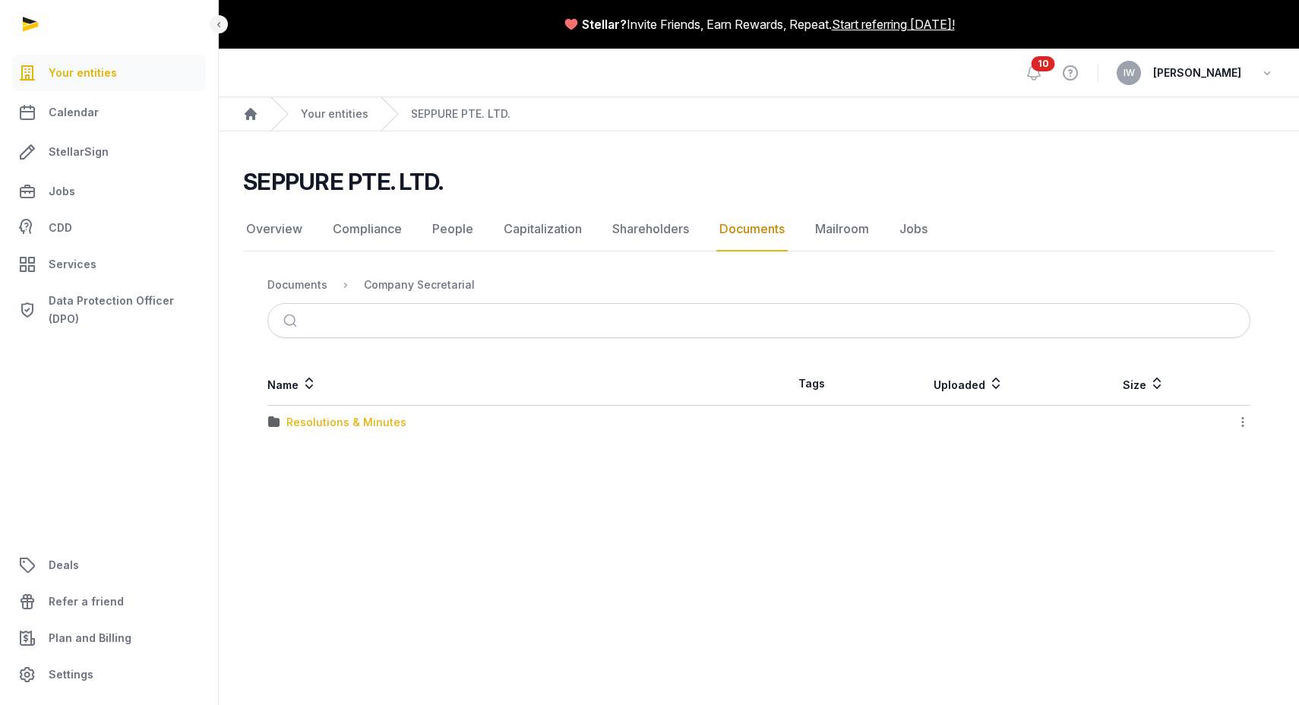
click at [322, 421] on div "Resolutions & Minutes" at bounding box center [346, 422] width 120 height 15
click at [289, 462] on div "2025" at bounding box center [299, 456] width 27 height 15
click at [309, 422] on div "AGM/ AR FYE 2024" at bounding box center [335, 422] width 99 height 15
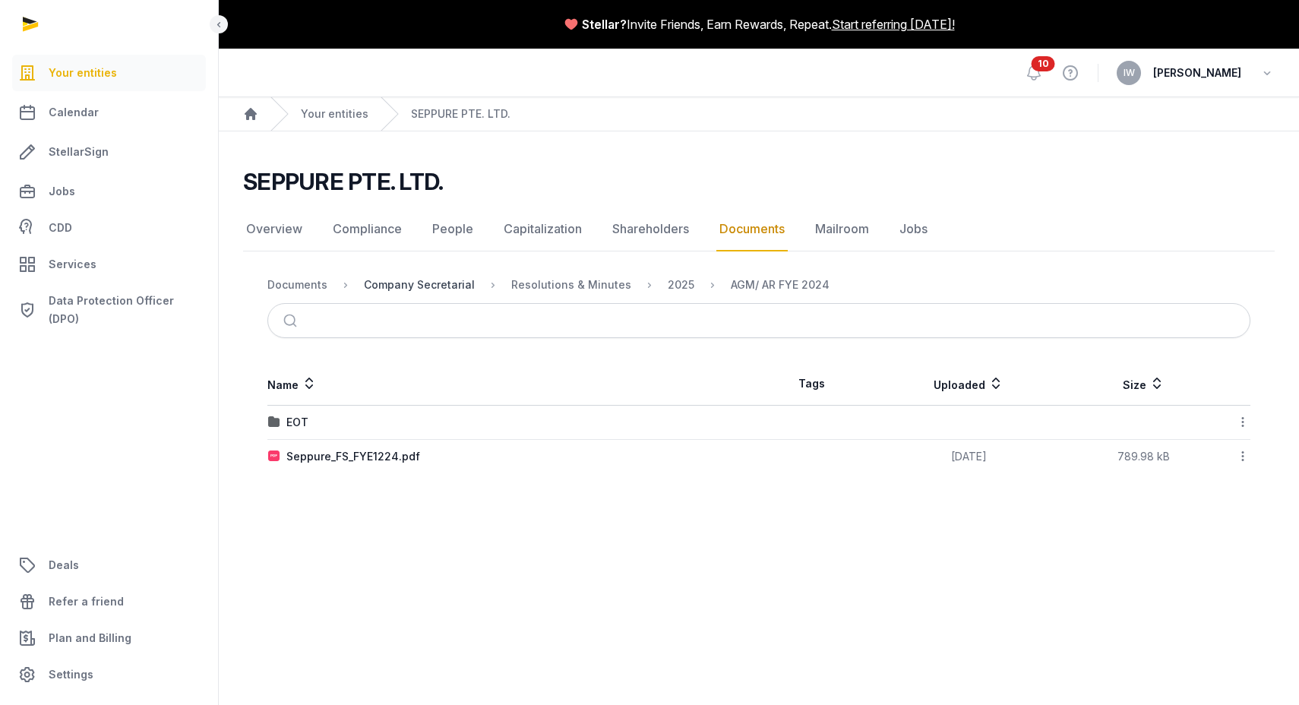
click at [422, 287] on div "Company Secretarial" at bounding box center [419, 284] width 111 height 15
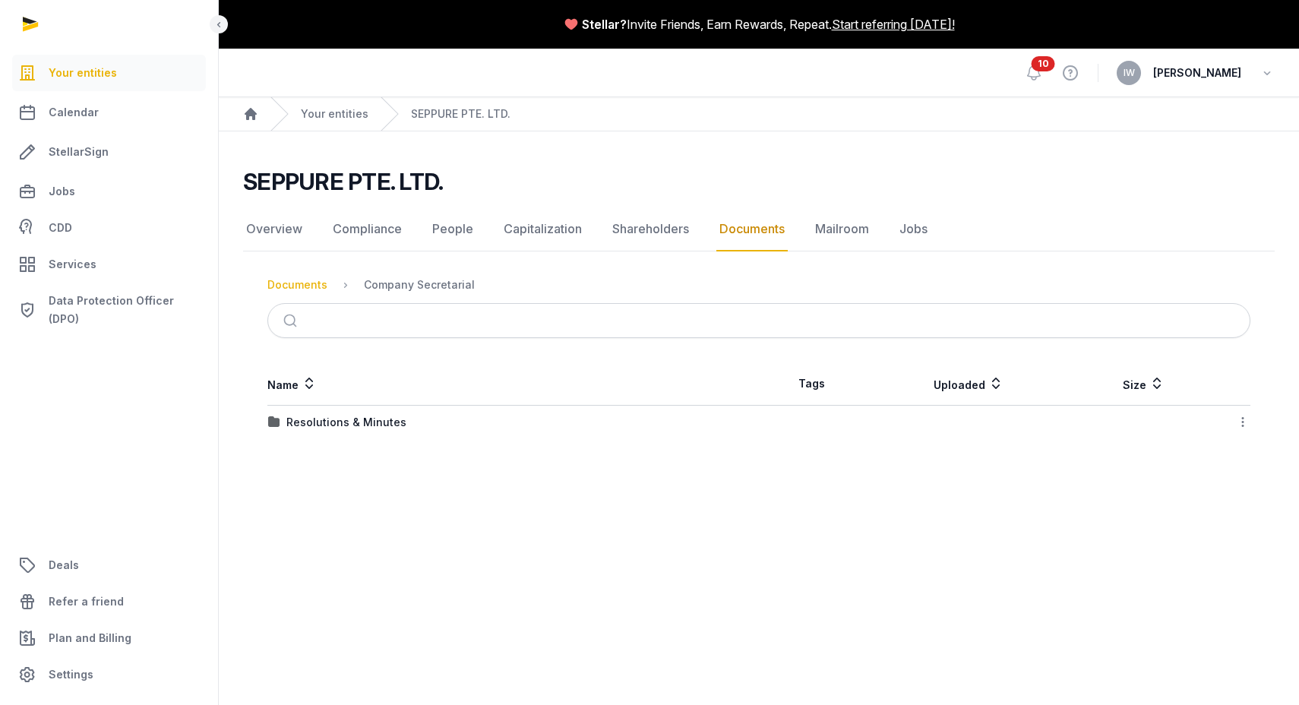
click at [312, 286] on div "Documents" at bounding box center [297, 284] width 60 height 15
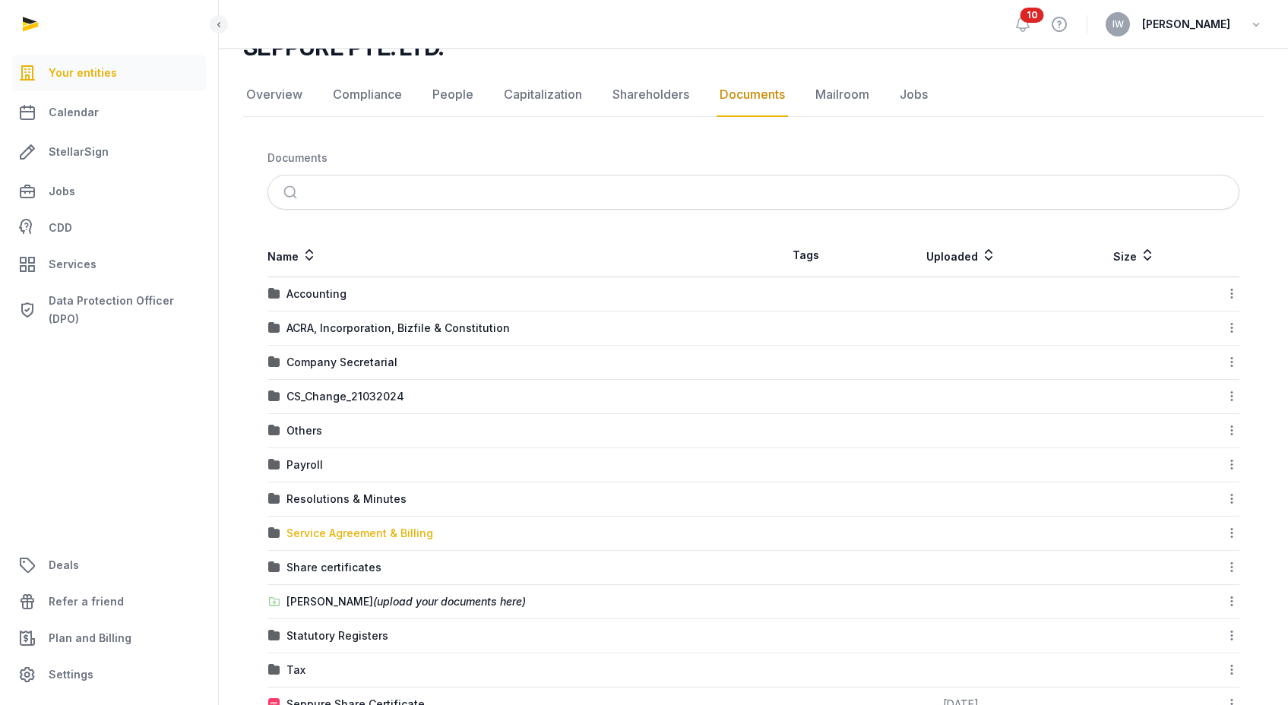
scroll to position [136, 0]
click at [343, 390] on div "CS_Change_21032024" at bounding box center [345, 395] width 118 height 15
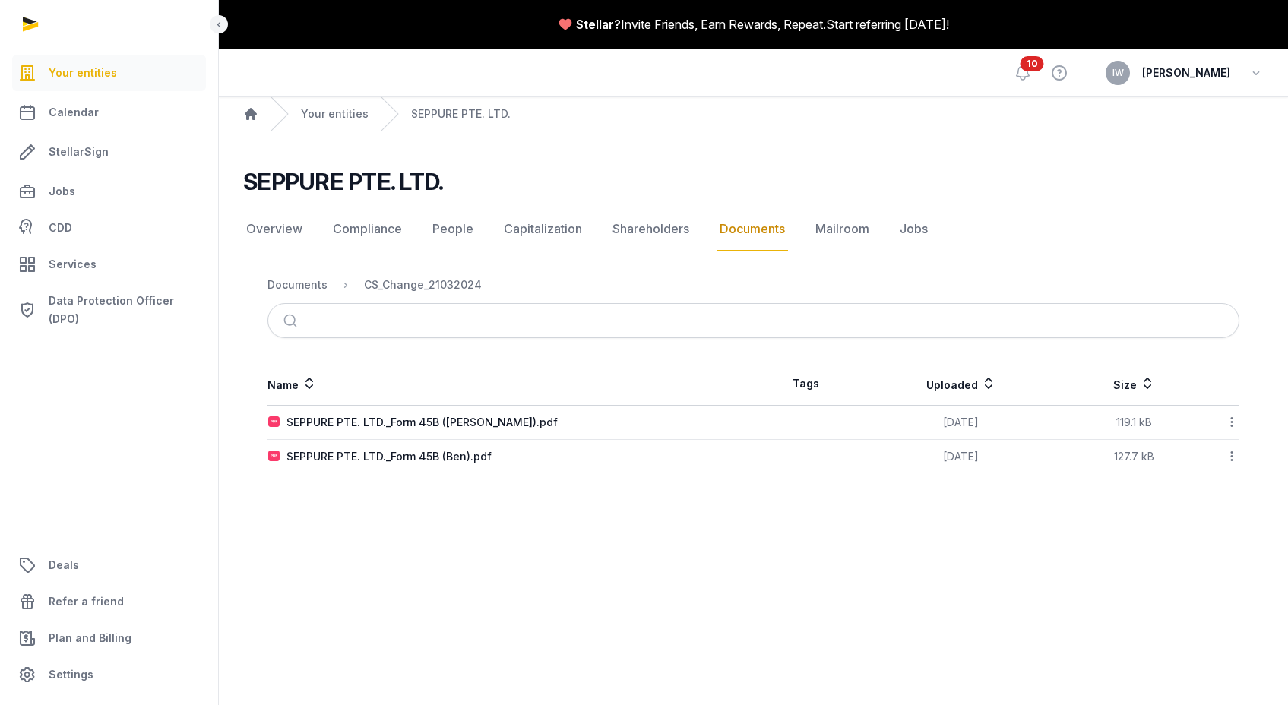
scroll to position [0, 0]
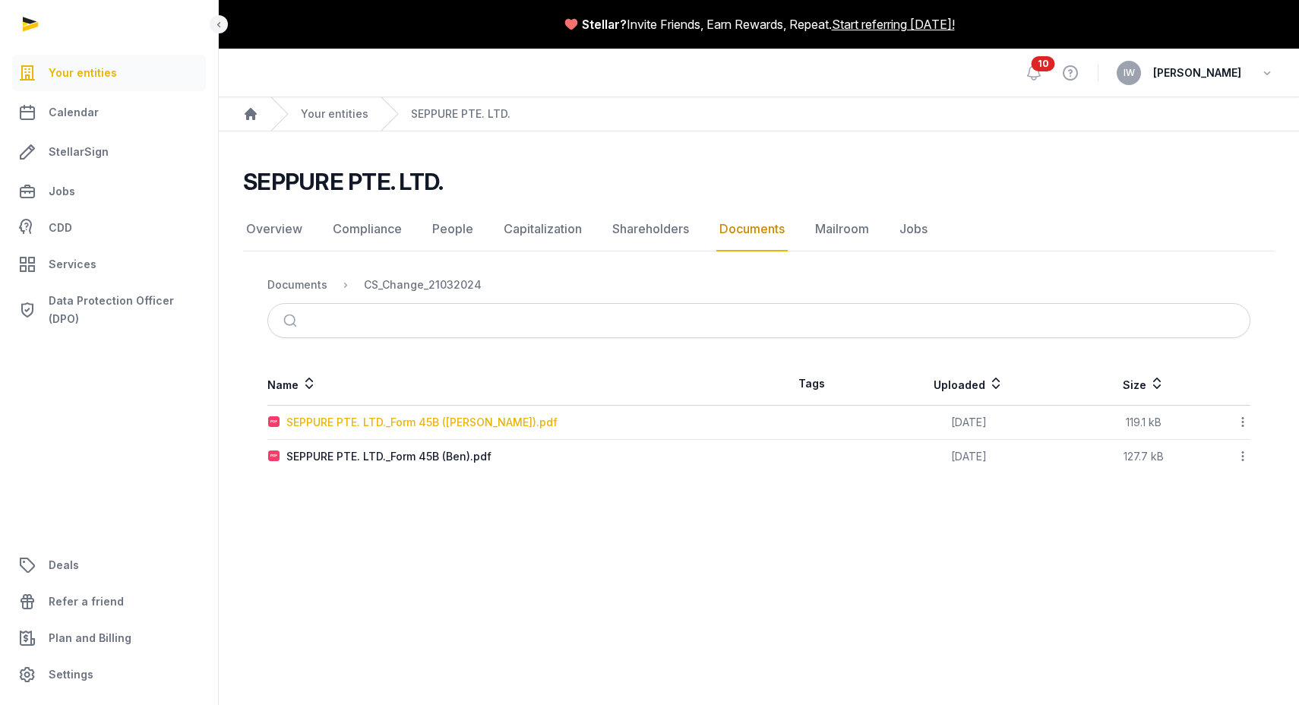
click at [345, 422] on div "SEPPURE PTE. LTD._Form 45B ([PERSON_NAME]).pdf" at bounding box center [421, 422] width 271 height 15
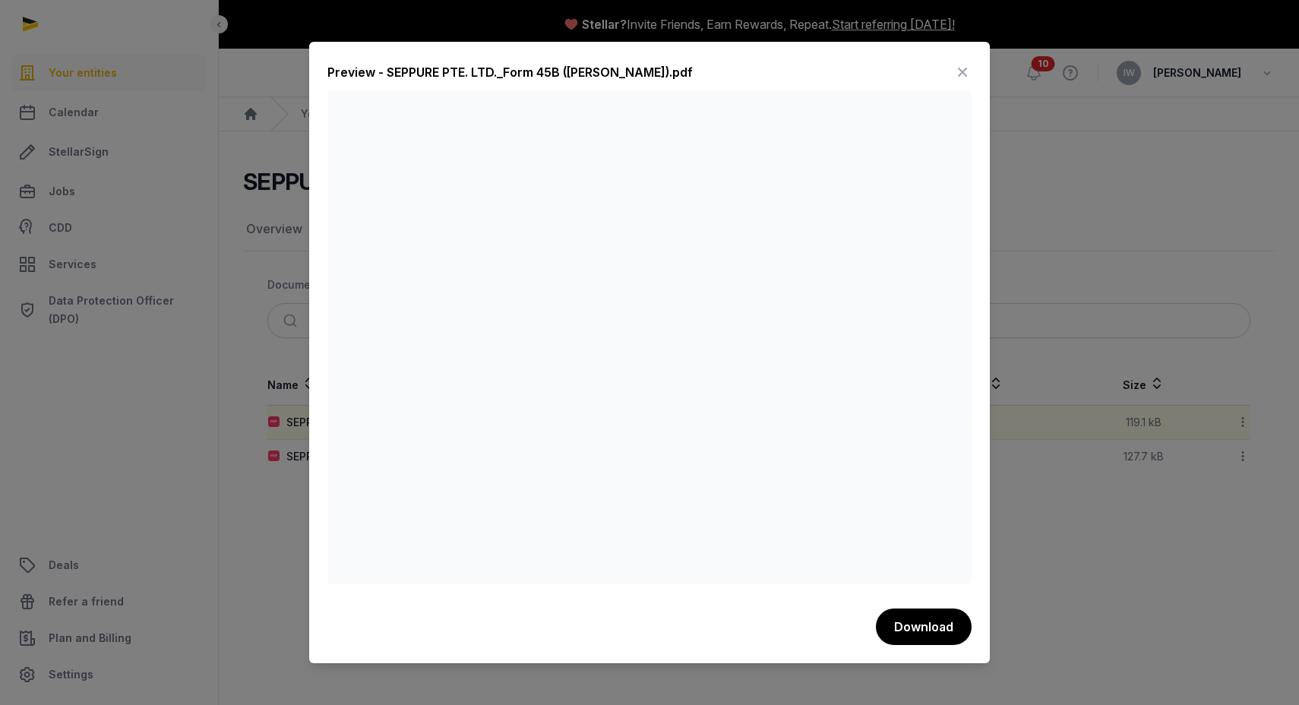
click at [960, 73] on icon at bounding box center [963, 72] width 18 height 24
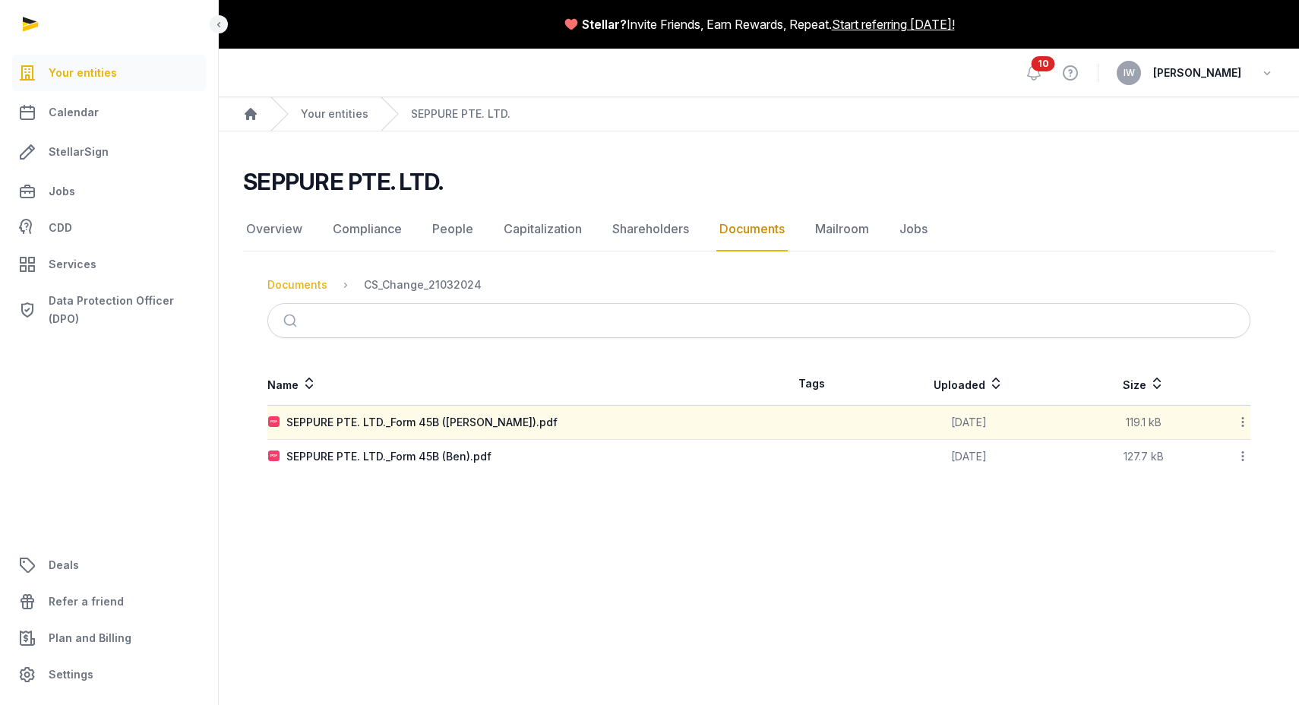
click at [299, 286] on div "Documents" at bounding box center [297, 284] width 60 height 15
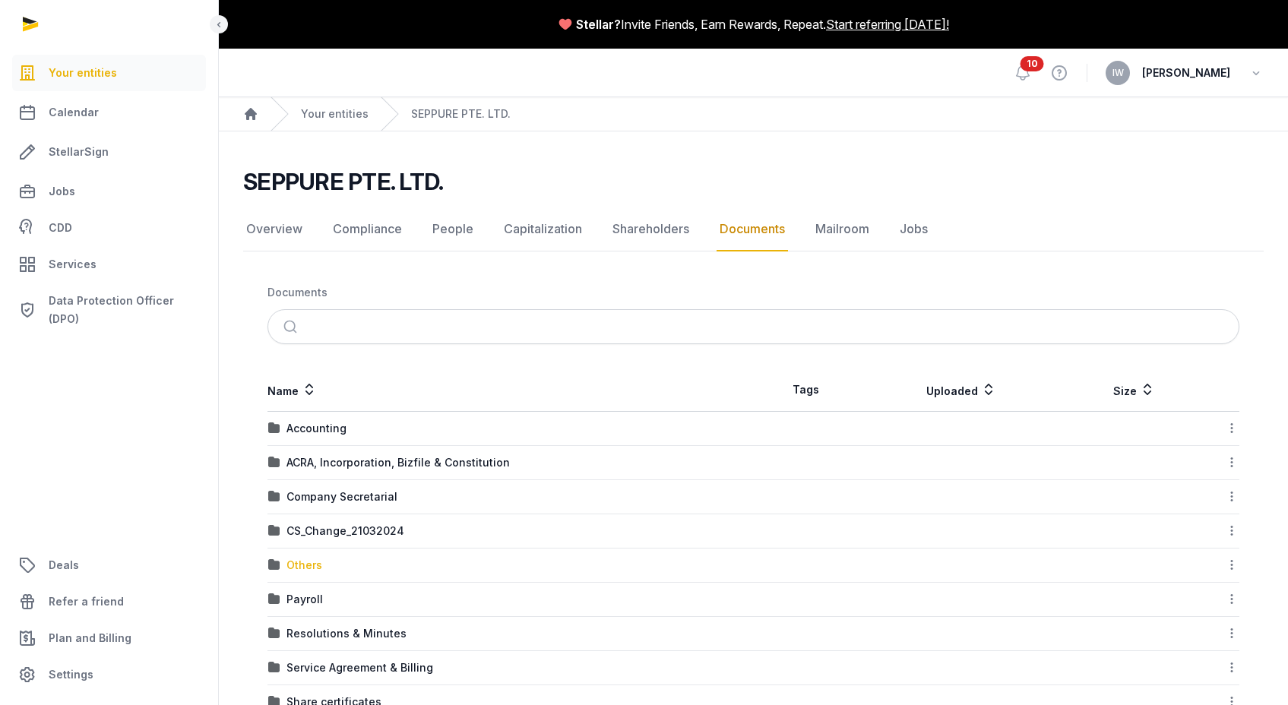
click at [312, 561] on div "Others" at bounding box center [304, 565] width 36 height 15
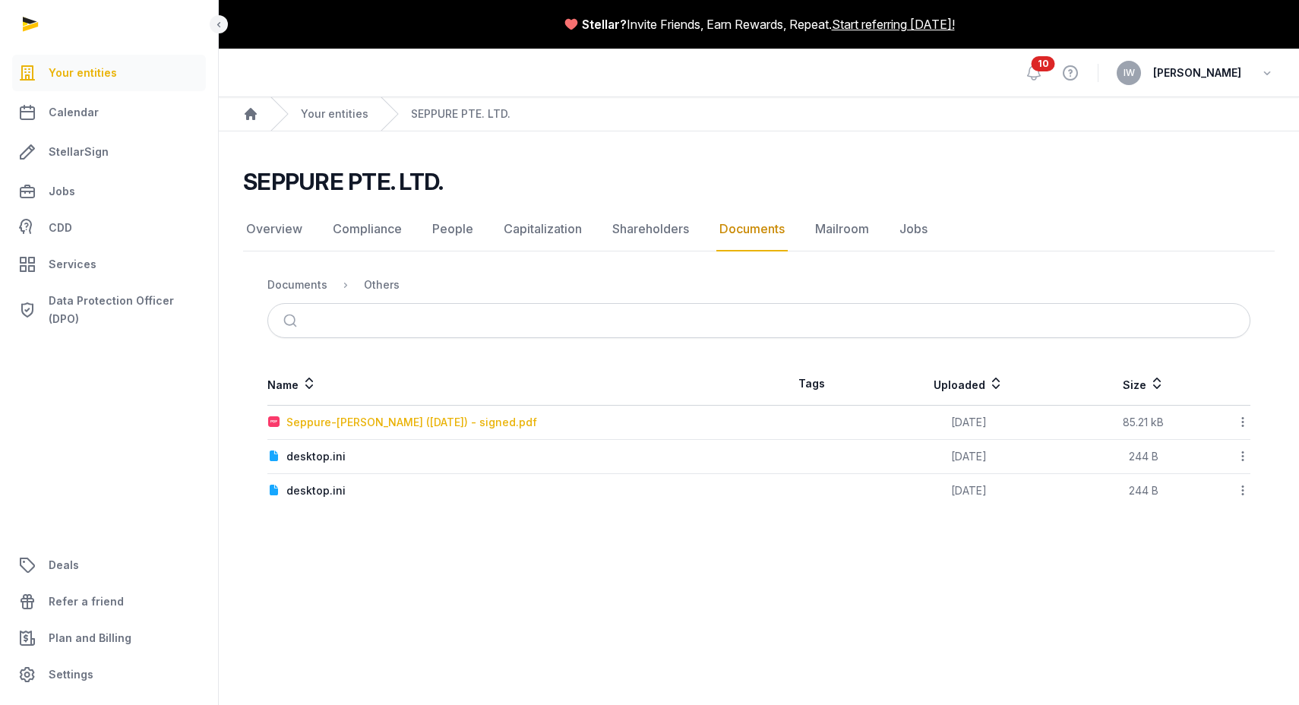
click at [324, 419] on div "Seppure-[PERSON_NAME] ([DATE]) - signed.pdf" at bounding box center [411, 422] width 251 height 15
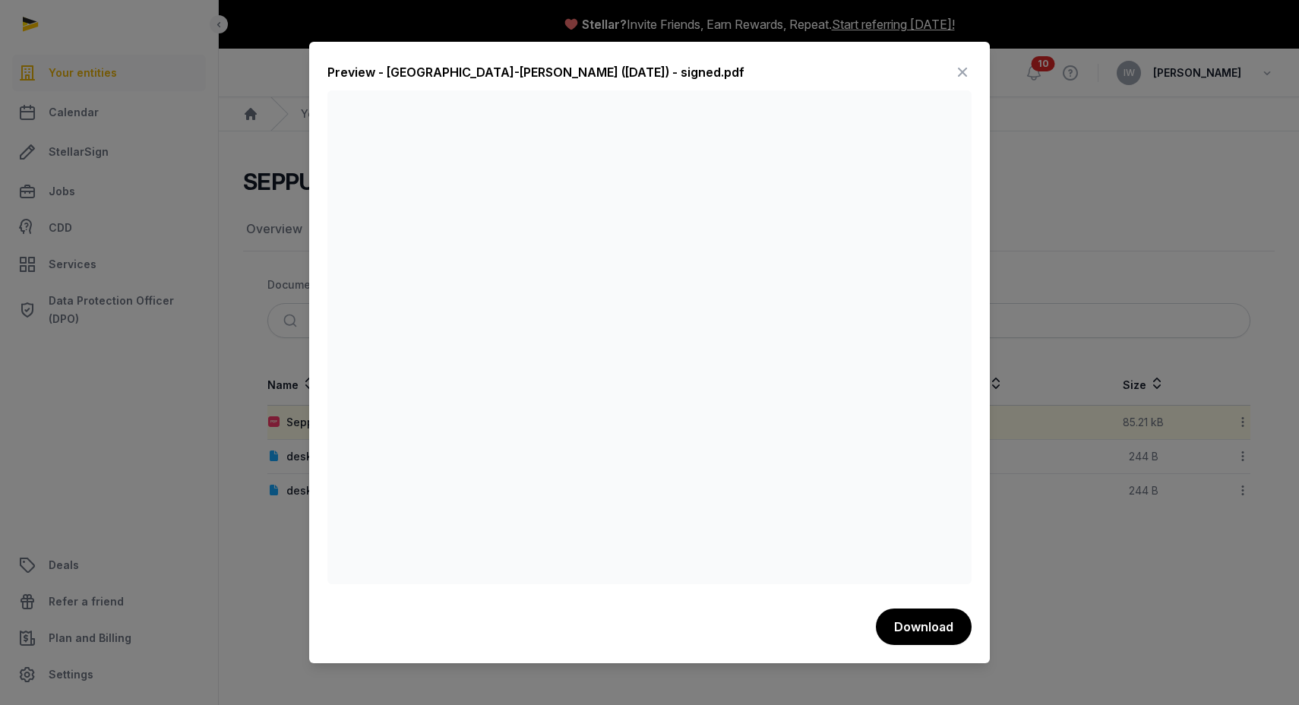
click at [967, 66] on icon at bounding box center [963, 72] width 18 height 24
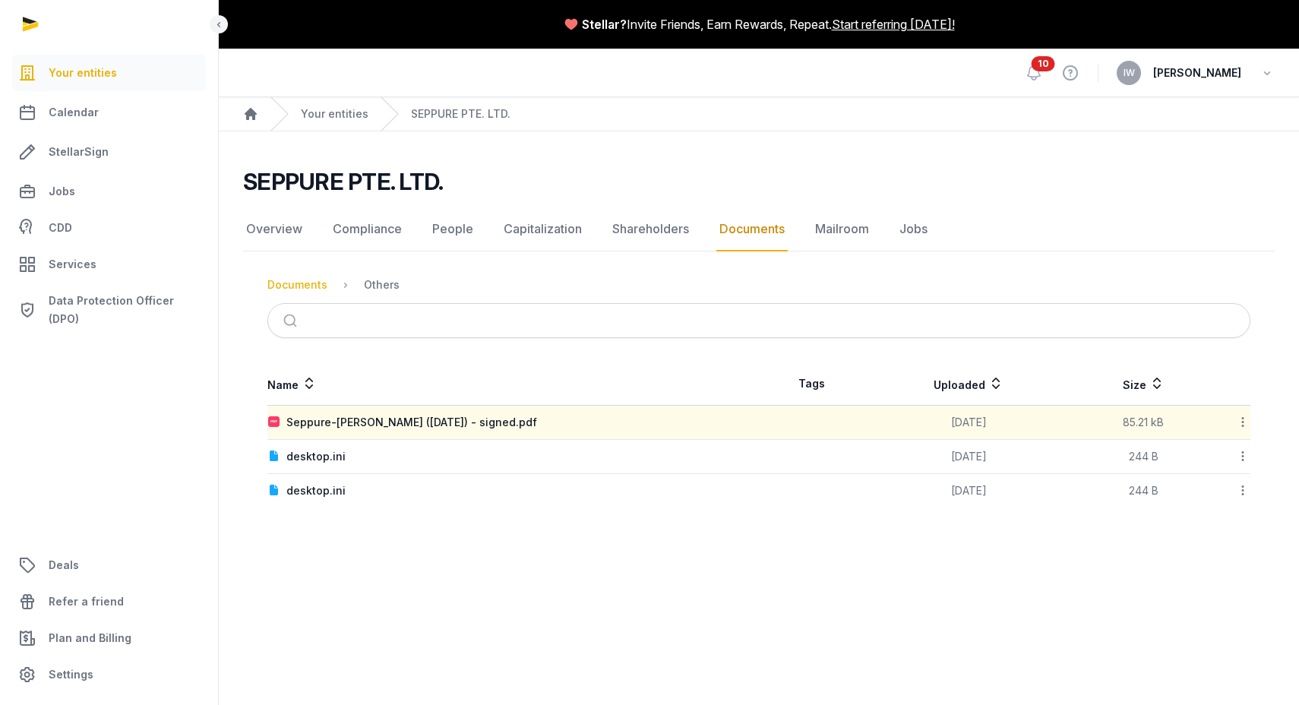
click at [302, 278] on div "Documents" at bounding box center [297, 284] width 60 height 15
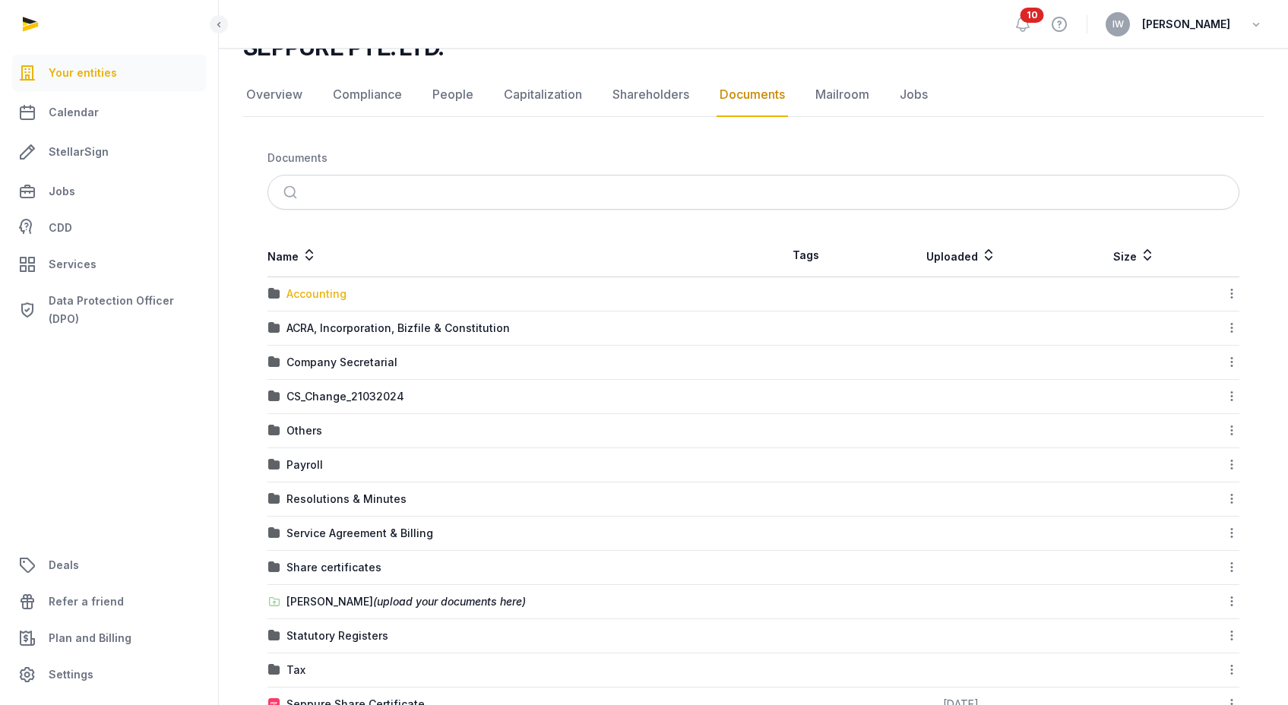
scroll to position [181, 0]
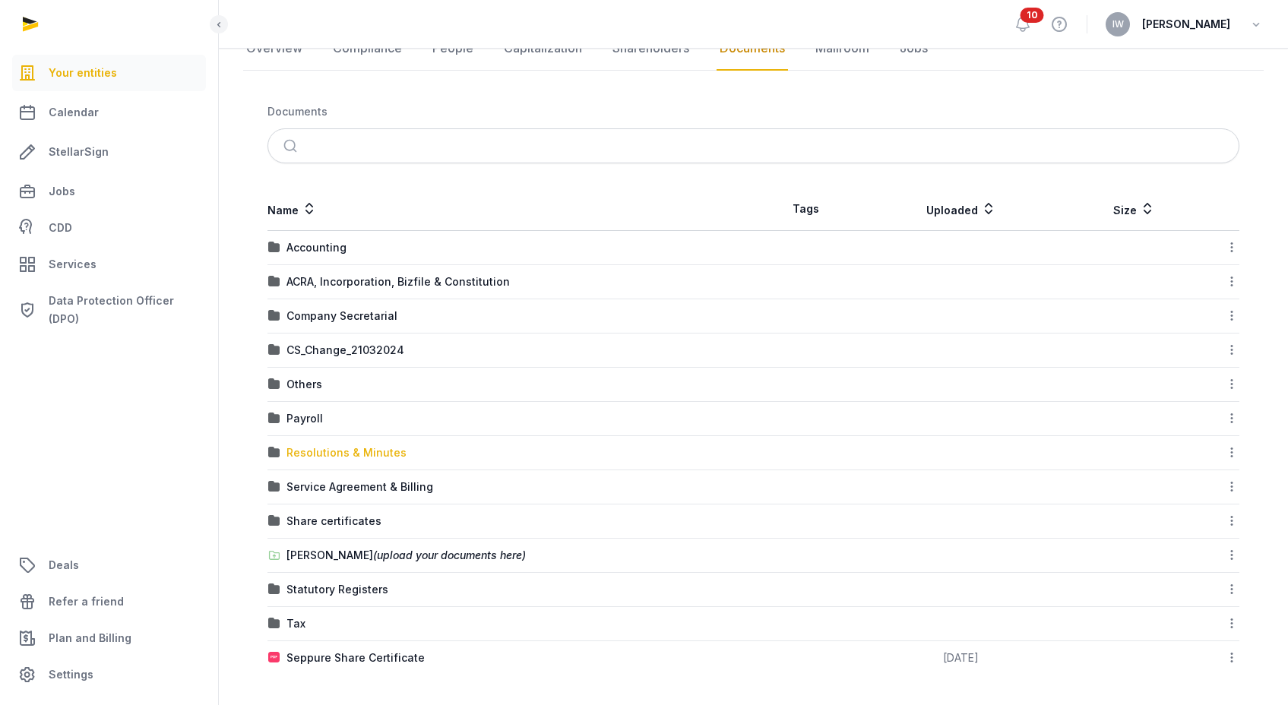
click at [323, 456] on div "Resolutions & Minutes" at bounding box center [346, 452] width 120 height 15
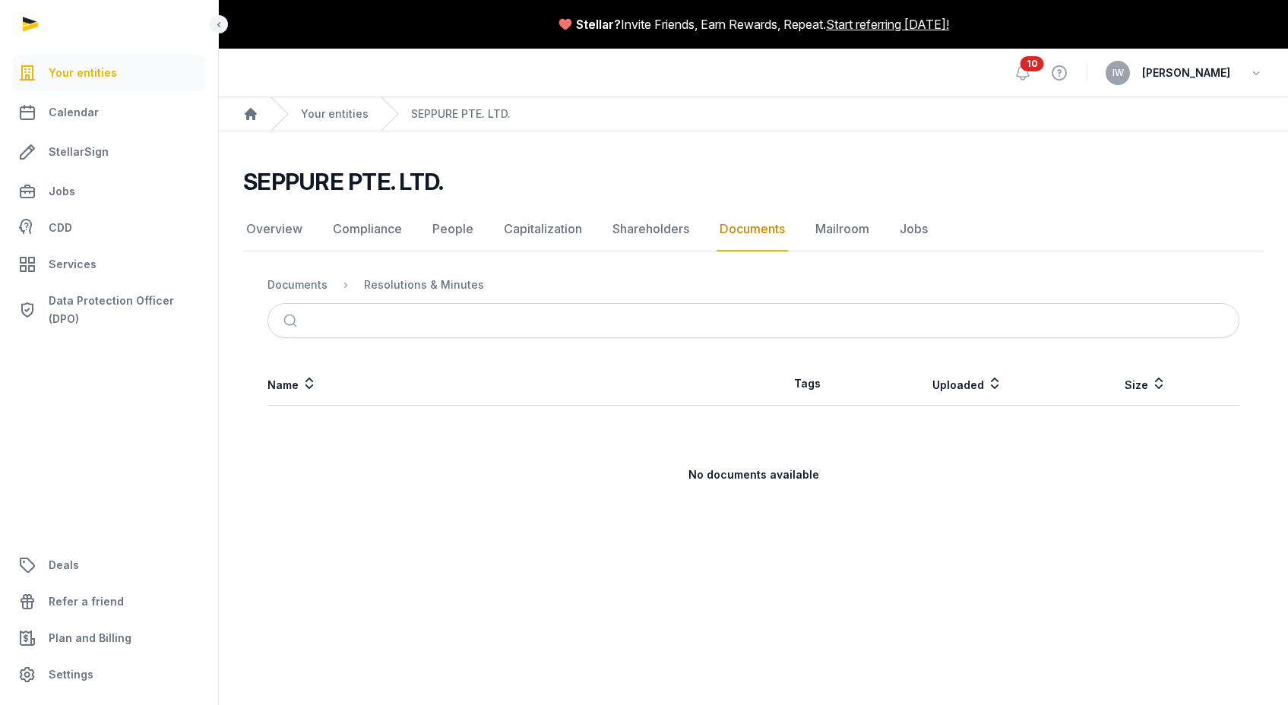
scroll to position [0, 0]
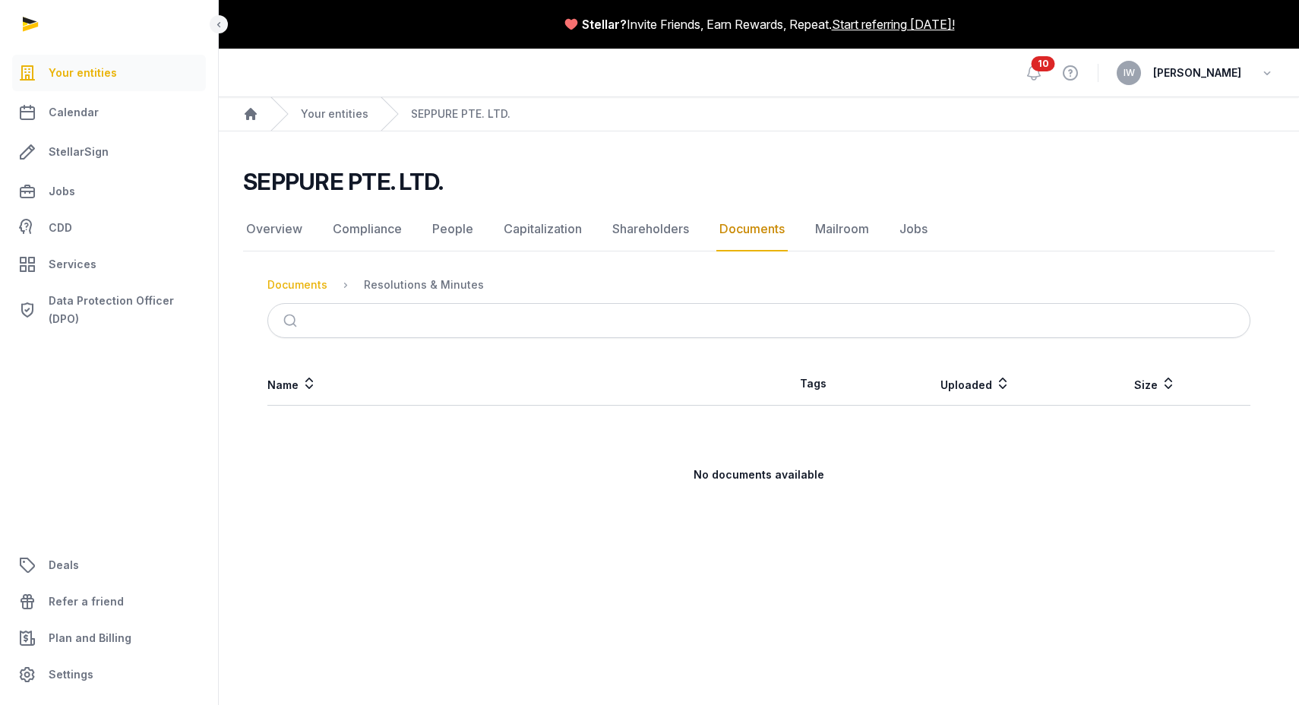
click at [275, 280] on div "Documents" at bounding box center [297, 284] width 60 height 15
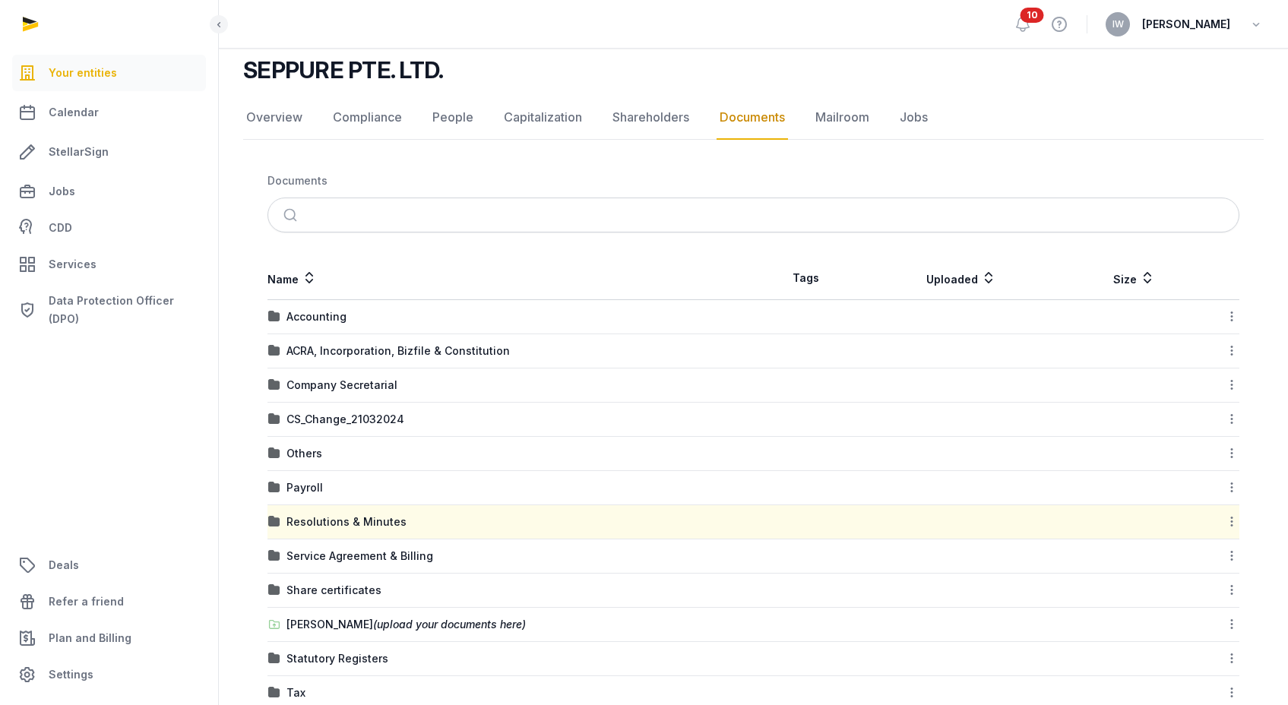
scroll to position [181, 0]
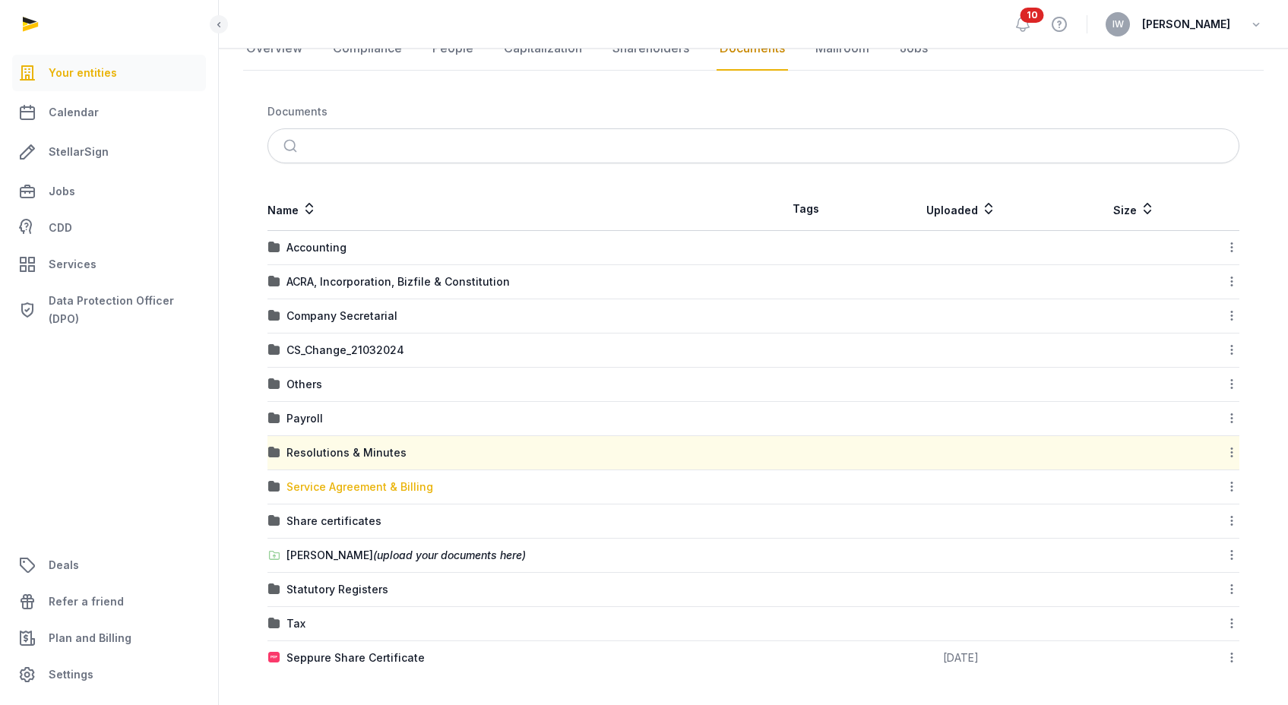
click at [353, 485] on div "Service Agreement & Billing" at bounding box center [359, 486] width 147 height 15
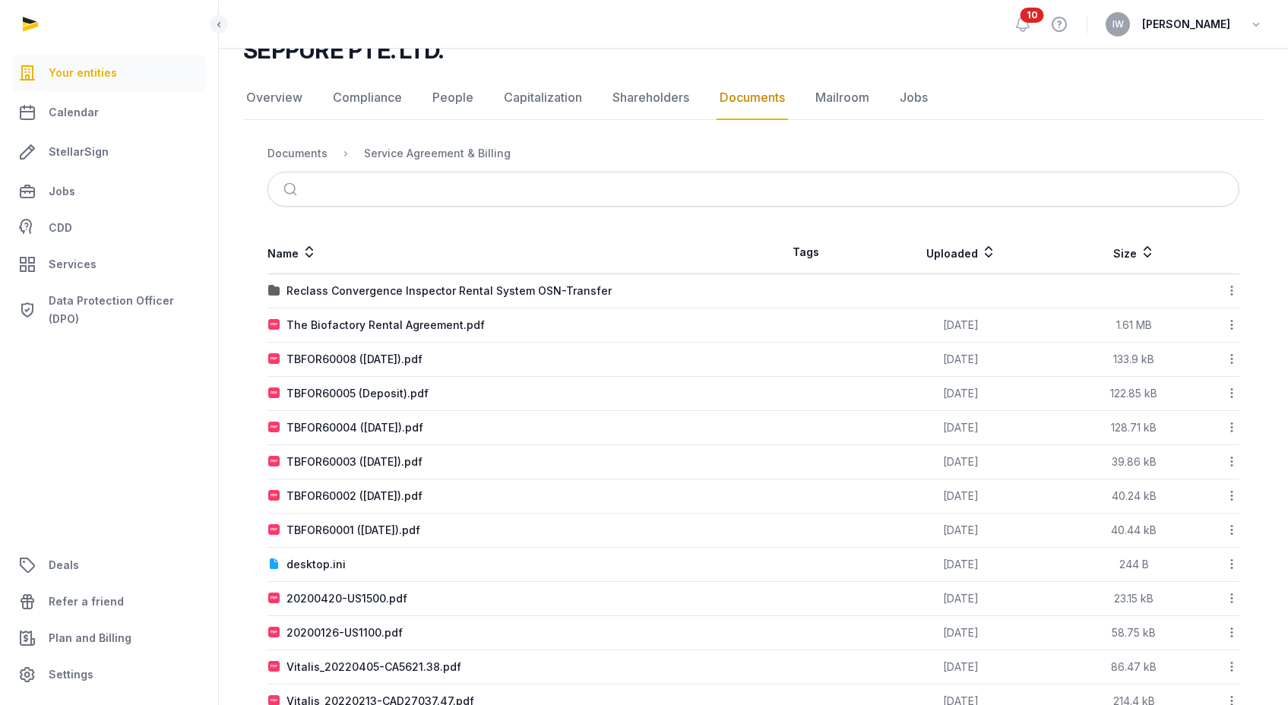
scroll to position [131, 0]
click at [299, 163] on nav "Documents Service Agreement & Billing" at bounding box center [753, 154] width 972 height 36
click at [299, 154] on div "Documents" at bounding box center [297, 154] width 60 height 15
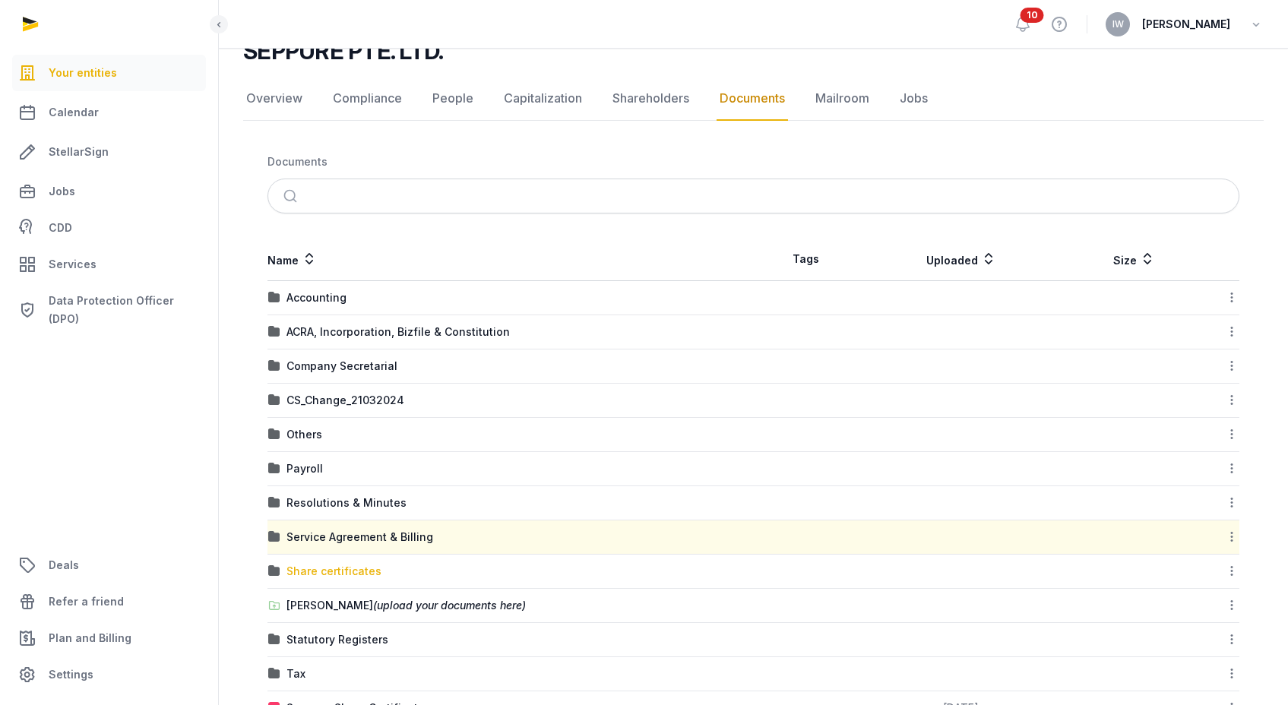
click at [344, 571] on div "Share certificates" at bounding box center [333, 571] width 95 height 15
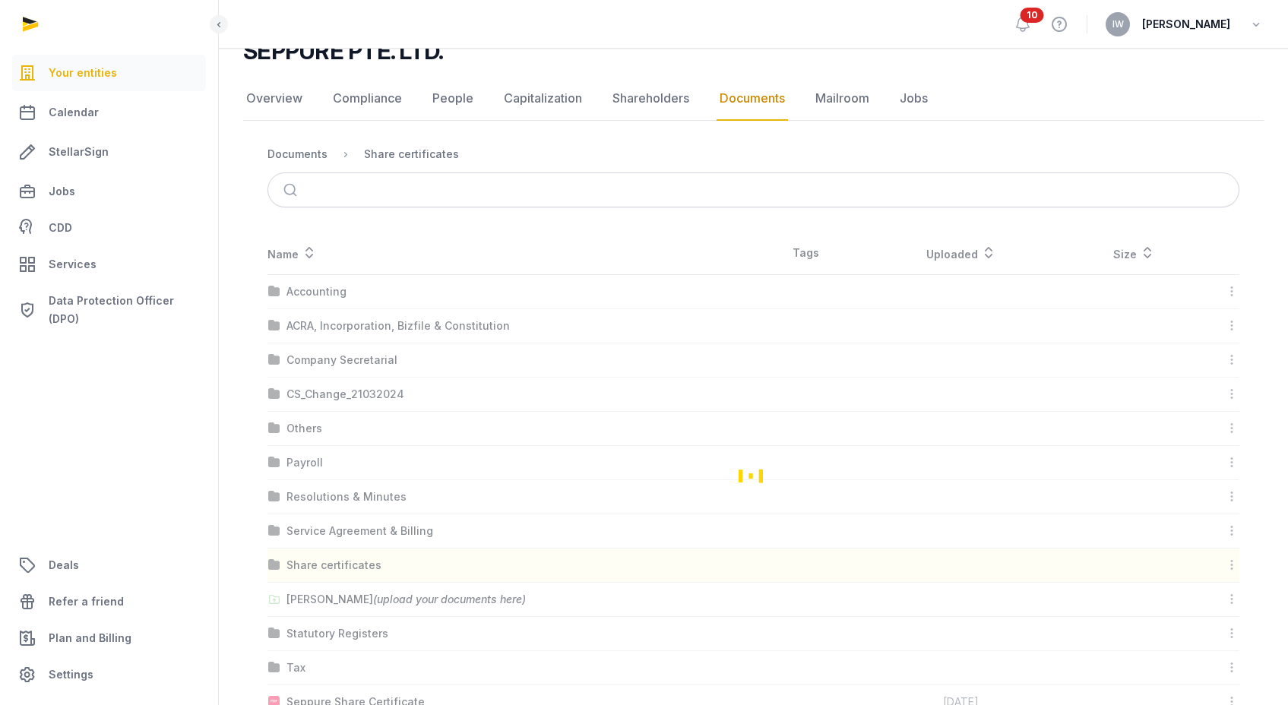
scroll to position [0, 0]
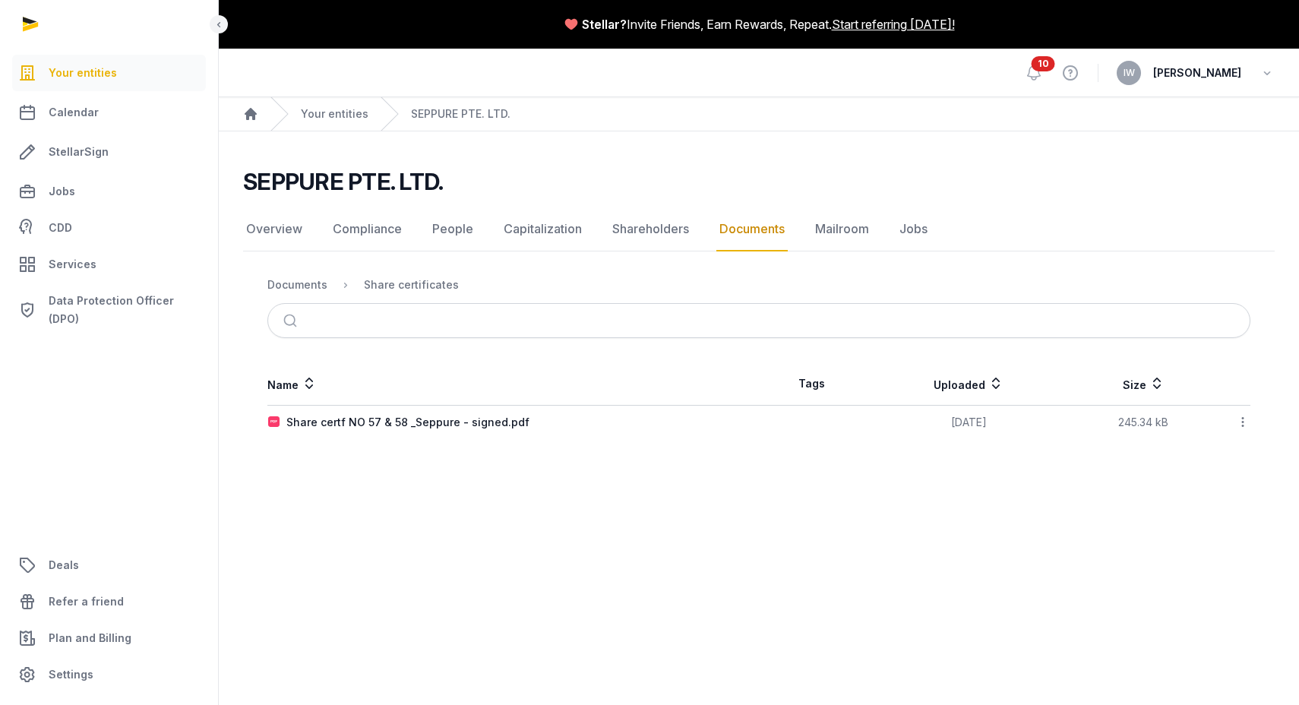
click at [373, 431] on td "Share certf NO 57 & 58 _Seppure - signed.pdf" at bounding box center [513, 423] width 492 height 34
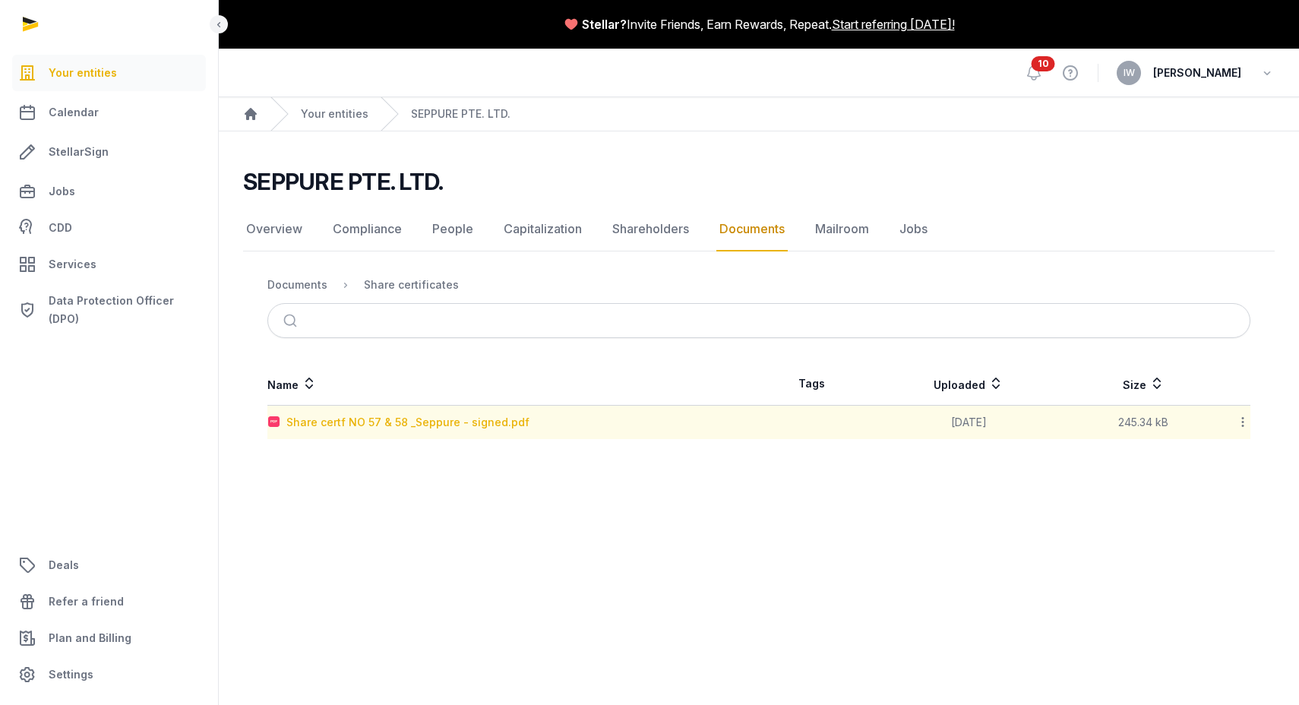
click at [375, 420] on div "Share certf NO 57 & 58 _Seppure - signed.pdf" at bounding box center [407, 422] width 243 height 15
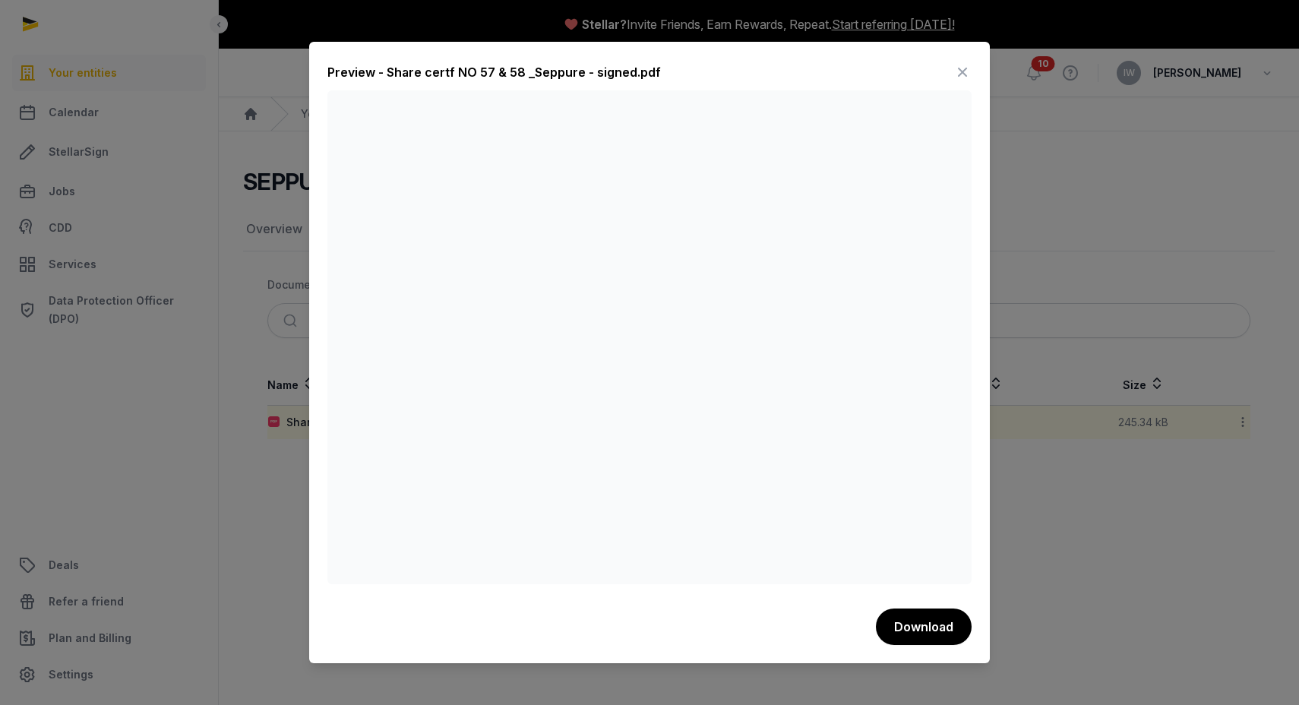
click at [959, 74] on icon at bounding box center [963, 72] width 18 height 24
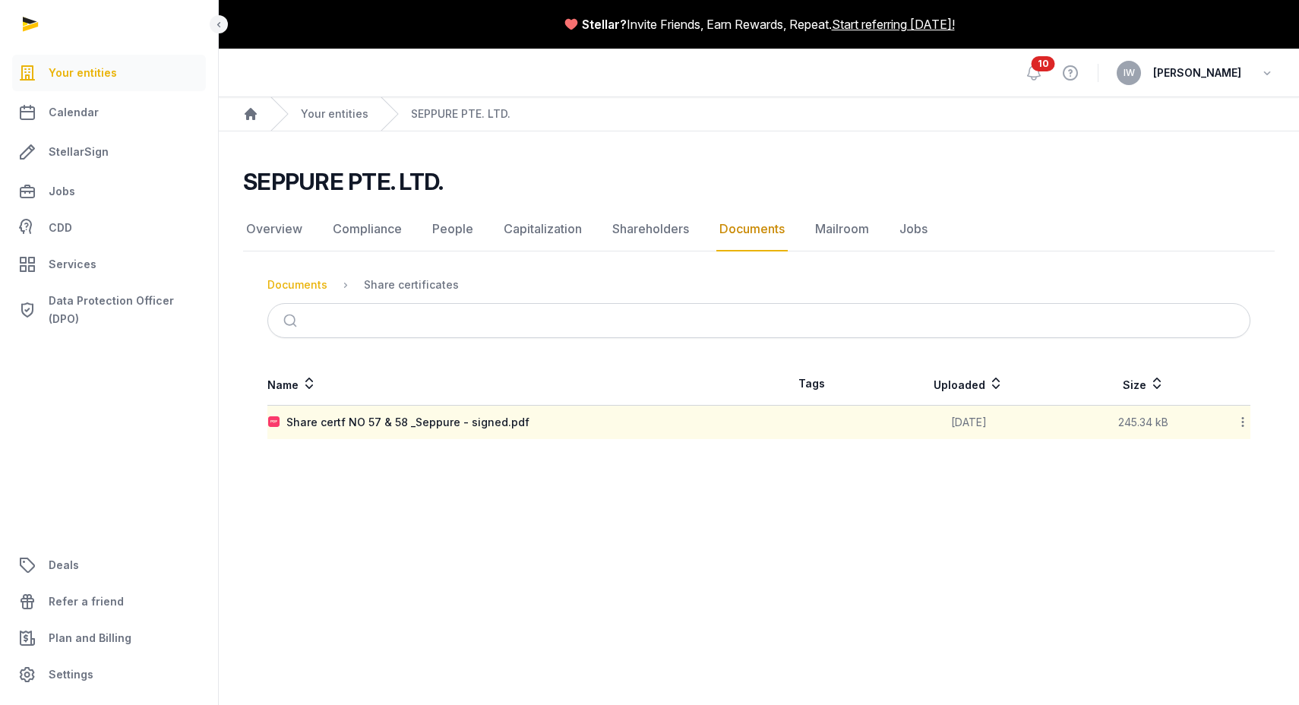
click at [303, 284] on div "Documents" at bounding box center [297, 284] width 60 height 15
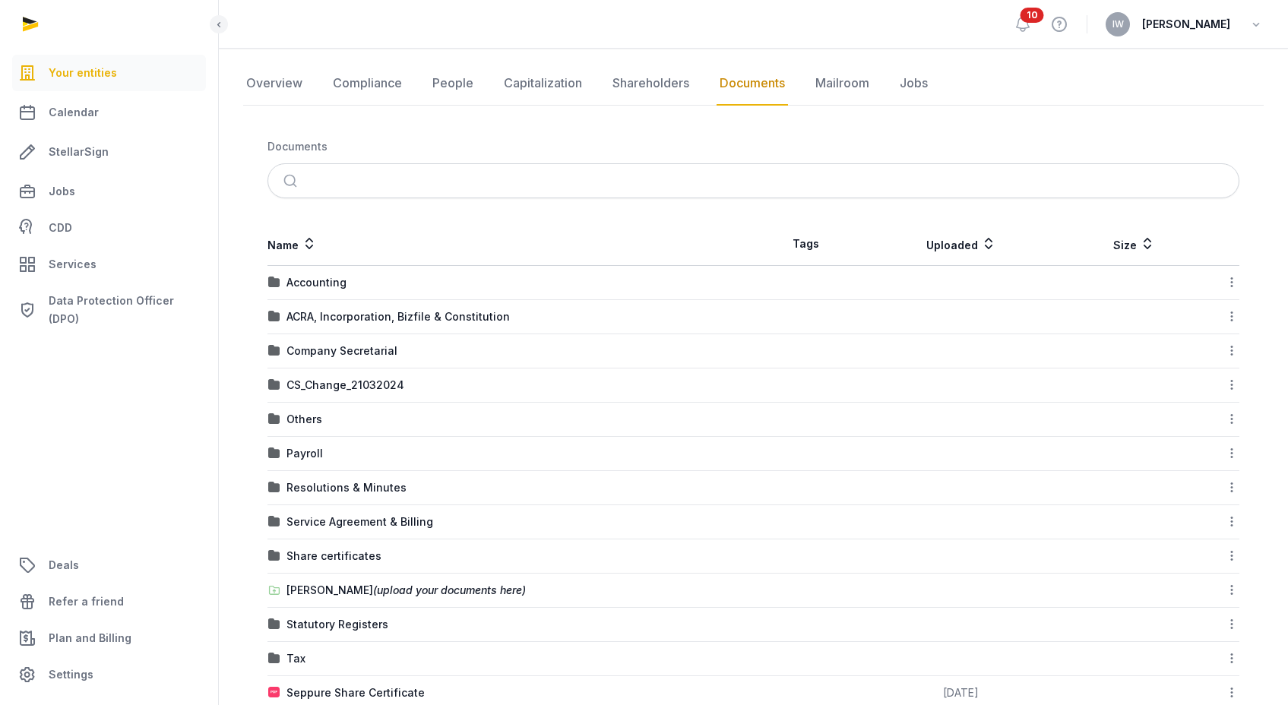
scroll to position [181, 0]
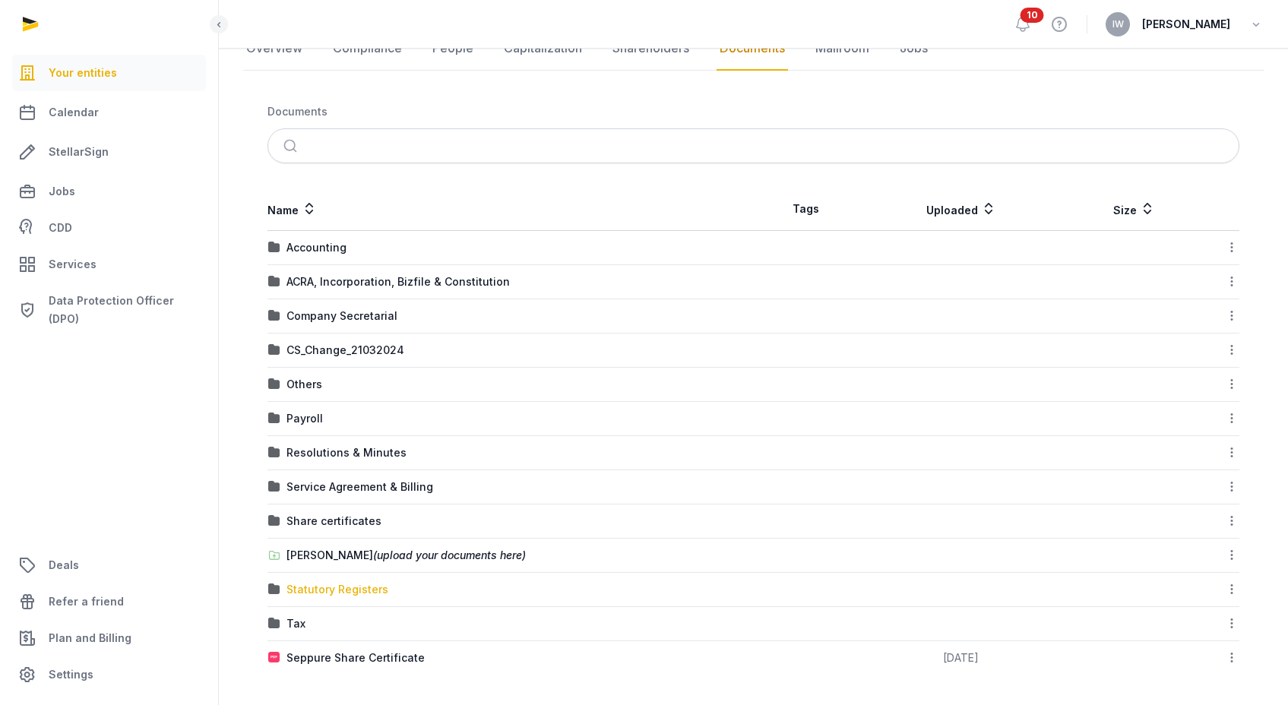
click at [328, 586] on div "Statutory Registers" at bounding box center [337, 589] width 102 height 15
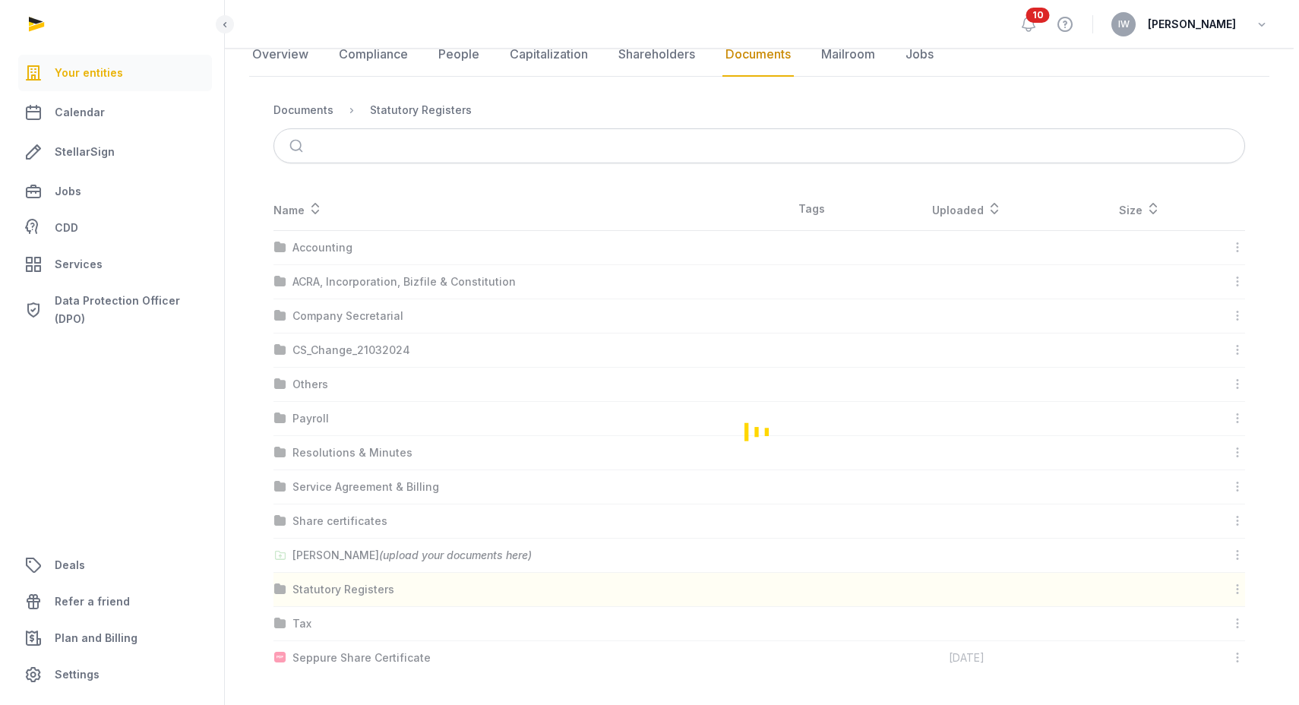
scroll to position [0, 0]
